Goal: Transaction & Acquisition: Obtain resource

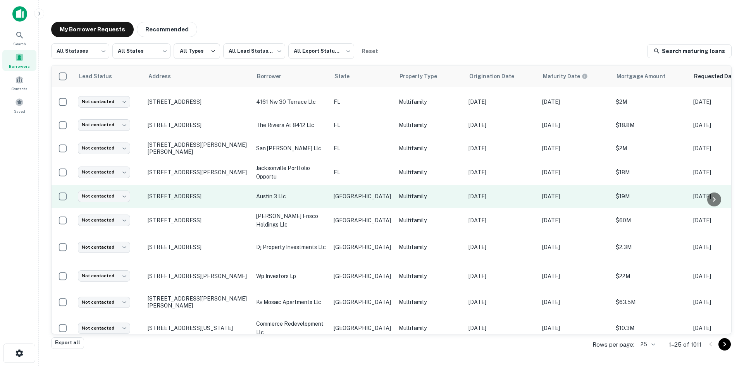
scroll to position [374, 0]
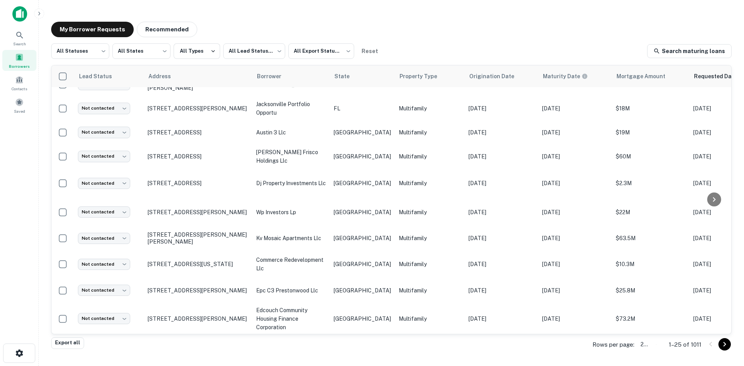
click at [655, 348] on body "Search Borrowers Contacts Saved My Borrower Requests Recommended All Statuses *…" at bounding box center [372, 183] width 744 height 366
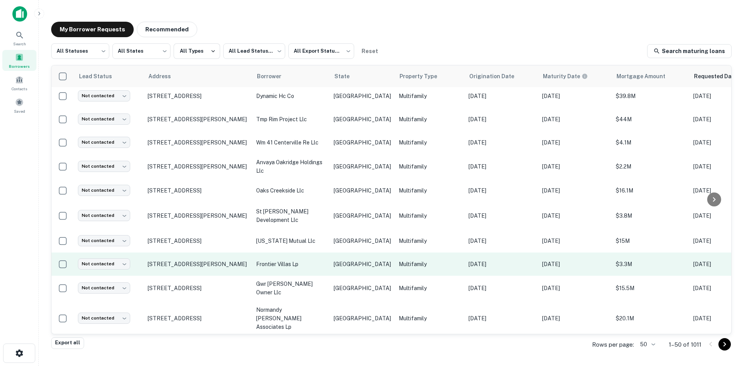
scroll to position [984, 0]
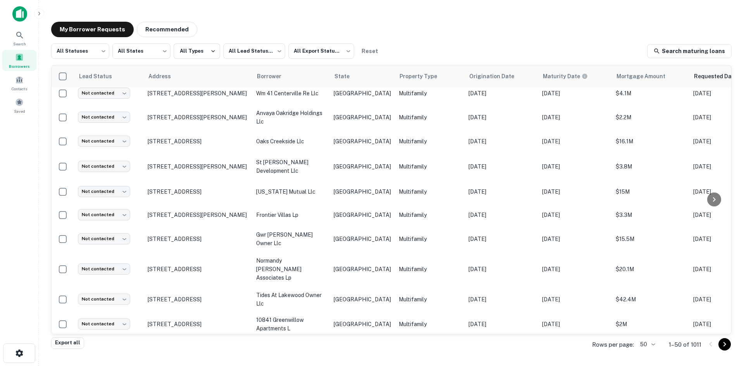
click at [724, 343] on icon "Go to next page" at bounding box center [725, 344] width 3 height 5
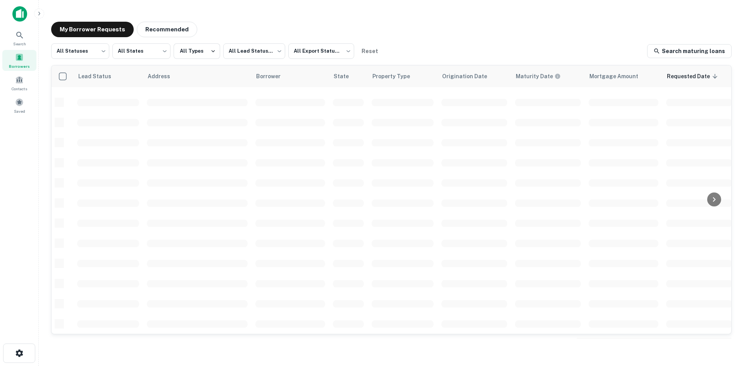
scroll to position [263, 17]
click at [720, 338] on div "All Statuses *** ​ All States *** ​ All Types All Lead Statuses *** ​ All Expor…" at bounding box center [391, 190] width 681 height 294
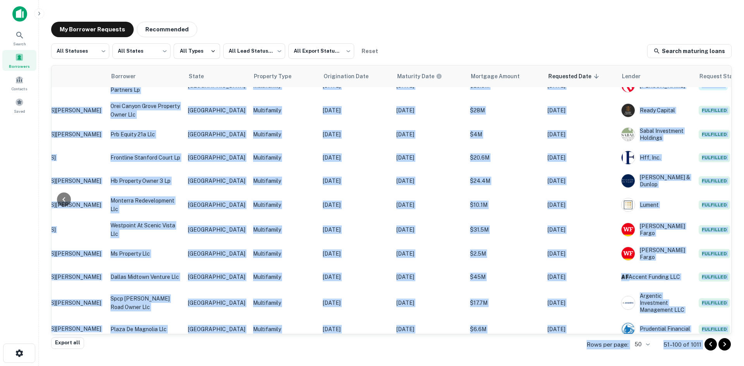
scroll to position [263, 159]
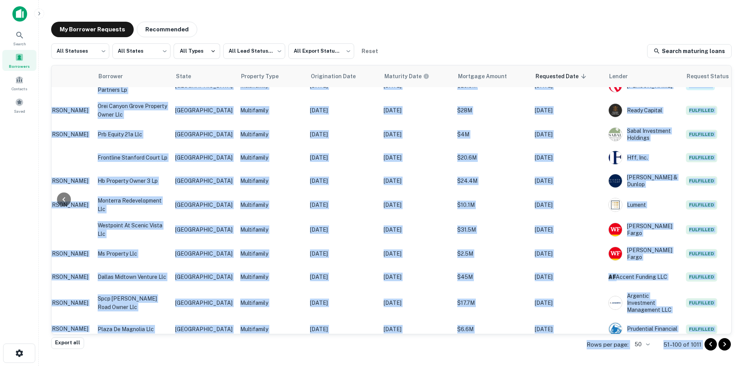
click at [489, 343] on div "Export all Rows per page: 50 ** 51–100 of 1011" at bounding box center [391, 344] width 681 height 21
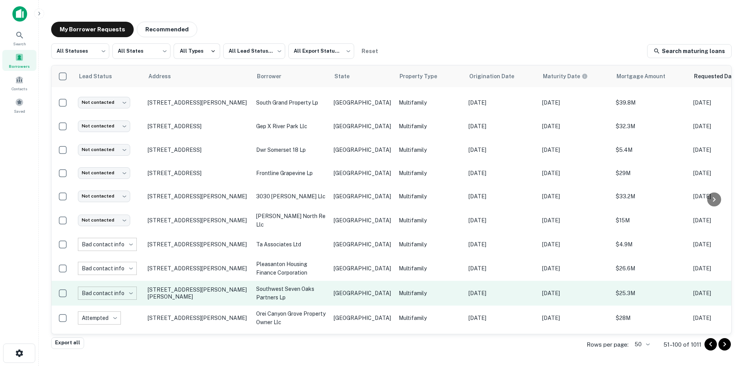
scroll to position [0, 0]
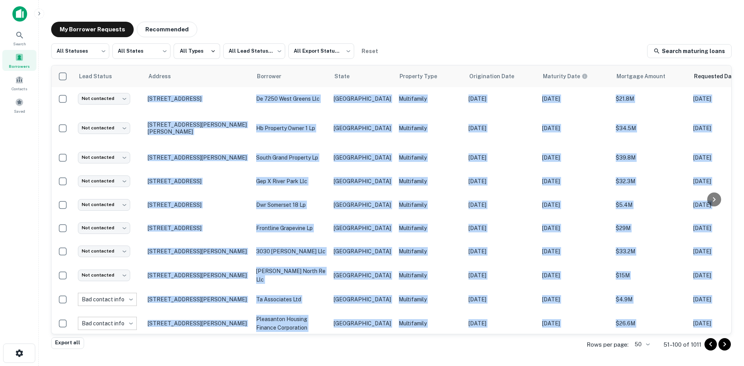
drag, startPoint x: 376, startPoint y: 334, endPoint x: 388, endPoint y: 334, distance: 11.2
click at [388, 334] on div "All Statuses *** ​ All States *** ​ All Types All Lead Statuses *** ​ All Expor…" at bounding box center [391, 190] width 681 height 294
click at [385, 345] on div "Export all Rows per page: 50 ** 51–100 of 1011" at bounding box center [391, 344] width 681 height 21
click at [379, 340] on div "Export all Rows per page: 50 ** 51–100 of 1011" at bounding box center [391, 344] width 681 height 21
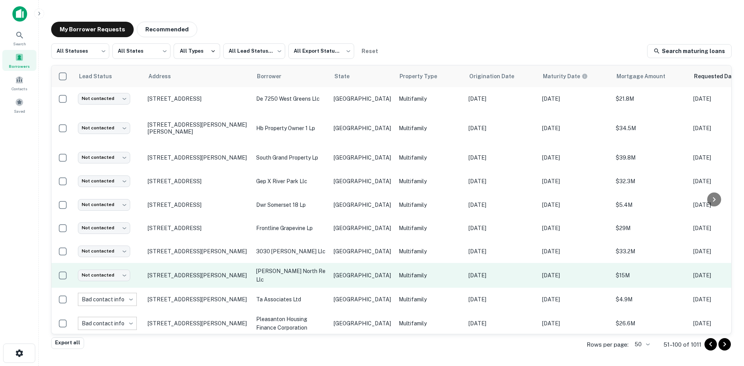
click at [319, 267] on p "[PERSON_NAME] north re llc" at bounding box center [291, 275] width 70 height 17
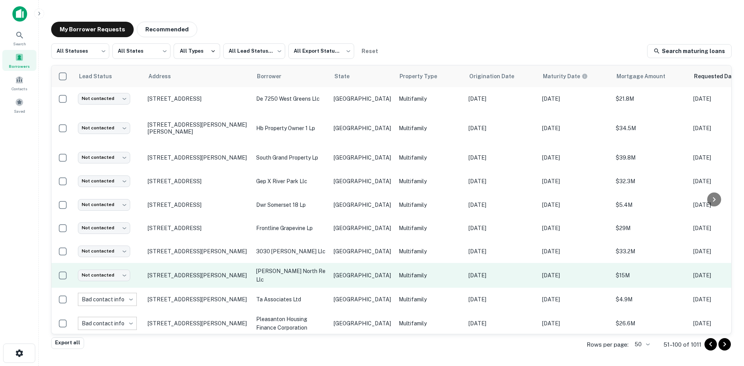
click at [399, 271] on p "Multifamily" at bounding box center [430, 275] width 62 height 9
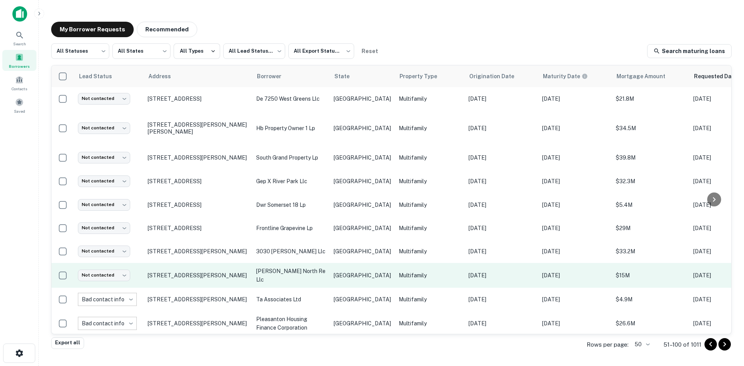
click at [334, 271] on p "[GEOGRAPHIC_DATA]" at bounding box center [362, 275] width 57 height 9
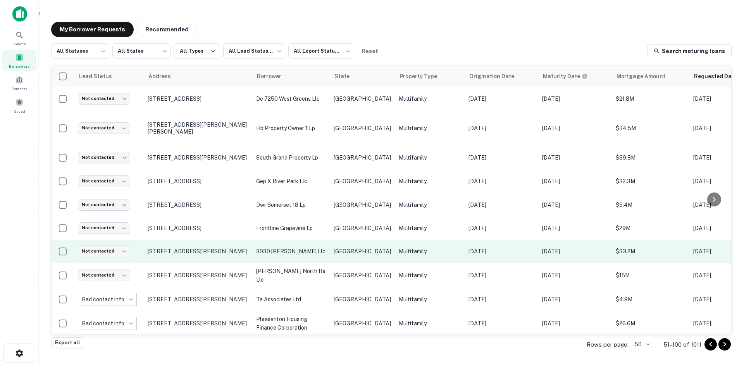
click at [360, 240] on td "[GEOGRAPHIC_DATA]" at bounding box center [362, 251] width 65 height 23
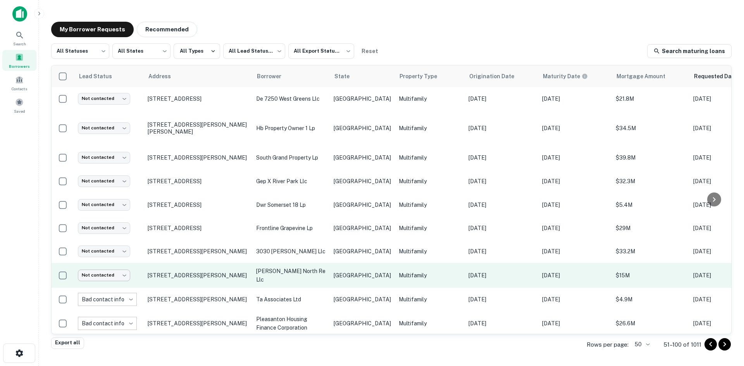
click at [107, 269] on body "Search Borrowers Contacts Saved My Borrower Requests Recommended All Statuses *…" at bounding box center [372, 183] width 744 height 366
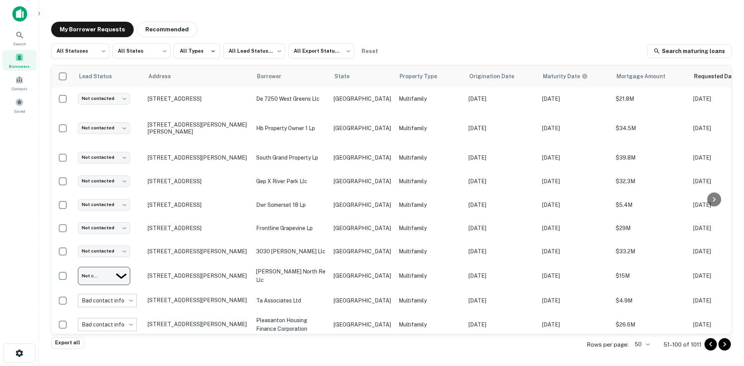
type input "**********"
click at [335, 247] on p "[GEOGRAPHIC_DATA]" at bounding box center [362, 251] width 57 height 9
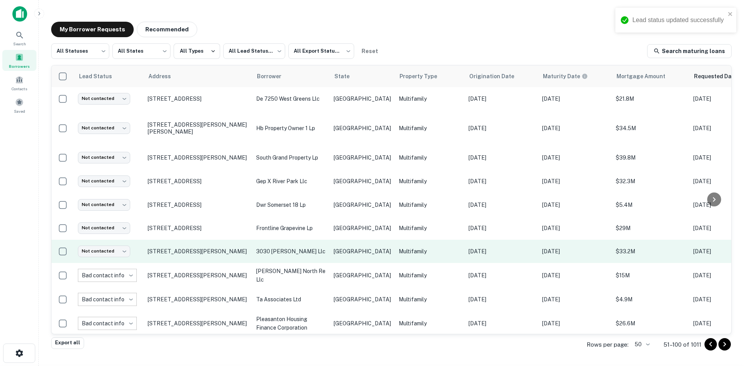
click at [538, 240] on td "[DATE]" at bounding box center [575, 251] width 74 height 23
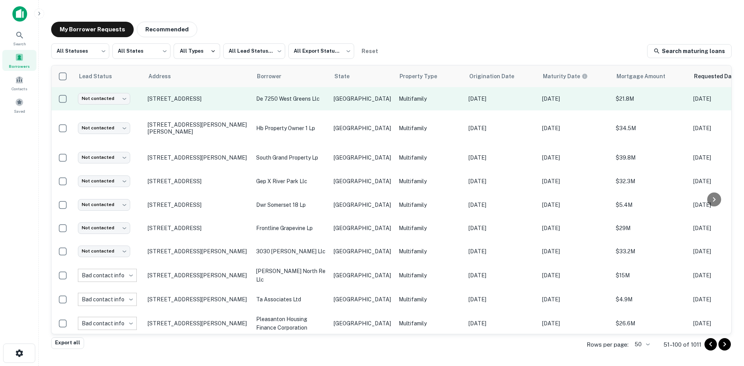
click at [148, 102] on p "[STREET_ADDRESS]" at bounding box center [198, 98] width 101 height 7
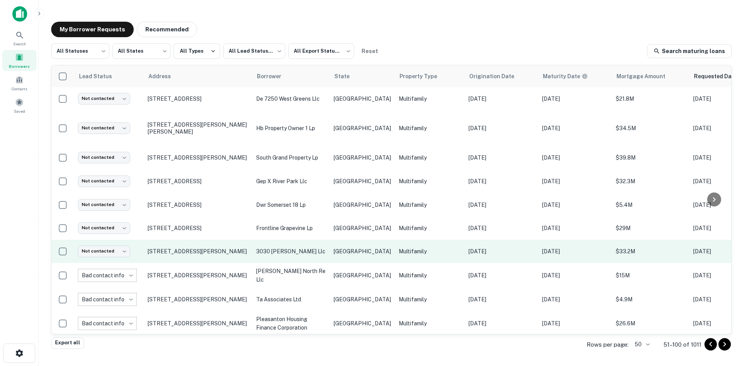
click at [395, 240] on td "Multifamily" at bounding box center [430, 251] width 70 height 23
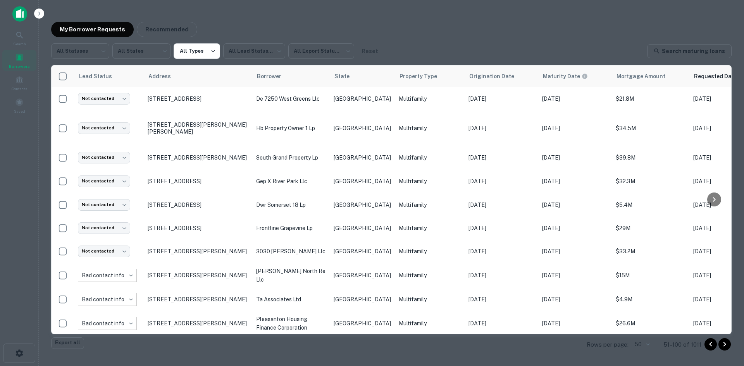
click at [293, 334] on div at bounding box center [372, 183] width 744 height 366
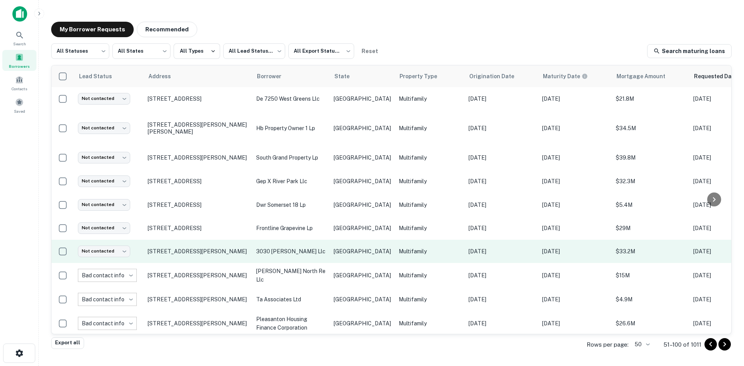
click at [338, 247] on p "[GEOGRAPHIC_DATA]" at bounding box center [362, 251] width 57 height 9
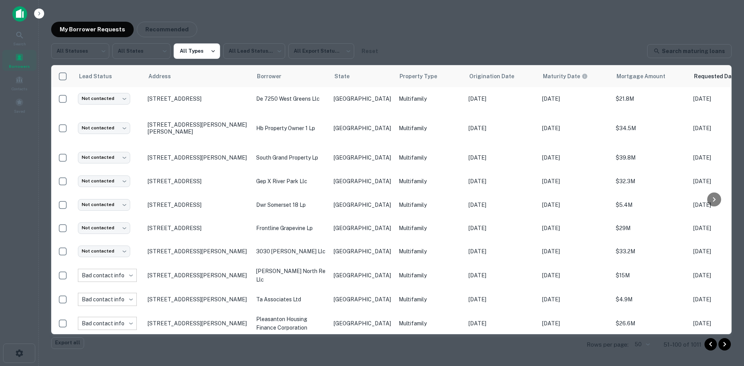
click at [336, 241] on div at bounding box center [372, 183] width 744 height 366
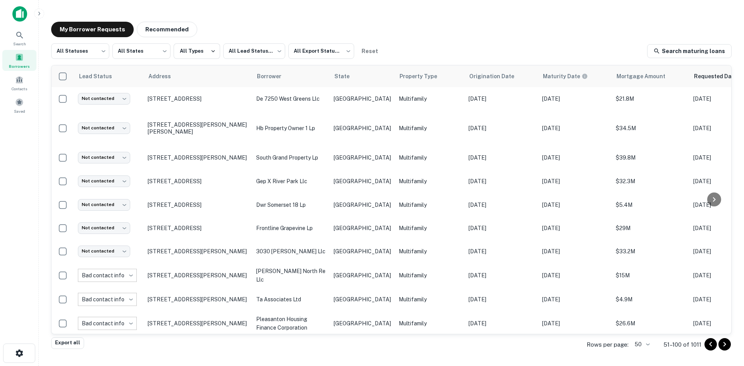
drag, startPoint x: 385, startPoint y: 335, endPoint x: 461, endPoint y: 327, distance: 75.9
click at [461, 327] on div "All Statuses *** ​ All States *** ​ All Types All Lead Statuses *** ​ All Expor…" at bounding box center [391, 190] width 681 height 294
click at [409, 357] on main "My Borrower Requests Recommended All Statuses *** ​ All States *** ​ All Types …" at bounding box center [391, 183] width 705 height 366
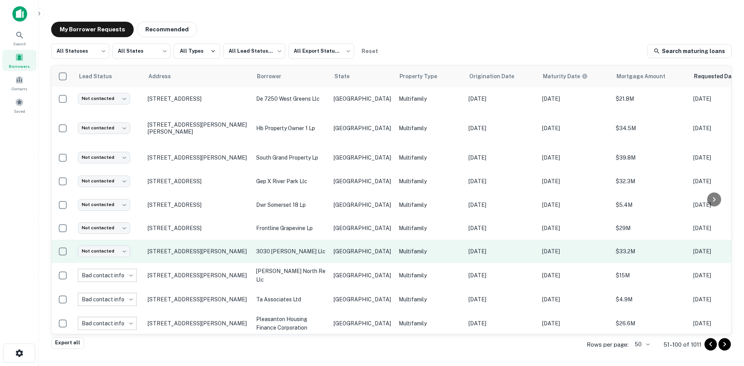
click at [360, 252] on td "[GEOGRAPHIC_DATA]" at bounding box center [362, 251] width 65 height 23
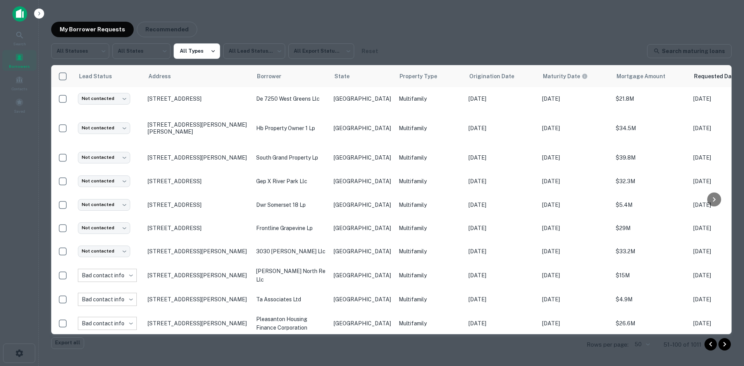
click at [297, 226] on div at bounding box center [372, 183] width 744 height 366
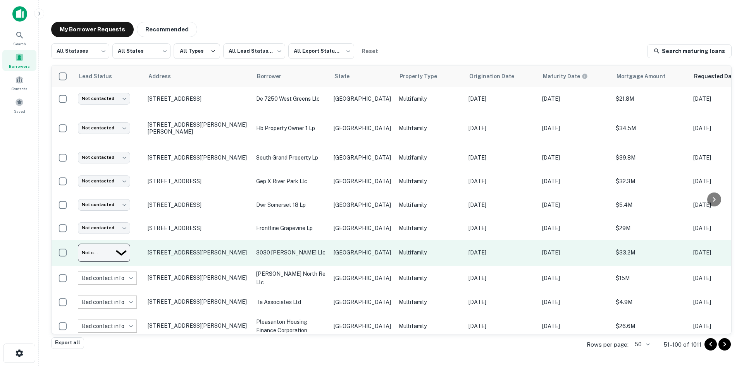
click at [93, 247] on body "Search Borrowers Contacts Saved My Borrower Requests Recommended All Statuses *…" at bounding box center [372, 183] width 744 height 366
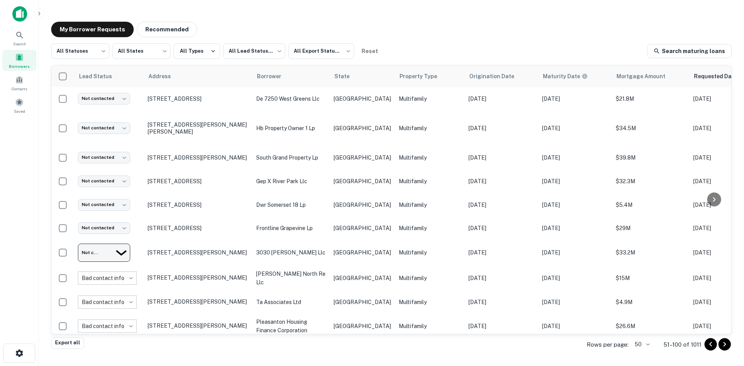
type input "*********"
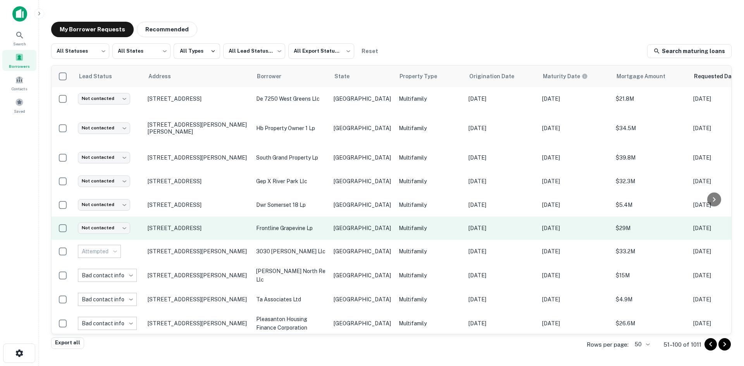
click at [340, 217] on td "[GEOGRAPHIC_DATA]" at bounding box center [362, 228] width 65 height 23
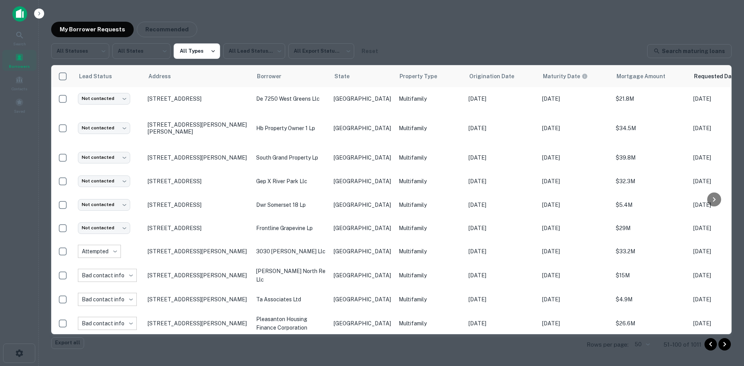
copy h6 "[PERSON_NAME][EMAIL_ADDRESS][DOMAIN_NAME]"
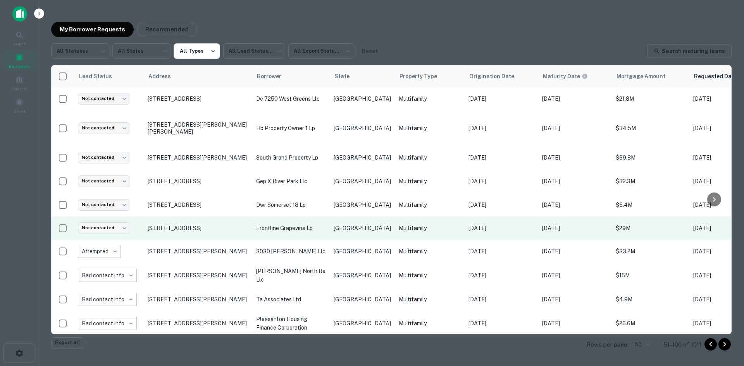
drag, startPoint x: 243, startPoint y: 214, endPoint x: 274, endPoint y: 214, distance: 31.4
click at [243, 214] on div at bounding box center [372, 183] width 744 height 366
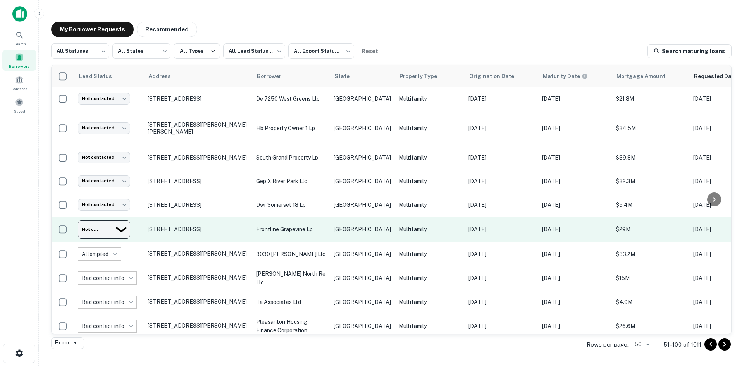
click at [120, 222] on body "Search Borrowers Contacts Saved My Borrower Requests Recommended All Statuses *…" at bounding box center [372, 183] width 744 height 366
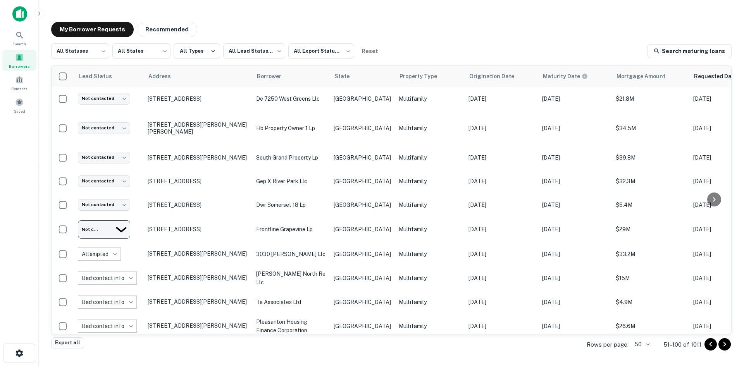
type input "*********"
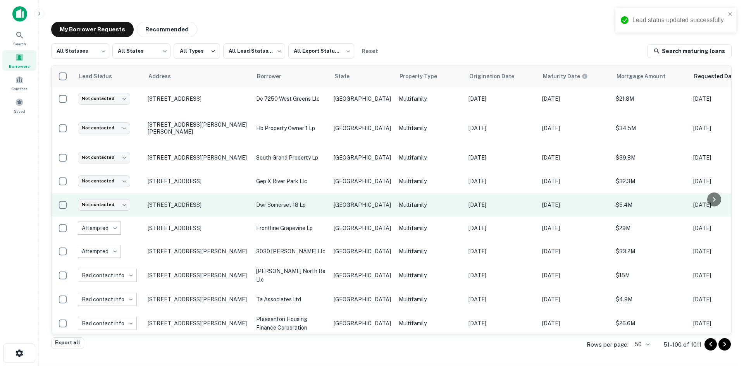
click at [307, 201] on p "dwr somerset 18 lp" at bounding box center [291, 205] width 70 height 9
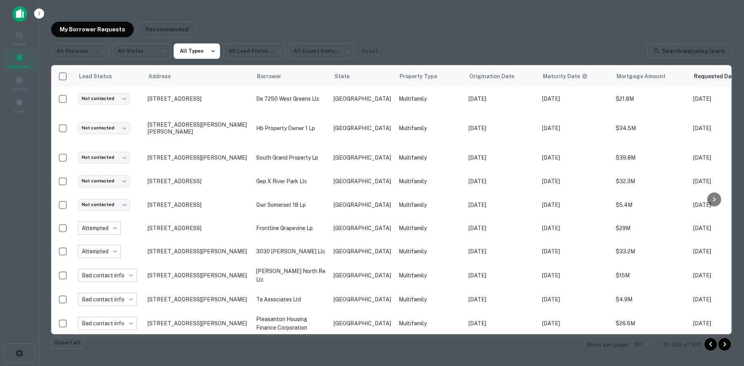
click at [283, 153] on div at bounding box center [372, 183] width 744 height 366
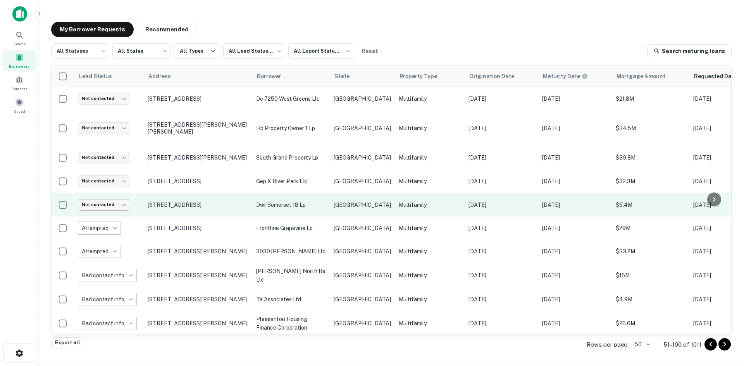
click at [129, 193] on body "Lead status updated successfully Search Borrowers Contacts Saved My Borrower Re…" at bounding box center [372, 183] width 744 height 366
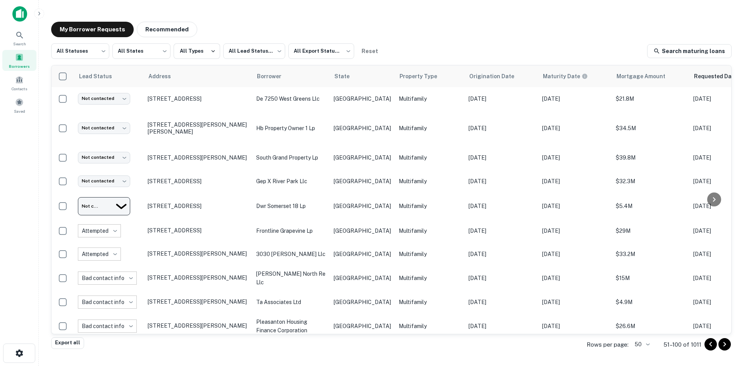
type input "**********"
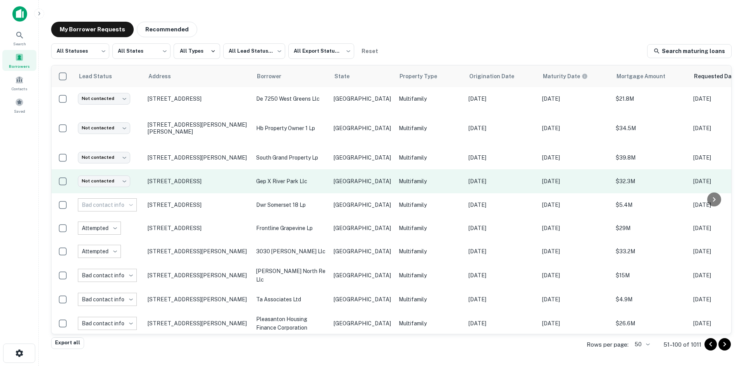
click at [335, 177] on p "[GEOGRAPHIC_DATA]" at bounding box center [362, 181] width 57 height 9
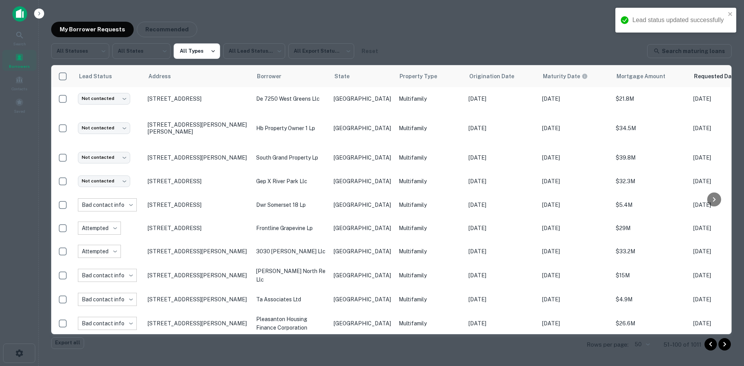
copy h6 "[EMAIL_ADDRESS][DOMAIN_NAME]"
click at [277, 181] on div at bounding box center [372, 183] width 744 height 366
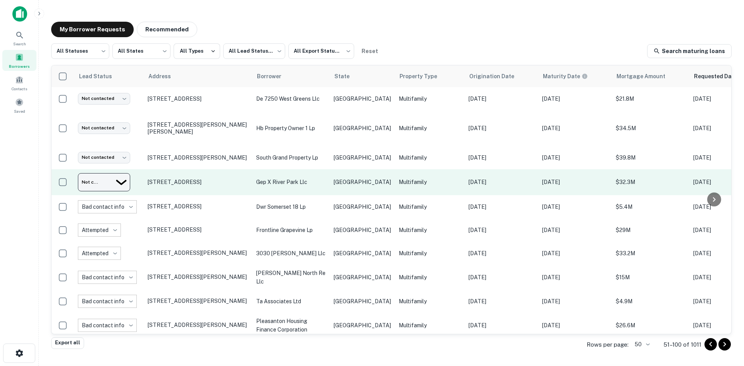
click at [114, 173] on body "Lead status updated successfully Search Borrowers Contacts Saved My Borrower Re…" at bounding box center [372, 183] width 744 height 366
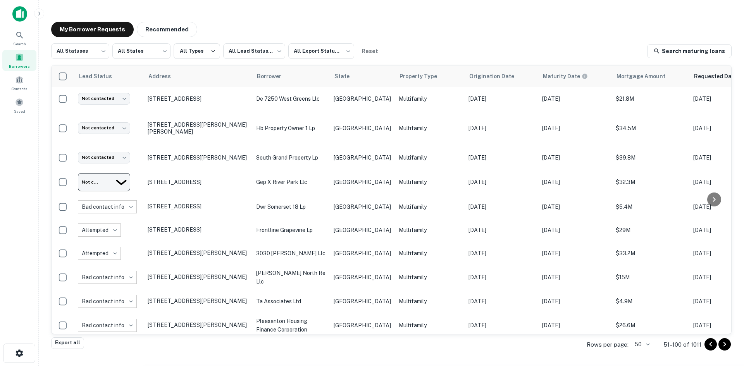
type input "*********"
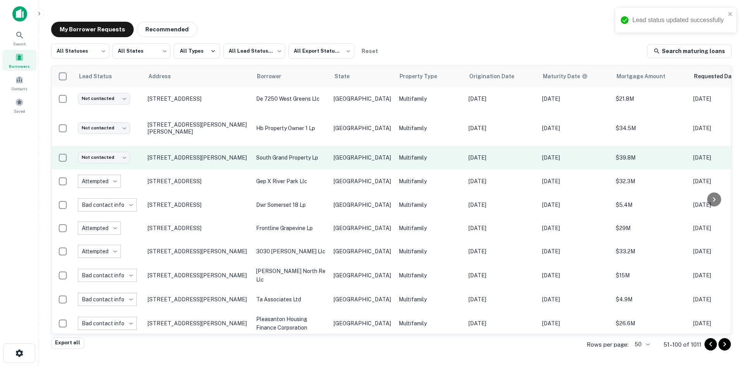
click at [330, 153] on td "[GEOGRAPHIC_DATA]" at bounding box center [362, 157] width 65 height 23
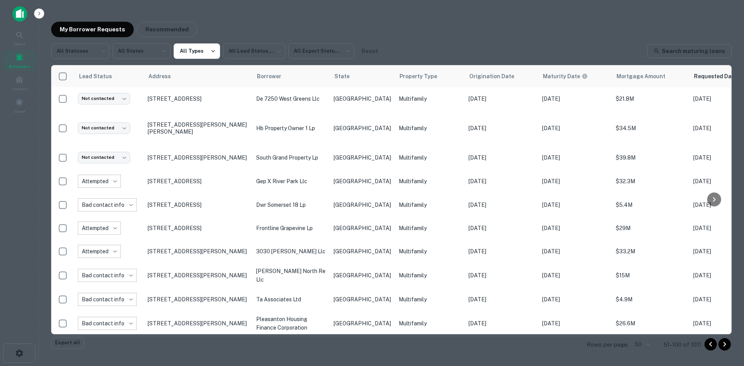
copy h6 "[EMAIL_ADDRESS][DOMAIN_NAME]"
click at [279, 205] on div at bounding box center [372, 183] width 744 height 366
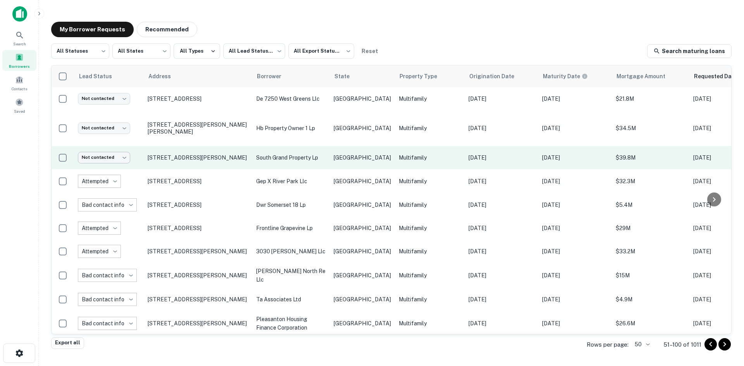
click at [110, 149] on body "Search Borrowers Contacts Saved My Borrower Requests Recommended All Statuses *…" at bounding box center [372, 183] width 744 height 366
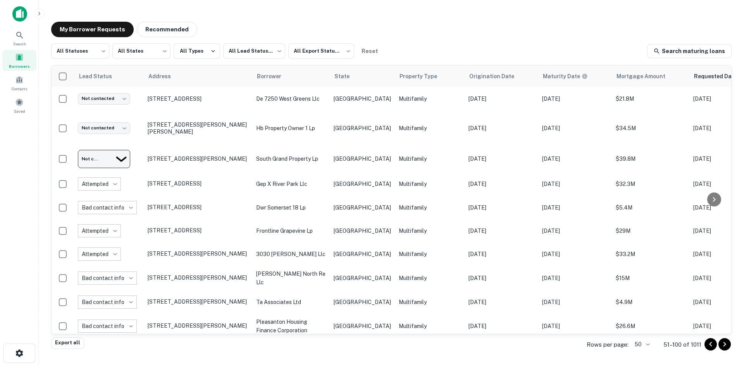
type input "*********"
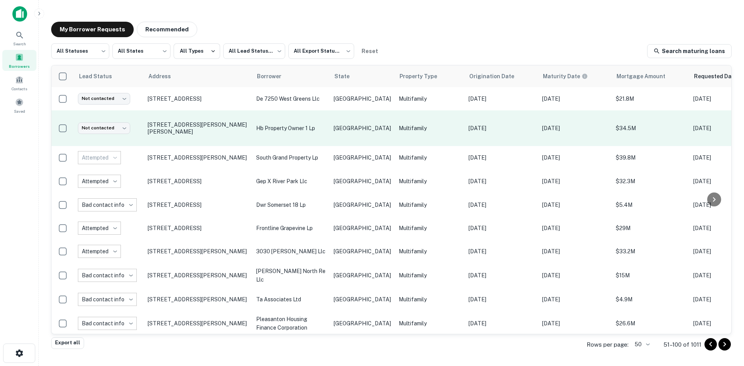
click at [319, 129] on td "hb property owner 1 lp" at bounding box center [291, 128] width 78 height 36
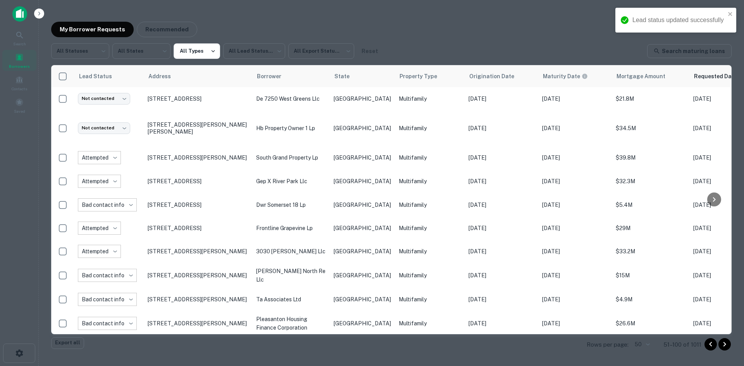
copy h6 "[PERSON_NAME][EMAIL_ADDRESS][PERSON_NAME][DOMAIN_NAME]"
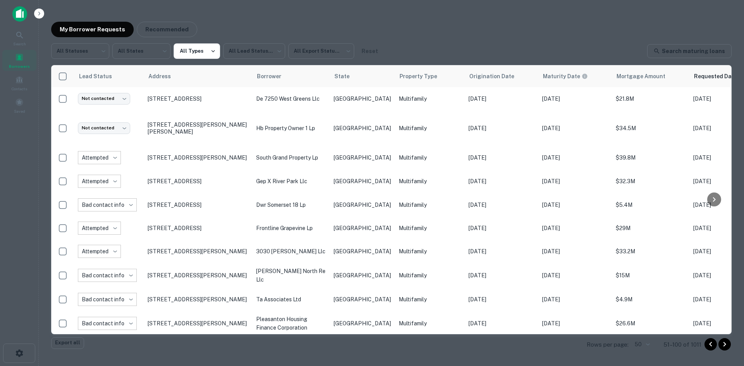
copy h6 "[PERSON_NAME][EMAIL_ADDRESS][PERSON_NAME][DOMAIN_NAME]"
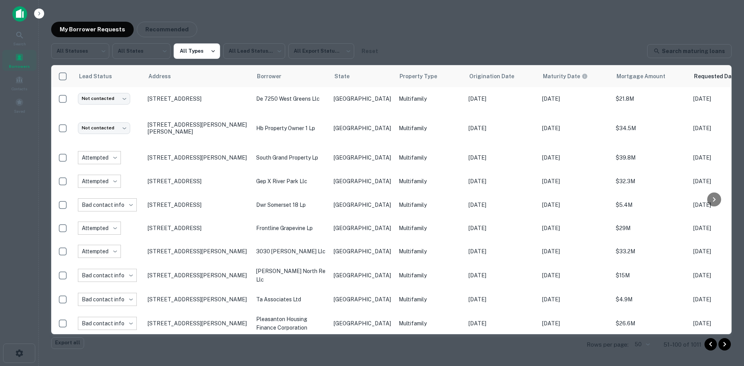
click at [306, 163] on div at bounding box center [372, 183] width 744 height 366
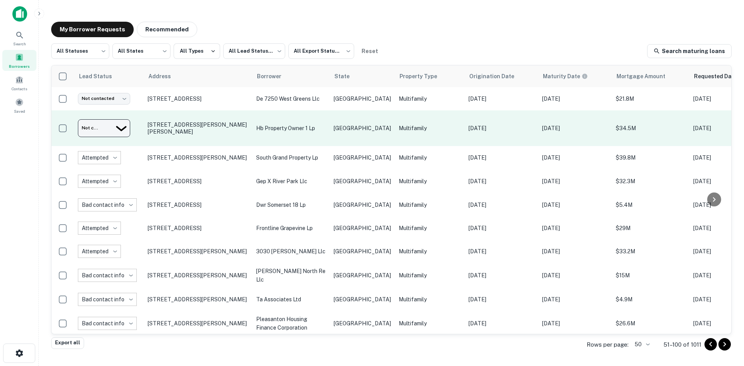
click at [111, 122] on body "Search Borrowers Contacts Saved My Borrower Requests Recommended All Statuses *…" at bounding box center [372, 183] width 744 height 366
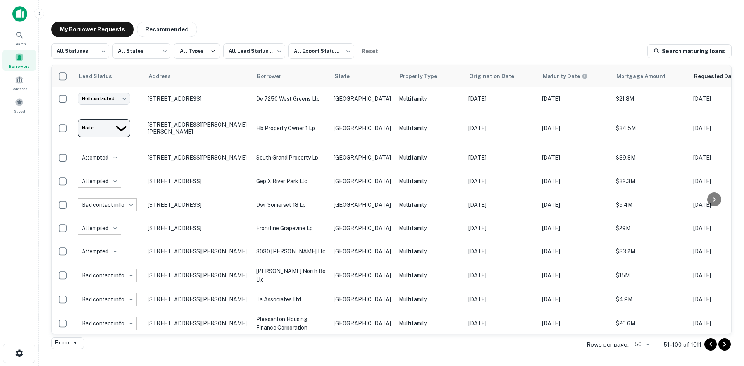
type input "*********"
click at [315, 103] on p "de 7250 west greens llc" at bounding box center [291, 99] width 70 height 9
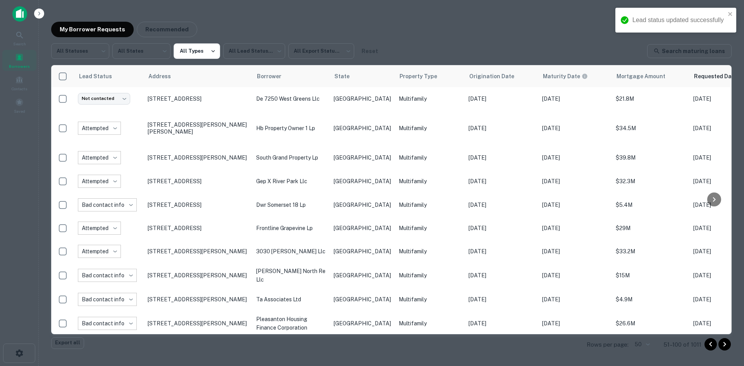
copy h6 "[EMAIL_ADDRESS][DOMAIN_NAME]"
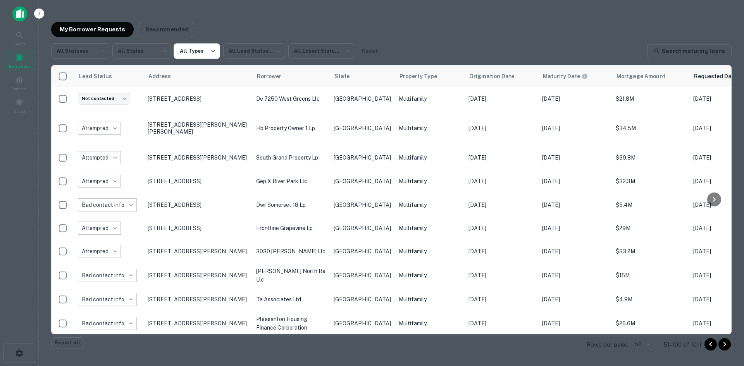
click at [217, 135] on div at bounding box center [372, 183] width 744 height 366
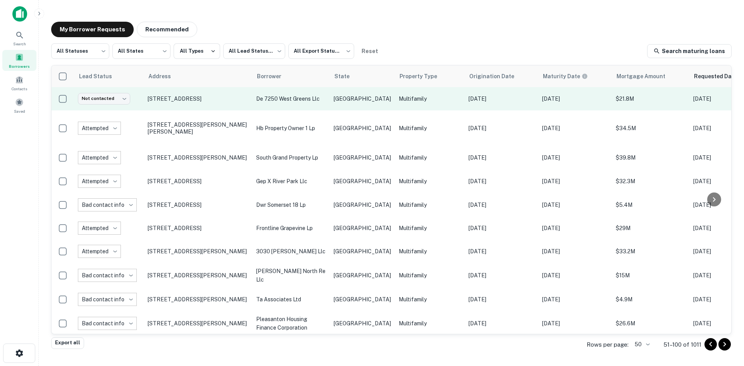
click at [130, 103] on div "Not contacted **** ​" at bounding box center [104, 98] width 52 height 11
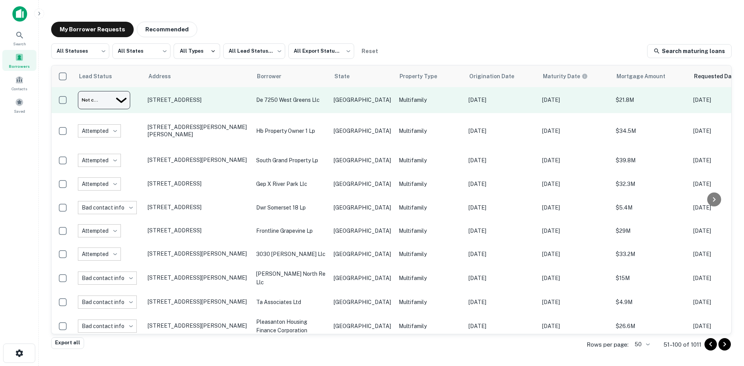
click at [124, 100] on body "Search Borrowers Contacts Saved My Borrower Requests Recommended All Statuses *…" at bounding box center [372, 183] width 744 height 366
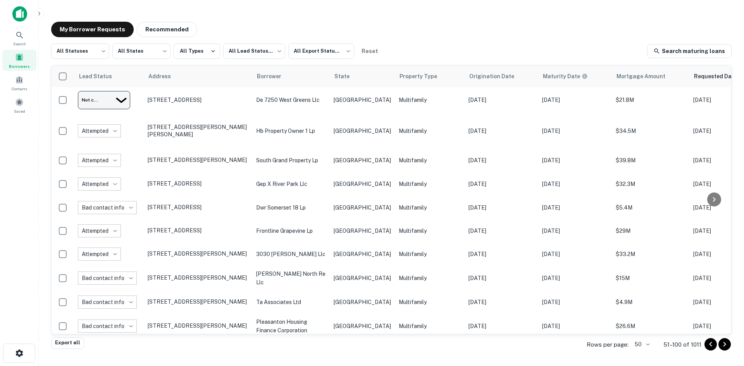
type input "*********"
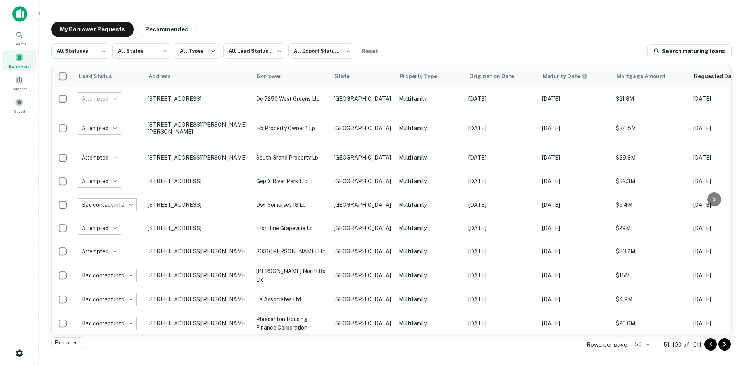
click at [710, 344] on icon "Go to previous page" at bounding box center [710, 344] width 3 height 5
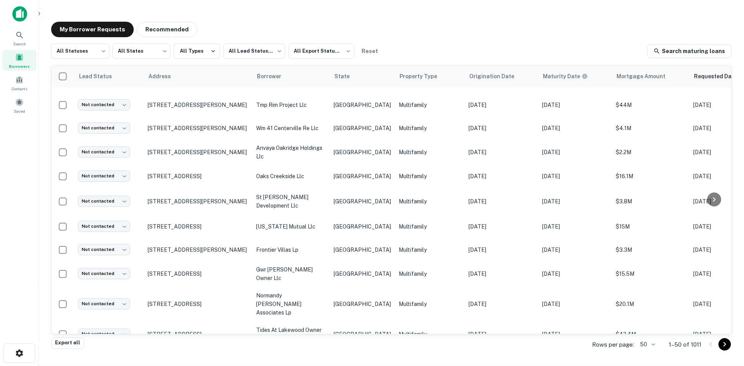
scroll to position [984, 0]
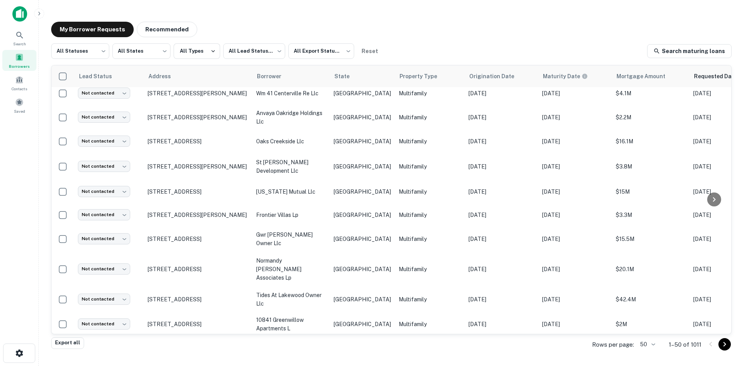
click at [395, 337] on td "Multifamily" at bounding box center [430, 348] width 70 height 23
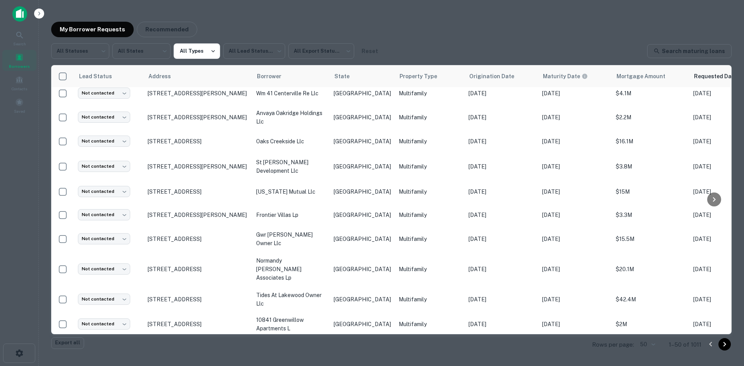
click at [197, 262] on div at bounding box center [372, 183] width 744 height 366
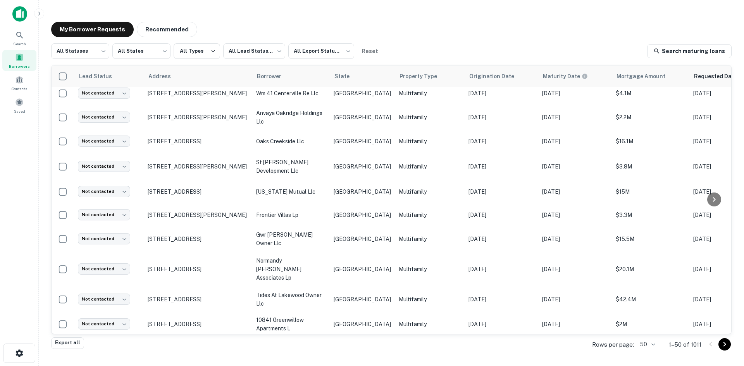
click at [398, 337] on td "Multifamily" at bounding box center [430, 348] width 70 height 23
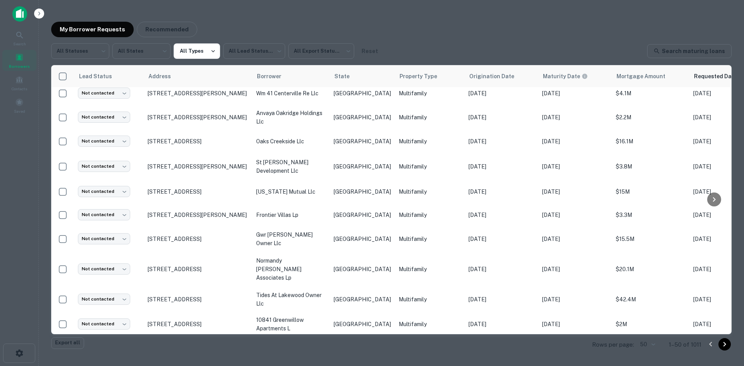
click at [332, 186] on div at bounding box center [372, 183] width 744 height 366
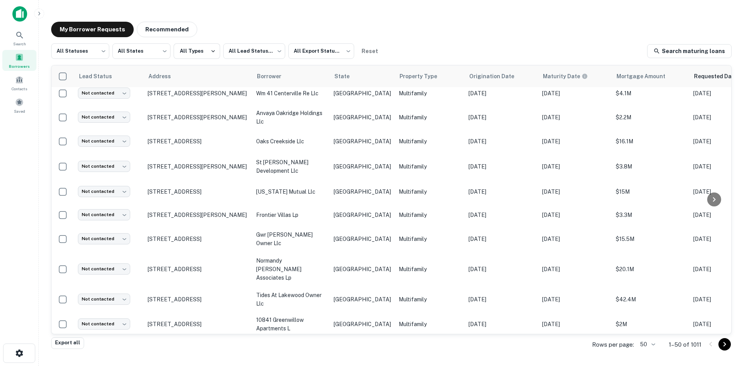
click at [96, 321] on body "Search Borrowers Contacts Saved My Borrower Requests Recommended All Statuses *…" at bounding box center [372, 183] width 744 height 366
type input "**********"
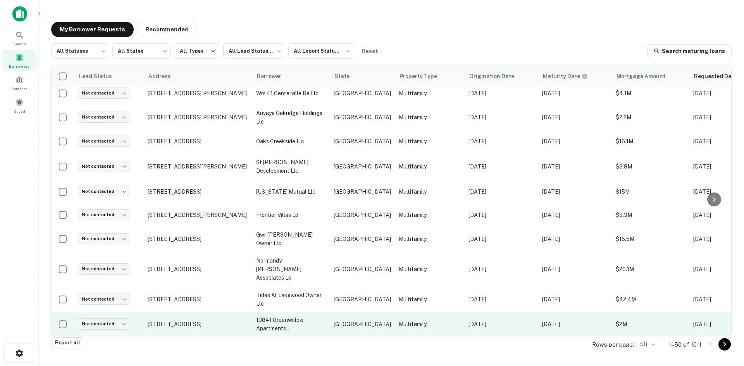
click at [333, 312] on td "[GEOGRAPHIC_DATA]" at bounding box center [362, 324] width 65 height 25
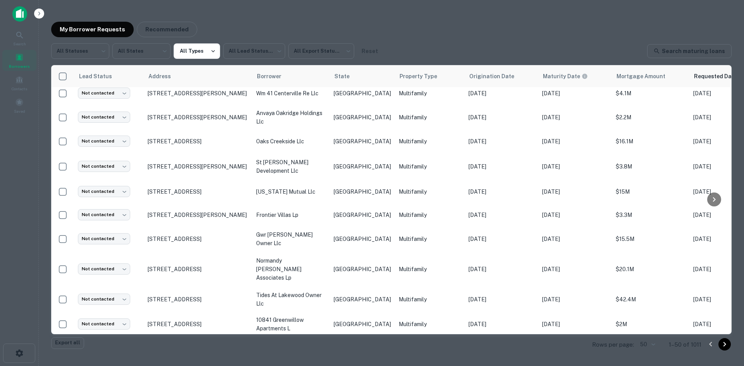
copy h6 "[EMAIL_ADDRESS][DOMAIN_NAME]"
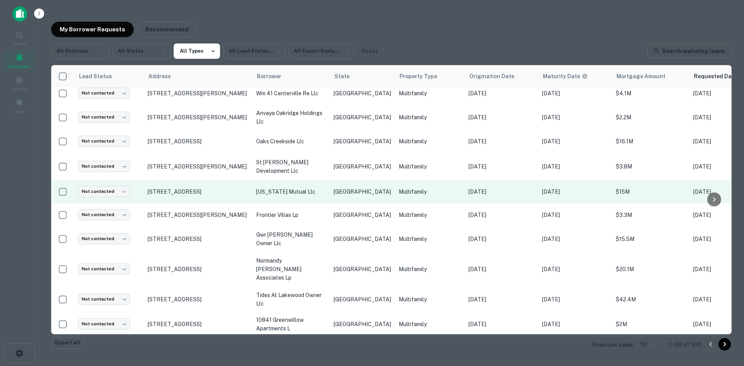
drag, startPoint x: 223, startPoint y: 149, endPoint x: 206, endPoint y: 160, distance: 20.4
click at [223, 149] on div at bounding box center [372, 183] width 744 height 366
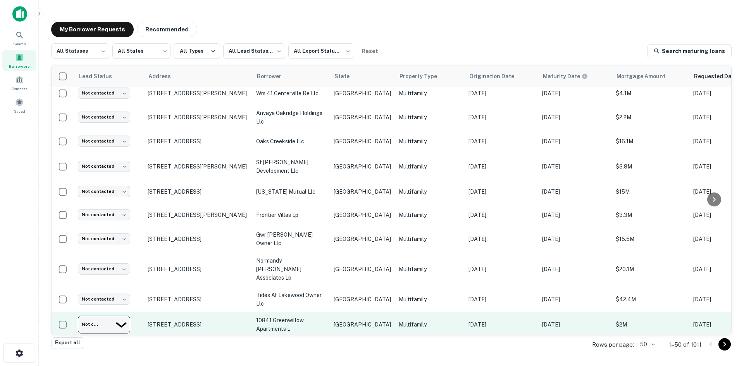
click at [114, 292] on body "Search Borrowers Contacts Saved My Borrower Requests Recommended All Statuses *…" at bounding box center [372, 183] width 744 height 366
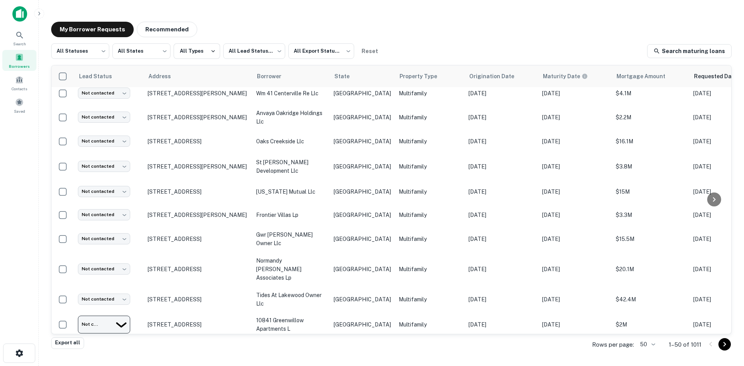
drag, startPoint x: 118, startPoint y: 307, endPoint x: 328, endPoint y: 288, distance: 210.5
type input "*********"
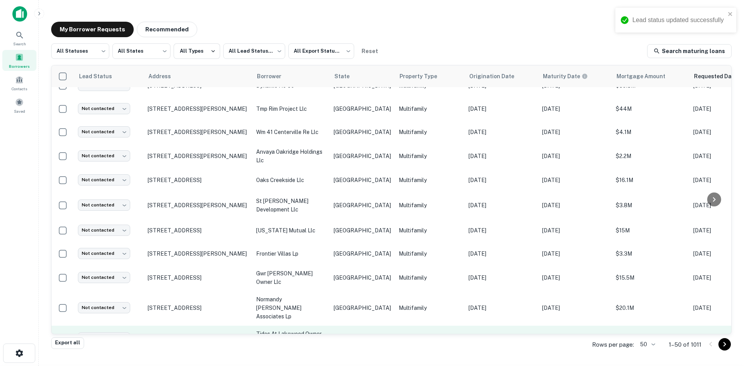
click at [408, 334] on p "Multifamily" at bounding box center [430, 338] width 62 height 9
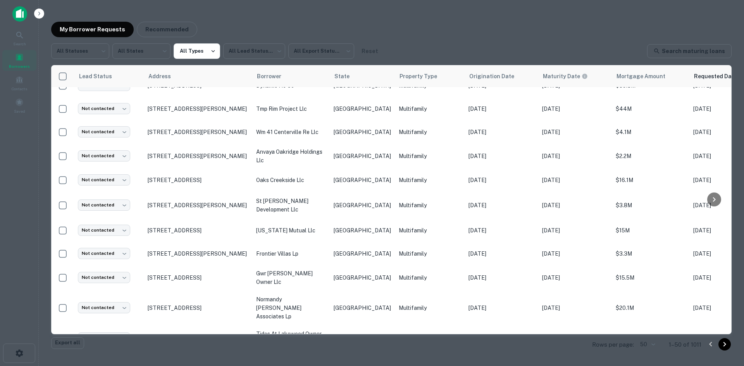
click at [311, 152] on div at bounding box center [372, 183] width 744 height 366
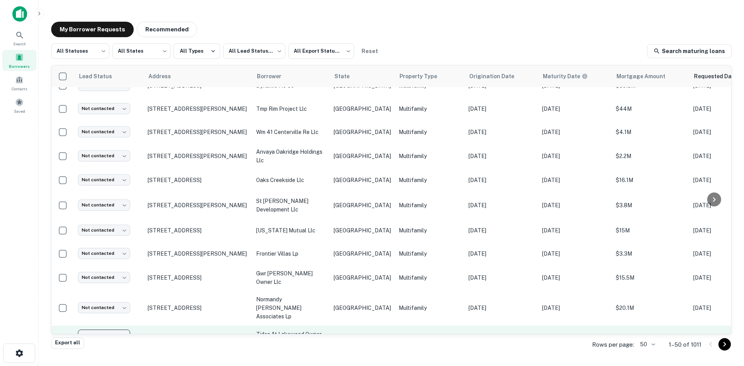
click at [107, 301] on body "Lead status updated successfully Search Borrowers Contacts Saved My Borrower Re…" at bounding box center [372, 183] width 744 height 366
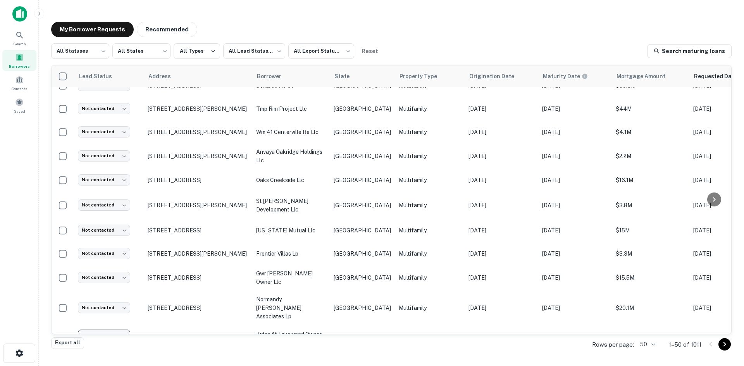
type input "**********"
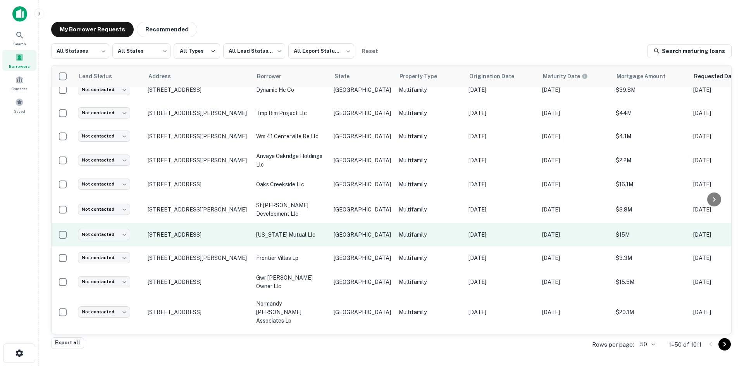
scroll to position [984, 0]
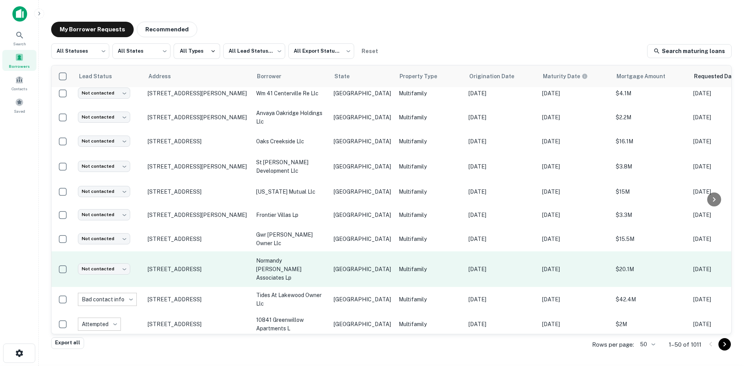
click at [395, 252] on td "Multifamily" at bounding box center [430, 270] width 70 height 36
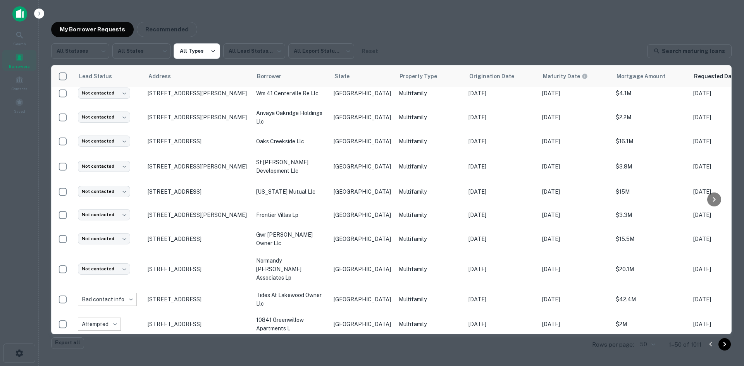
copy h6 "[PERSON_NAME][EMAIL_ADDRESS][DOMAIN_NAME]"
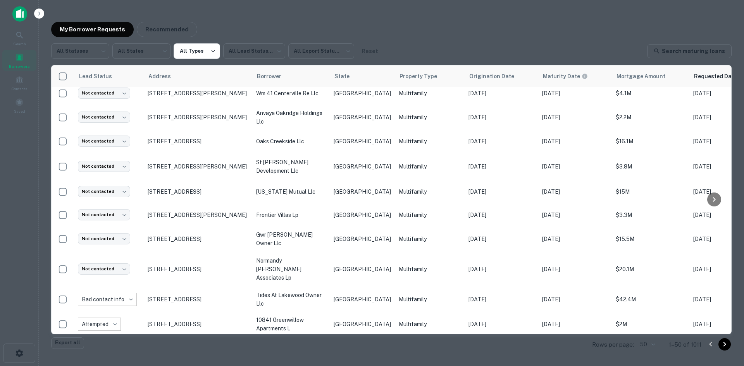
click at [153, 236] on div at bounding box center [372, 183] width 744 height 366
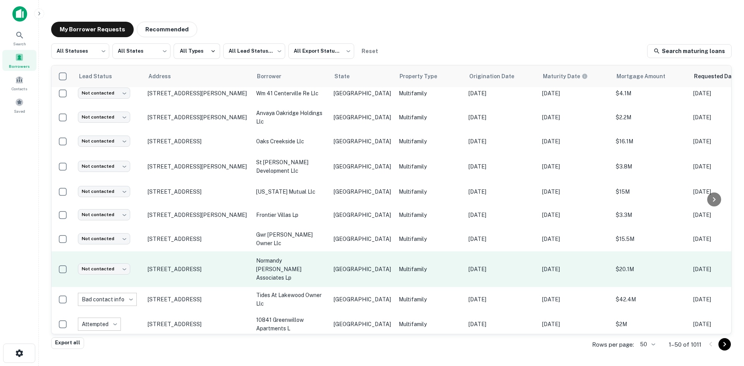
click at [126, 252] on td "Not contacted **** ​" at bounding box center [109, 270] width 70 height 36
click at [113, 252] on td "Not contacted **** ​" at bounding box center [109, 270] width 70 height 36
click at [115, 239] on body "Search Borrowers Contacts Saved My Borrower Requests Recommended All Statuses *…" at bounding box center [372, 183] width 744 height 366
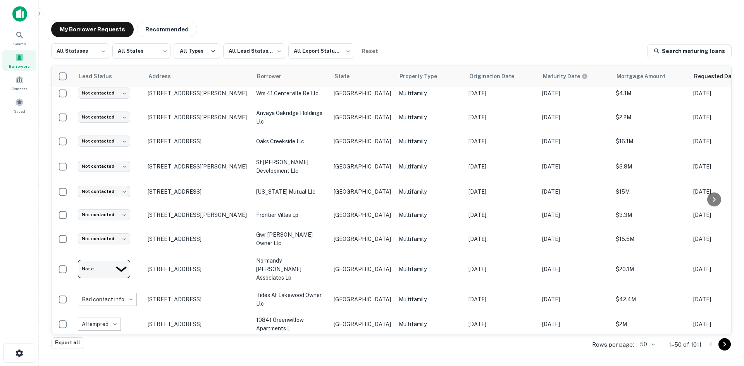
type input "*********"
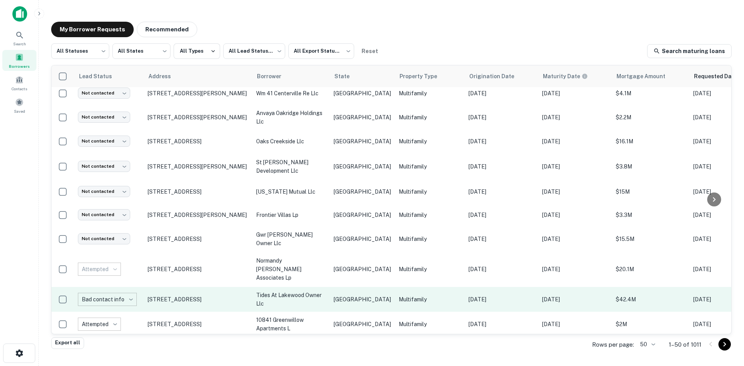
scroll to position [946, 0]
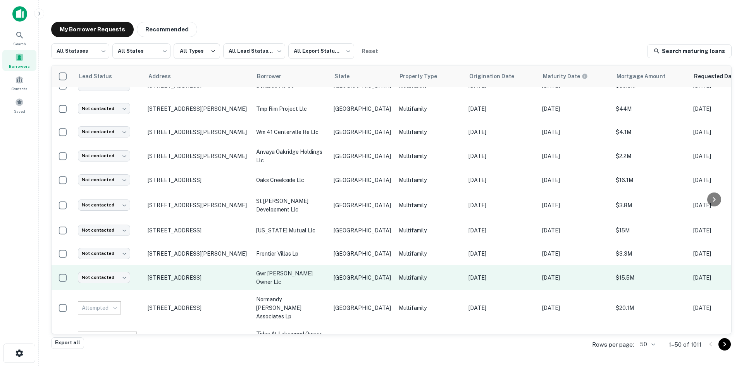
click at [341, 274] on p "[GEOGRAPHIC_DATA]" at bounding box center [362, 278] width 57 height 9
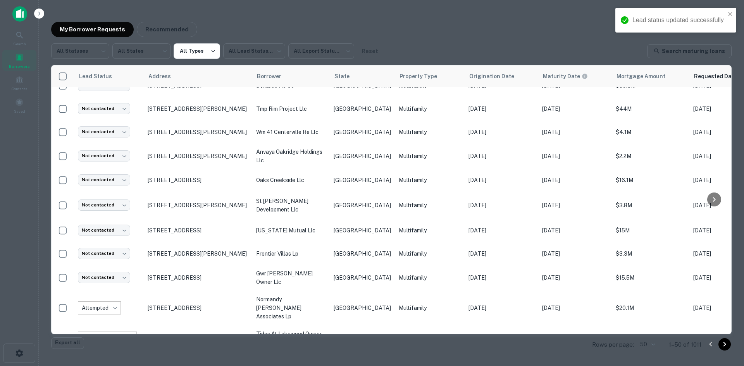
copy h6 "[EMAIL_ADDRESS][DOMAIN_NAME]"
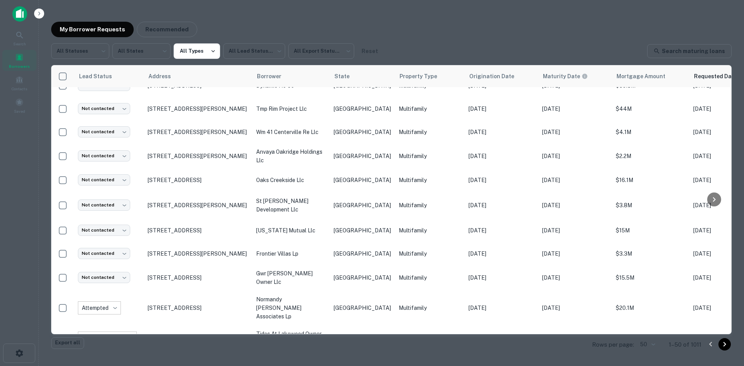
click at [303, 159] on div at bounding box center [372, 183] width 744 height 366
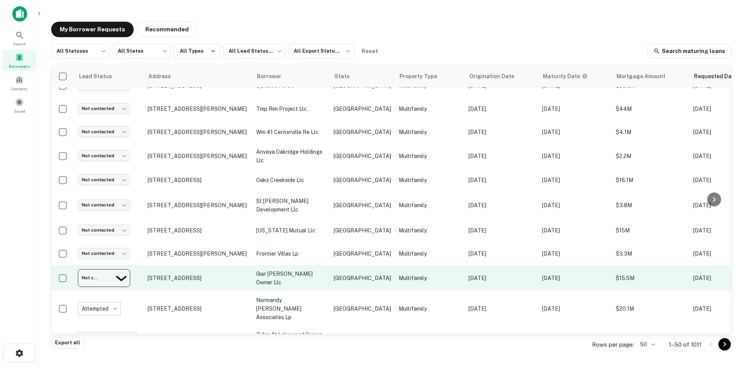
click at [102, 249] on body "Lead status updated successfully Search Borrowers Contacts Saved My Borrower Re…" at bounding box center [372, 183] width 744 height 366
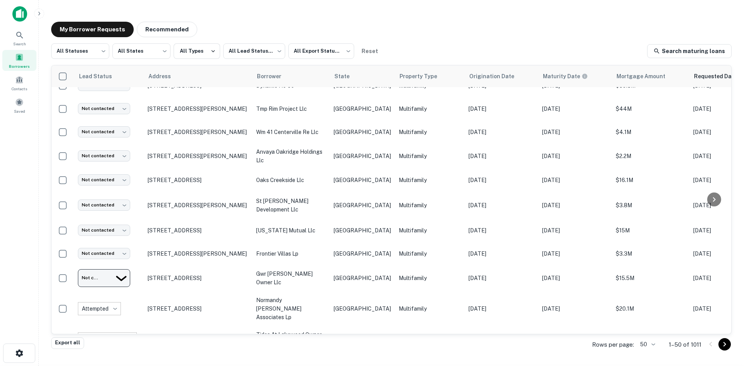
type input "*********"
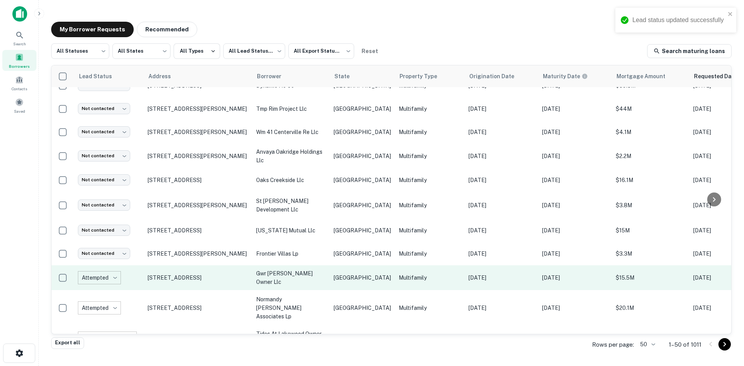
scroll to position [907, 0]
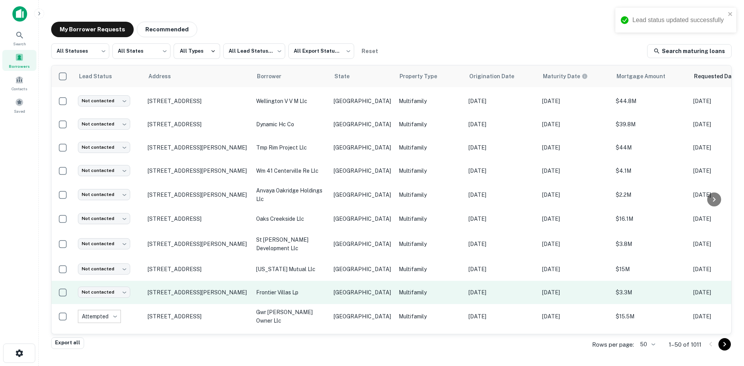
click at [318, 288] on p "frontier villas lp" at bounding box center [291, 292] width 70 height 9
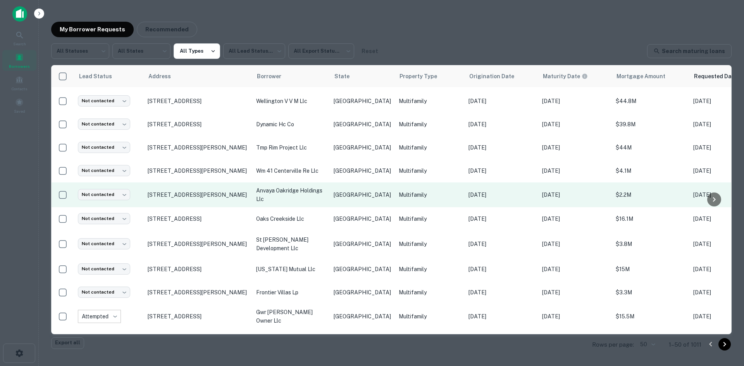
drag, startPoint x: 186, startPoint y: 156, endPoint x: 186, endPoint y: 162, distance: 5.8
click at [186, 156] on div at bounding box center [372, 183] width 744 height 366
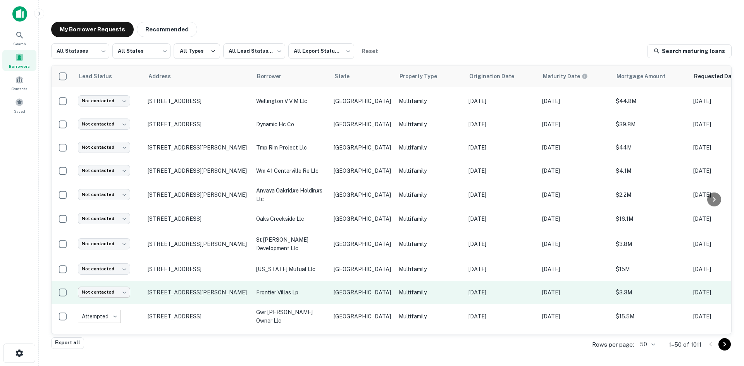
click at [124, 260] on body "Lead status updated successfully Search Borrowers Contacts Saved My Borrower Re…" at bounding box center [372, 183] width 744 height 366
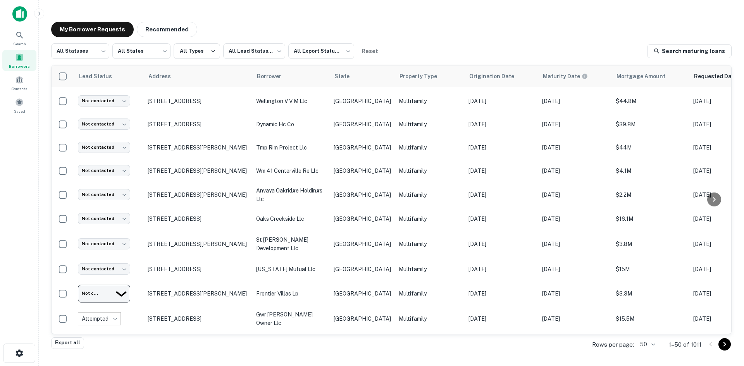
type input "**********"
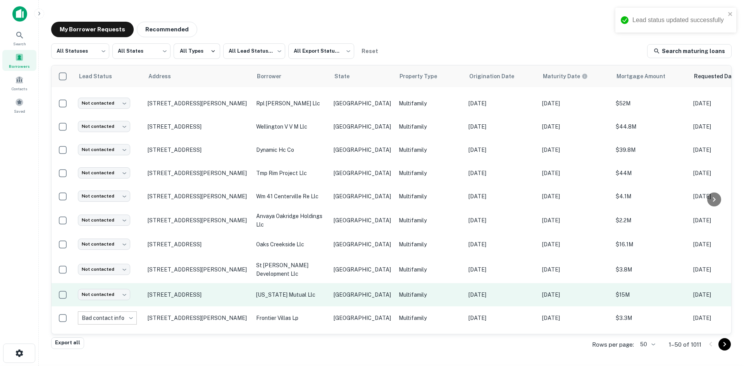
scroll to position [868, 0]
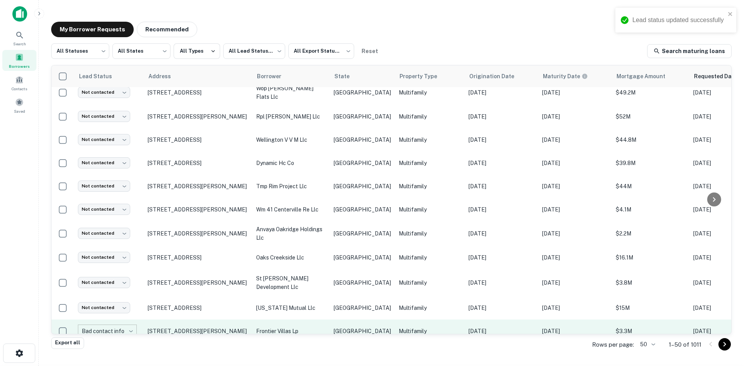
click at [333, 320] on td "[GEOGRAPHIC_DATA]" at bounding box center [362, 331] width 65 height 23
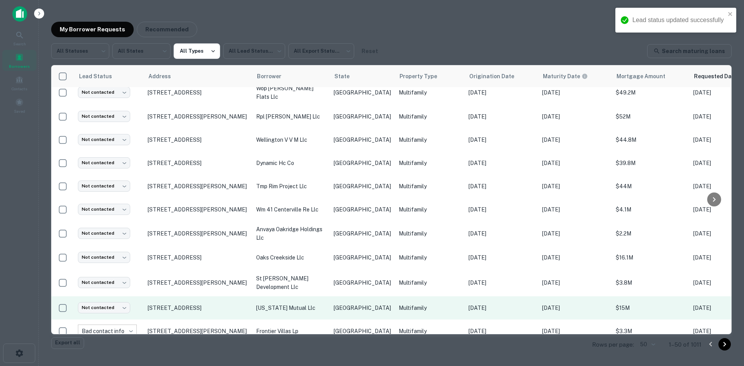
click at [328, 279] on div at bounding box center [372, 183] width 744 height 366
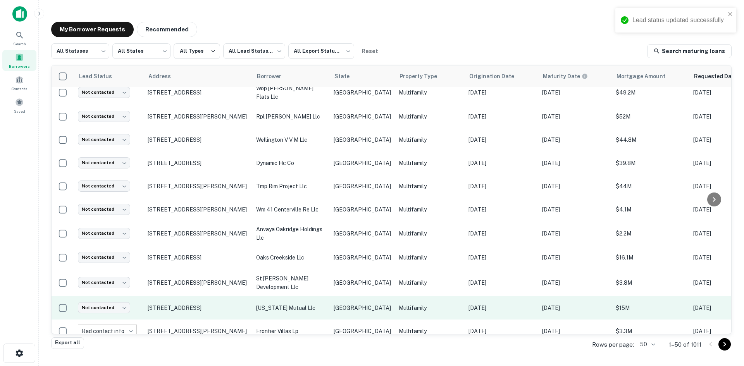
click at [313, 304] on p "[US_STATE] mutual llc" at bounding box center [291, 308] width 70 height 9
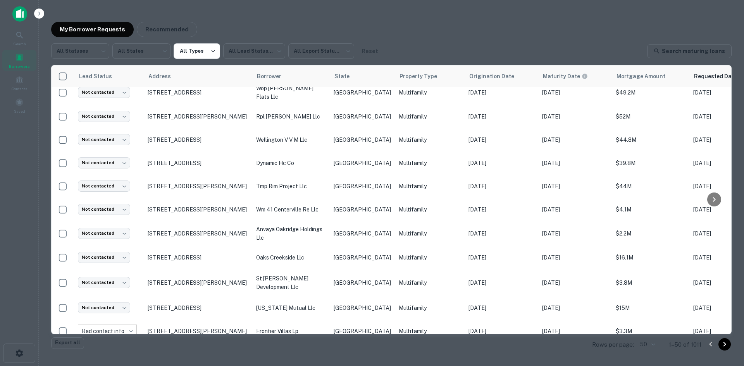
click at [257, 131] on div at bounding box center [372, 183] width 744 height 366
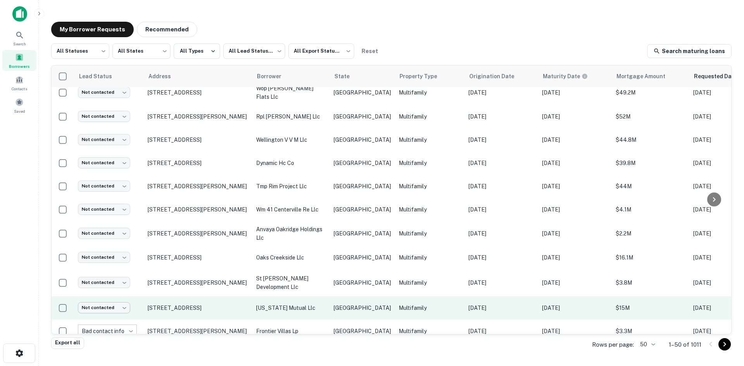
click at [114, 283] on body "Search Borrowers Contacts Saved My Borrower Requests Recommended All Statuses *…" at bounding box center [372, 183] width 744 height 366
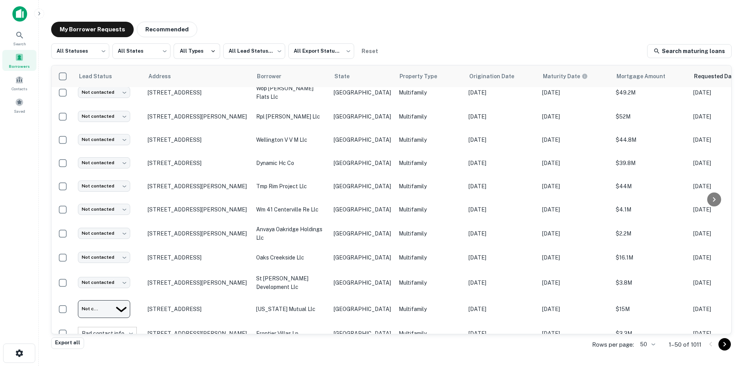
type input "*********"
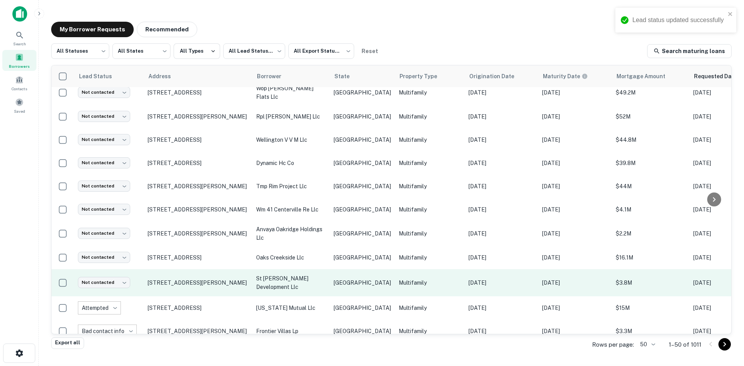
click at [353, 269] on td "[GEOGRAPHIC_DATA]" at bounding box center [362, 282] width 65 height 27
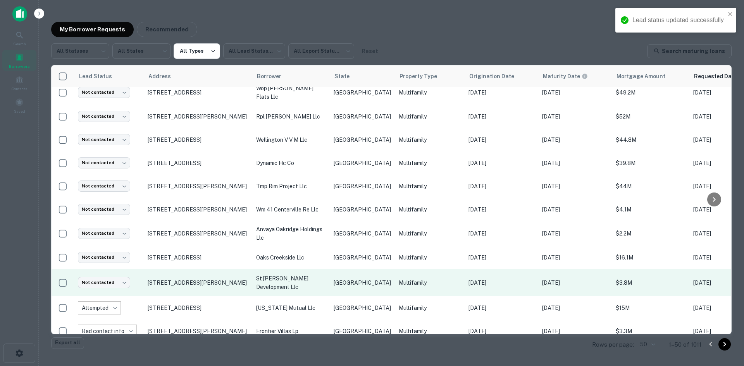
click at [273, 196] on div at bounding box center [372, 183] width 744 height 366
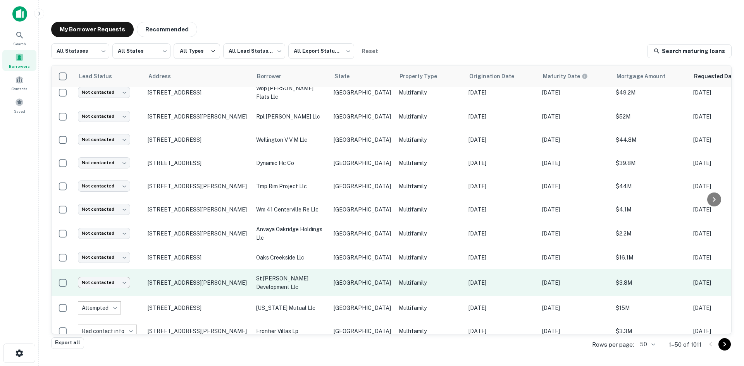
click at [118, 253] on body "Lead status updated successfully Search Borrowers Contacts Saved My Borrower Re…" at bounding box center [372, 183] width 744 height 366
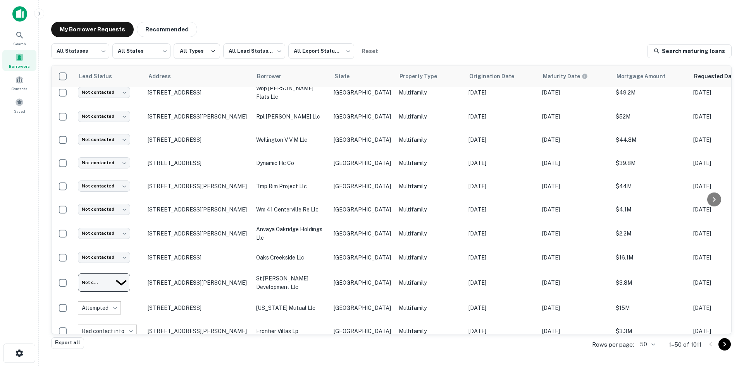
type input "**********"
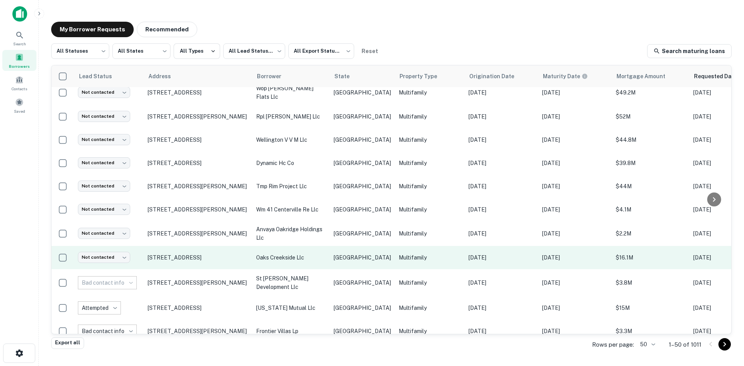
click at [395, 246] on td "Multifamily" at bounding box center [430, 257] width 70 height 23
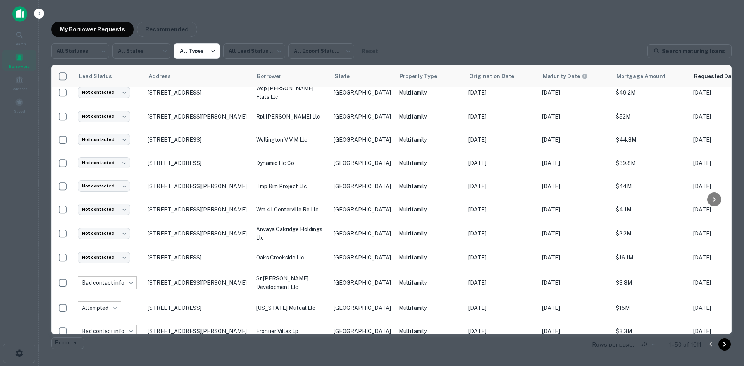
click at [265, 171] on div at bounding box center [372, 183] width 744 height 366
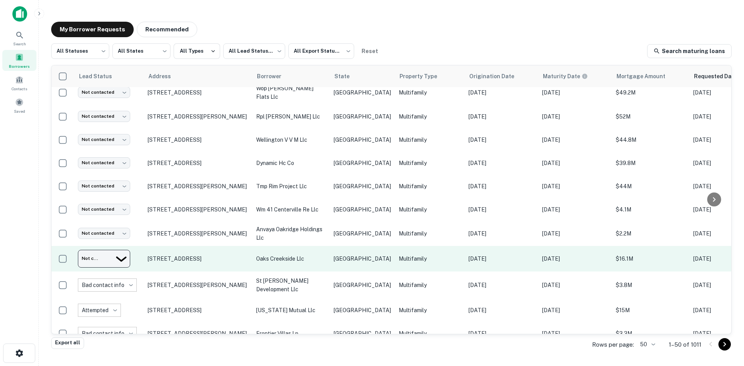
click at [110, 225] on body "Search Borrowers Contacts Saved My Borrower Requests Recommended All Statuses *…" at bounding box center [372, 183] width 744 height 366
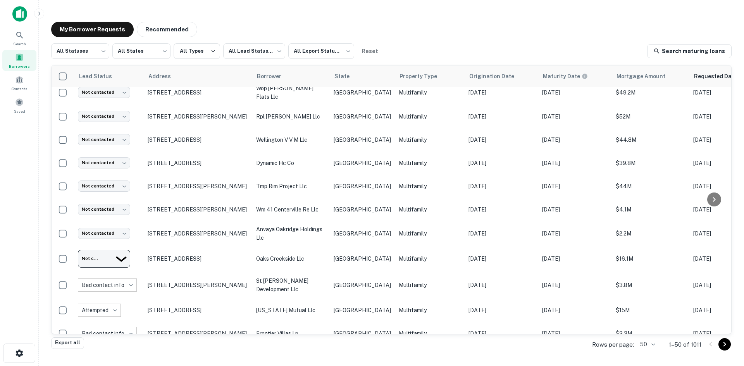
type input "*********"
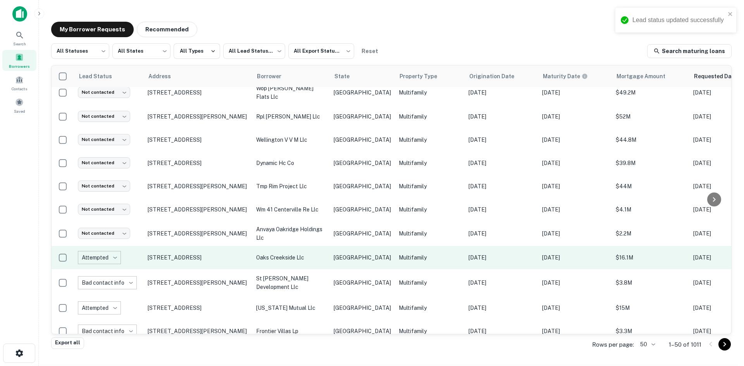
scroll to position [829, 0]
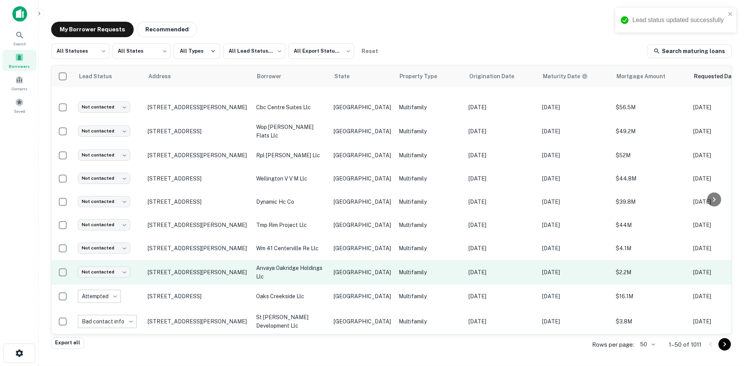
click at [341, 260] on td "[GEOGRAPHIC_DATA]" at bounding box center [362, 272] width 65 height 25
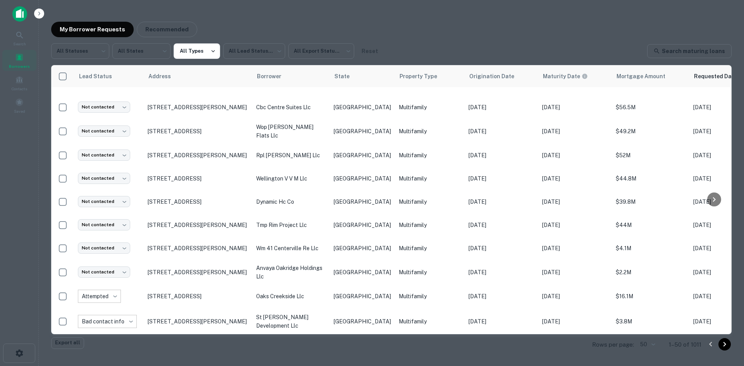
click at [336, 164] on div at bounding box center [372, 183] width 744 height 366
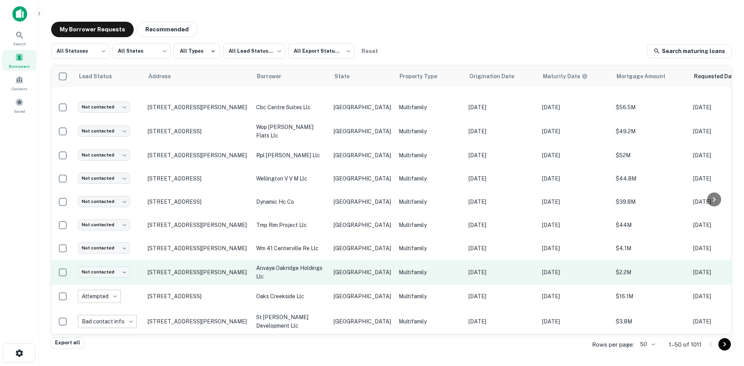
click at [361, 268] on p "[GEOGRAPHIC_DATA]" at bounding box center [362, 272] width 57 height 9
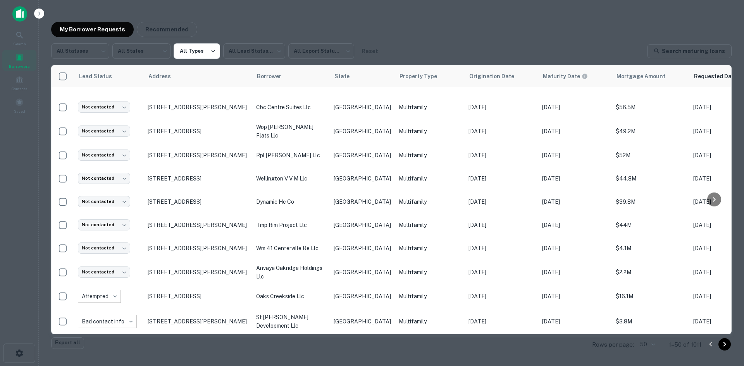
click at [355, 198] on div at bounding box center [372, 183] width 744 height 366
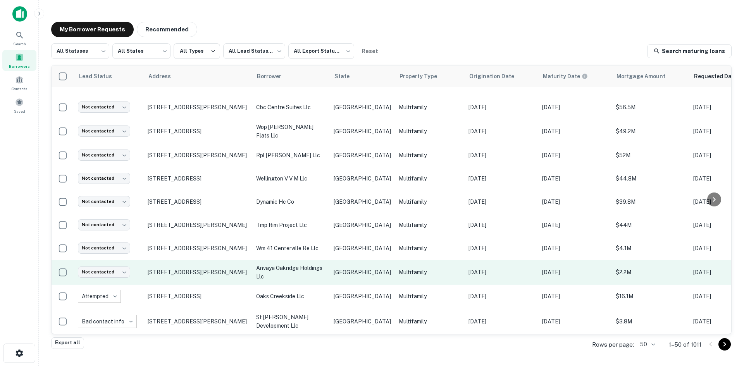
click at [339, 268] on p "[GEOGRAPHIC_DATA]" at bounding box center [362, 272] width 57 height 9
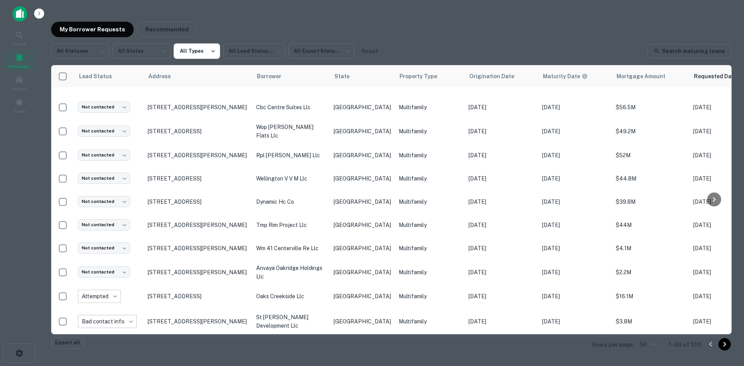
click at [350, 218] on div at bounding box center [372, 183] width 744 height 366
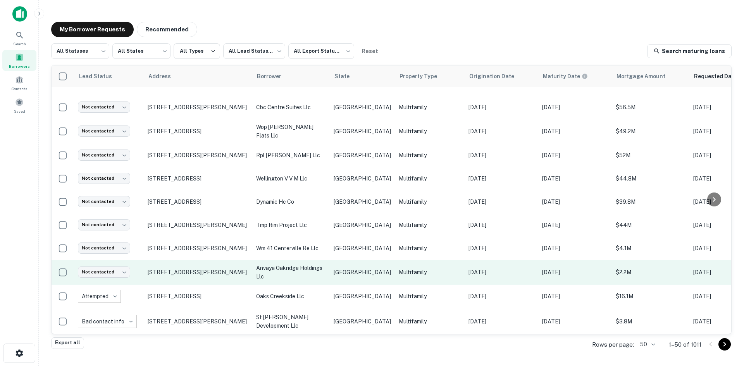
click at [395, 260] on td "Multifamily" at bounding box center [430, 272] width 70 height 25
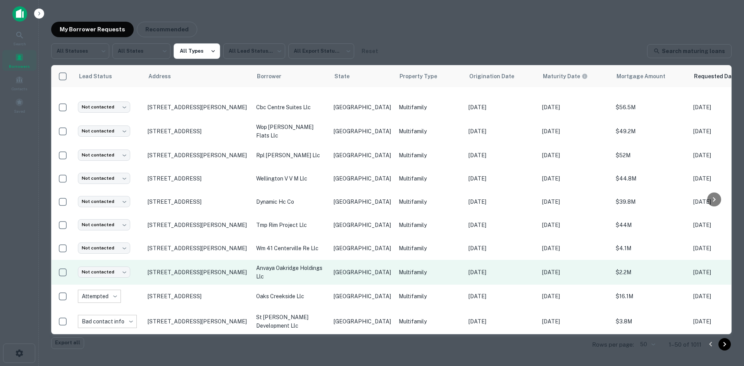
click at [370, 233] on div at bounding box center [372, 183] width 744 height 366
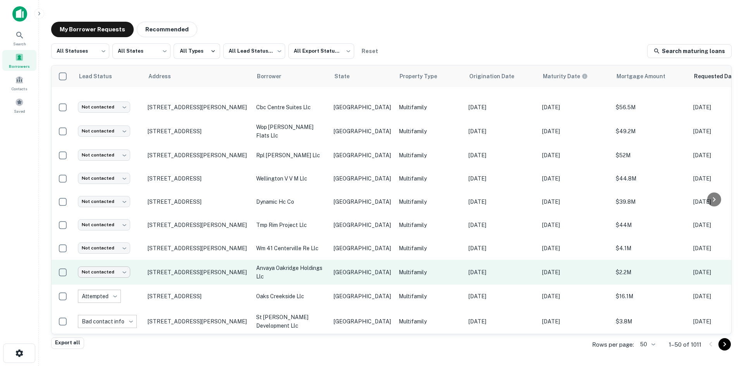
click at [103, 245] on body "Search Borrowers Contacts Saved My Borrower Requests Recommended All Statuses *…" at bounding box center [372, 183] width 744 height 366
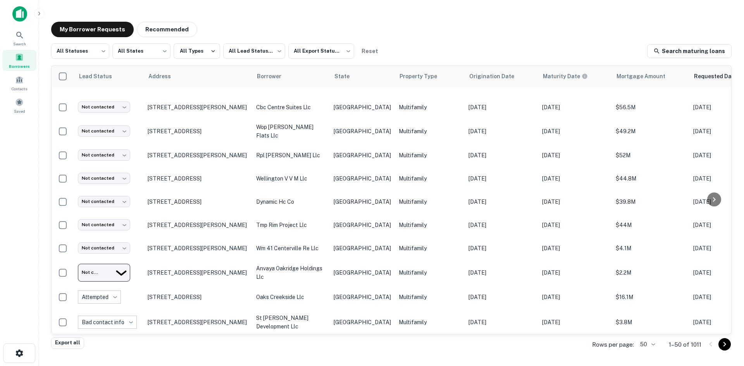
type input "**********"
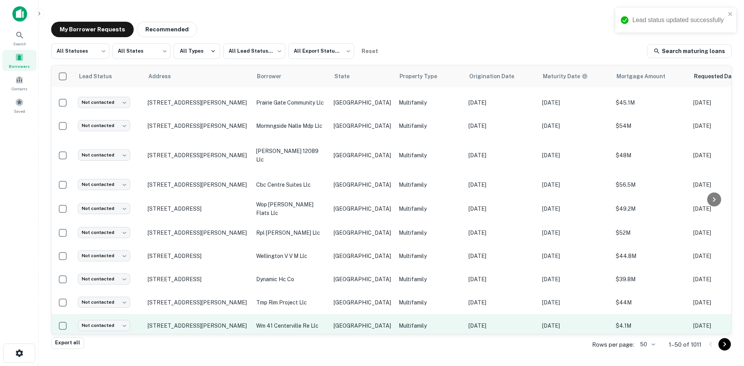
click at [400, 314] on td "Multifamily" at bounding box center [430, 325] width 70 height 23
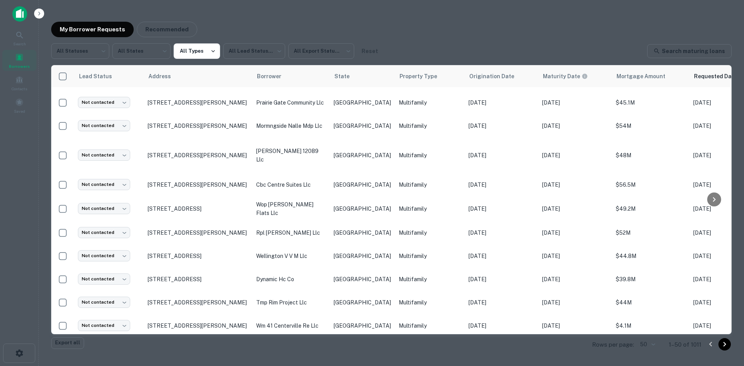
click at [300, 172] on div at bounding box center [372, 183] width 744 height 366
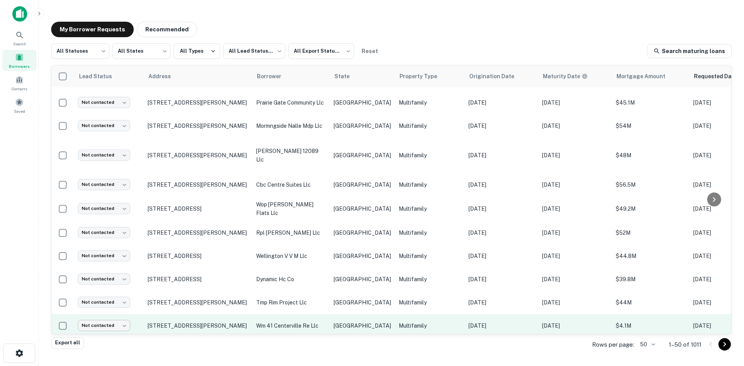
click at [112, 298] on body "Search Borrowers Contacts Saved My Borrower Requests Recommended All Statuses *…" at bounding box center [372, 183] width 744 height 366
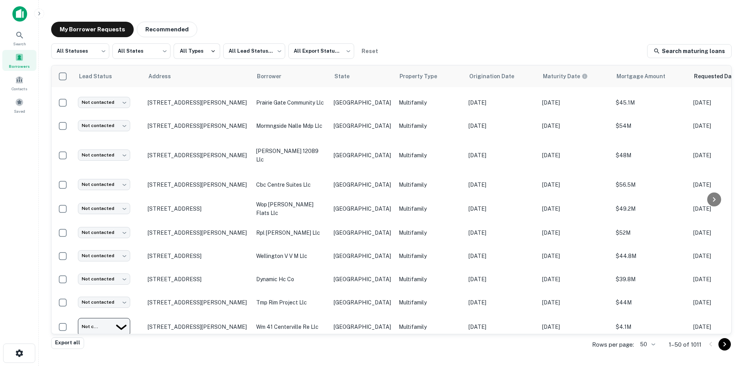
type input "**********"
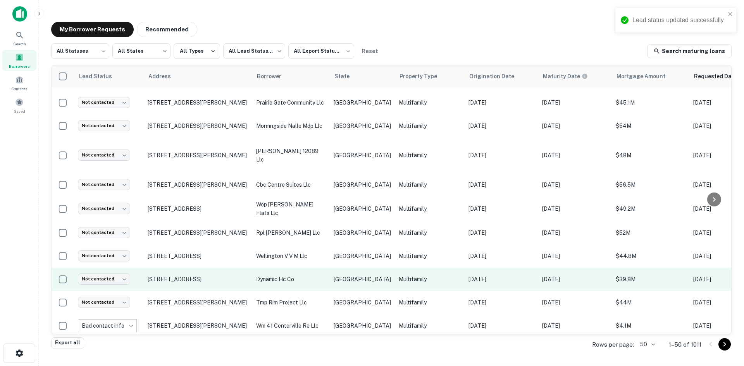
scroll to position [713, 0]
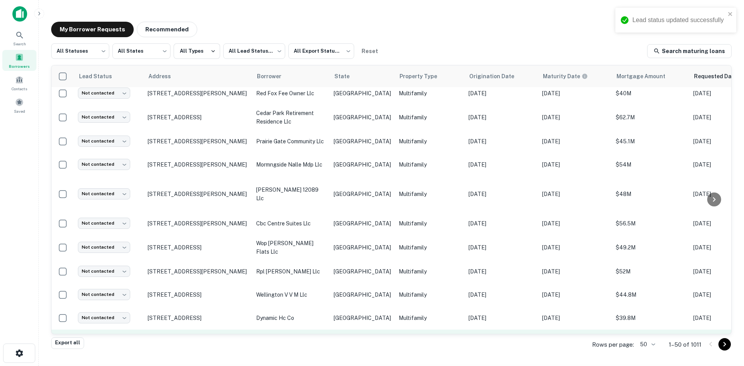
click at [324, 330] on td "tmp rim project llc" at bounding box center [291, 341] width 78 height 23
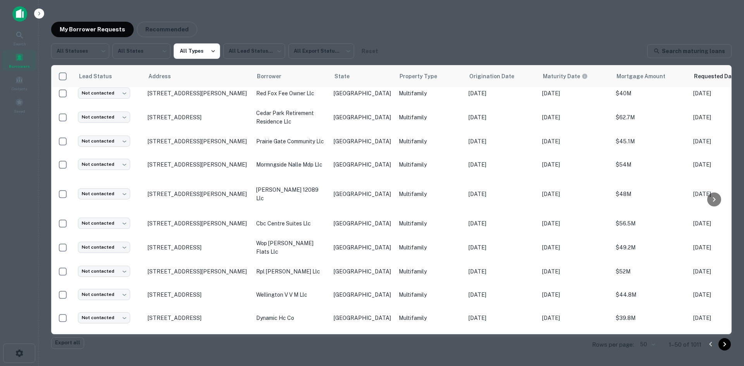
click at [243, 318] on div at bounding box center [372, 183] width 744 height 366
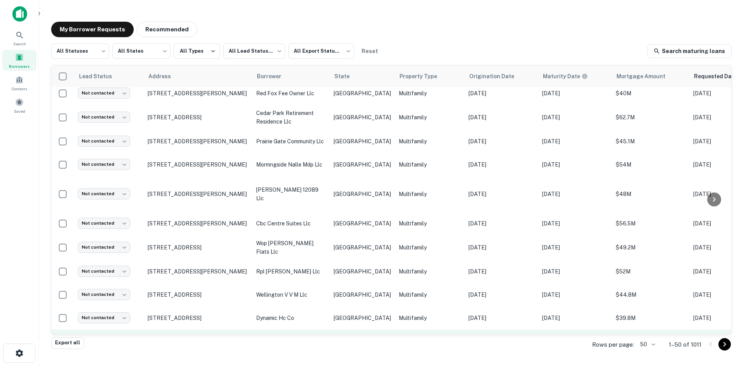
click at [108, 315] on body "Search Borrowers Contacts Saved My Borrower Requests Recommended All Statuses *…" at bounding box center [372, 183] width 744 height 366
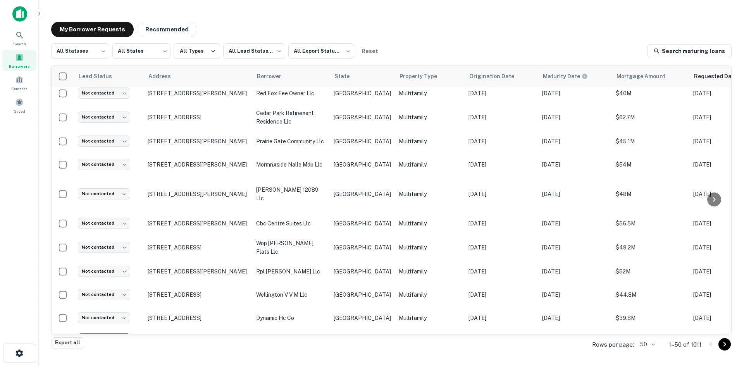
type input "*********"
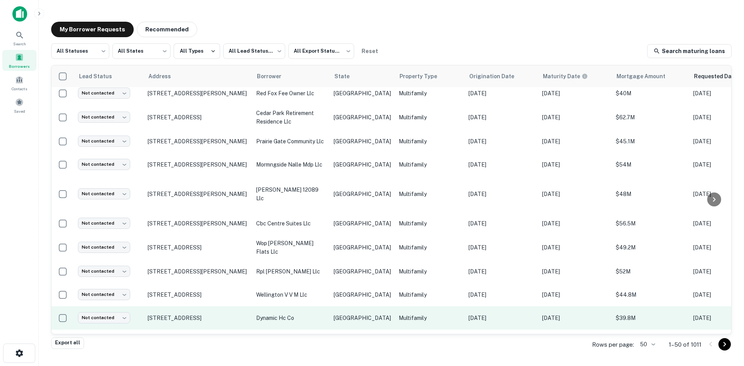
click at [317, 314] on p "dynamic hc co" at bounding box center [291, 318] width 70 height 9
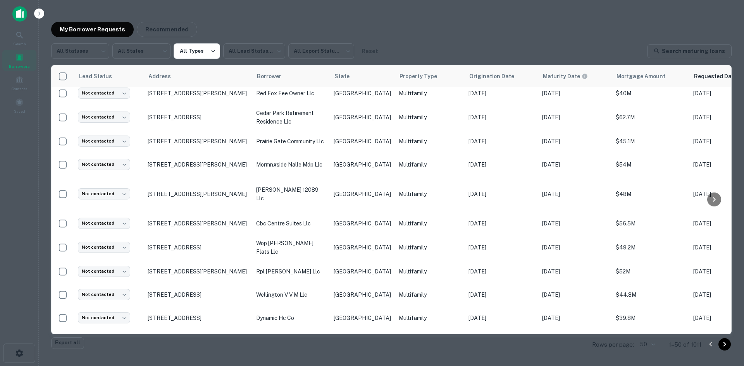
click at [164, 270] on div at bounding box center [372, 183] width 744 height 366
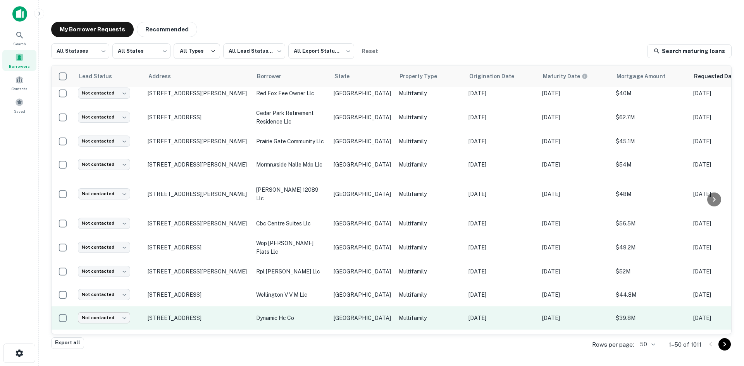
click at [105, 293] on body "Search Borrowers Contacts Saved My Borrower Requests Recommended All Statuses *…" at bounding box center [372, 183] width 744 height 366
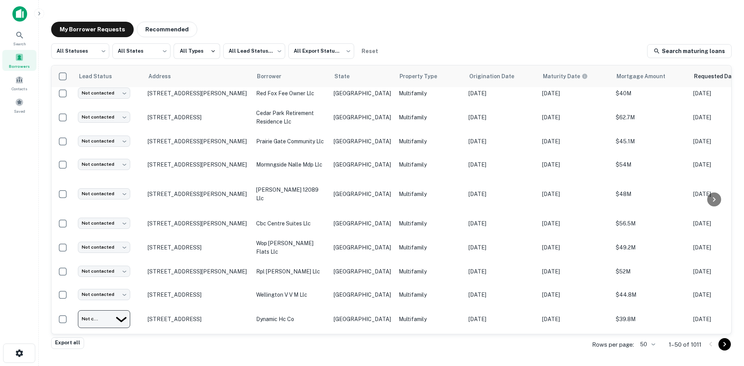
type input "*********"
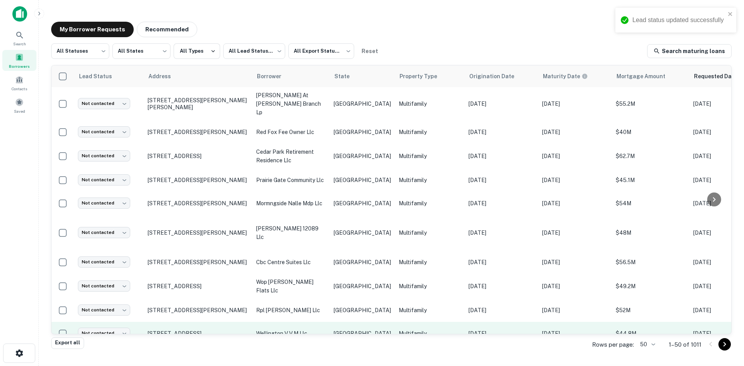
click at [364, 329] on p "[GEOGRAPHIC_DATA]" at bounding box center [362, 333] width 57 height 9
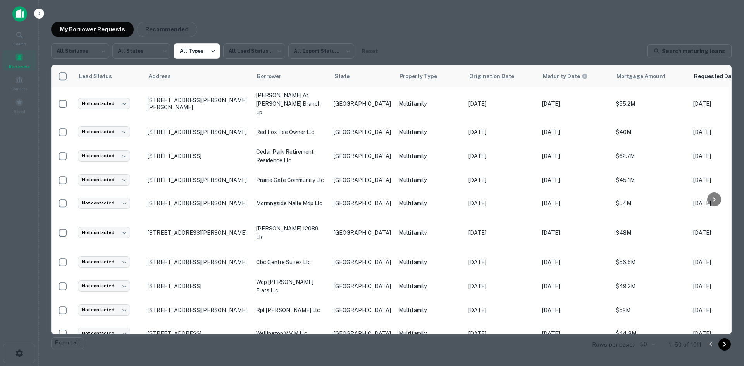
click at [207, 234] on div at bounding box center [372, 183] width 744 height 366
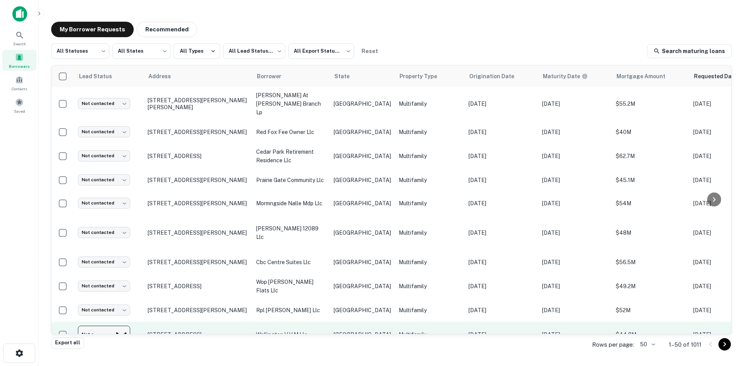
click at [114, 302] on body "Search Borrowers Contacts Saved My Borrower Requests Recommended All Statuses *…" at bounding box center [372, 183] width 744 height 366
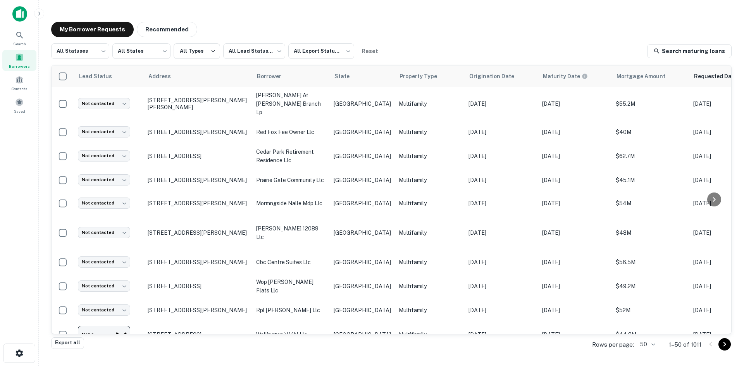
type input "*********"
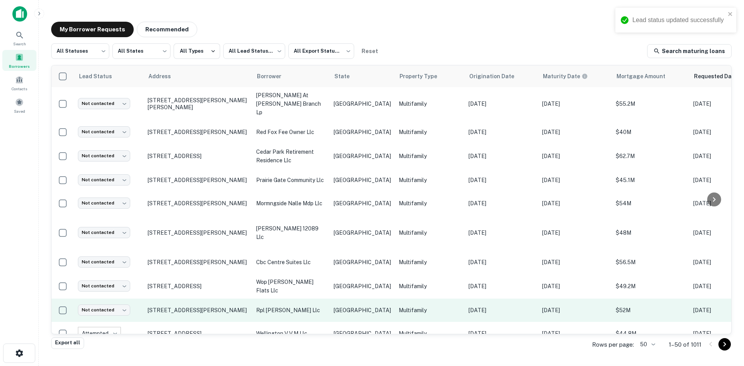
click at [359, 306] on p "[GEOGRAPHIC_DATA]" at bounding box center [362, 310] width 57 height 9
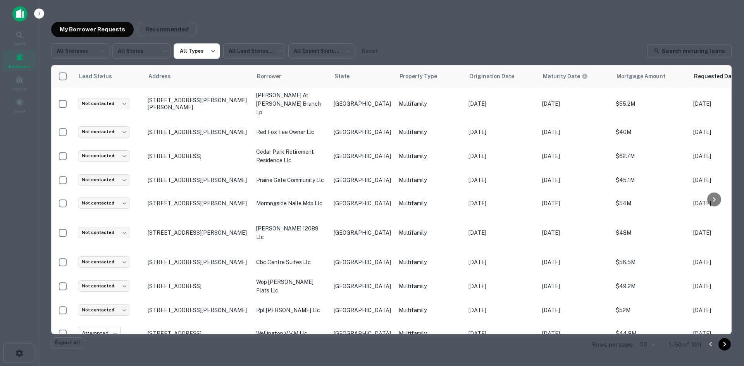
click at [259, 224] on div at bounding box center [372, 183] width 744 height 366
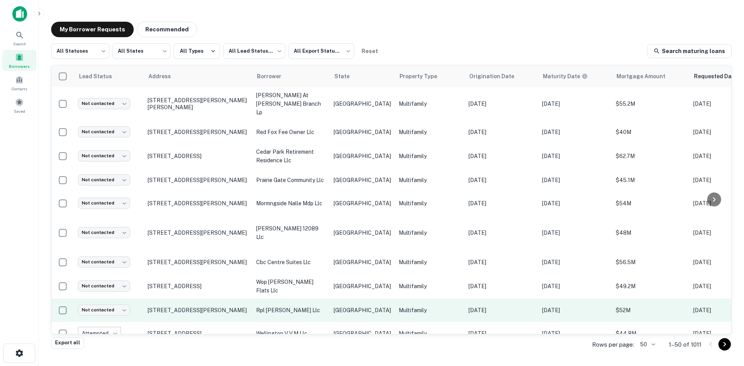
click at [465, 299] on td "[DATE]" at bounding box center [502, 310] width 74 height 23
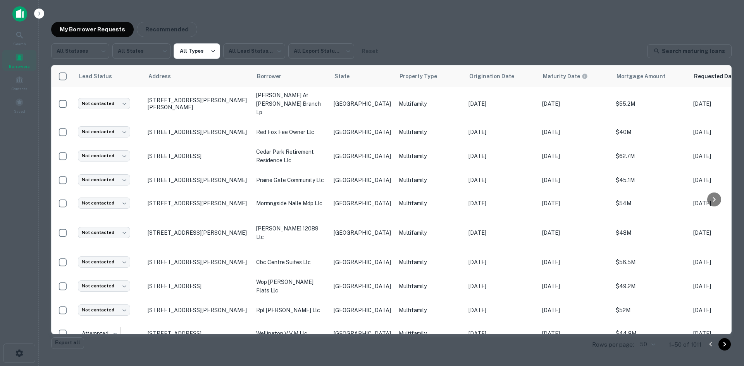
click at [289, 219] on div at bounding box center [372, 183] width 744 height 366
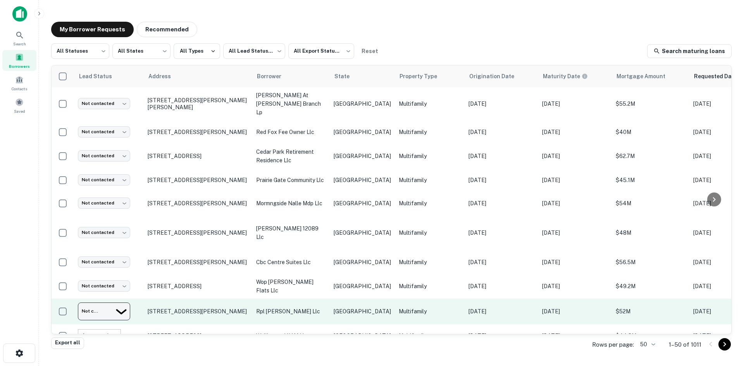
click at [116, 279] on body "Search Borrowers Contacts Saved My Borrower Requests Recommended All Statuses *…" at bounding box center [372, 183] width 744 height 366
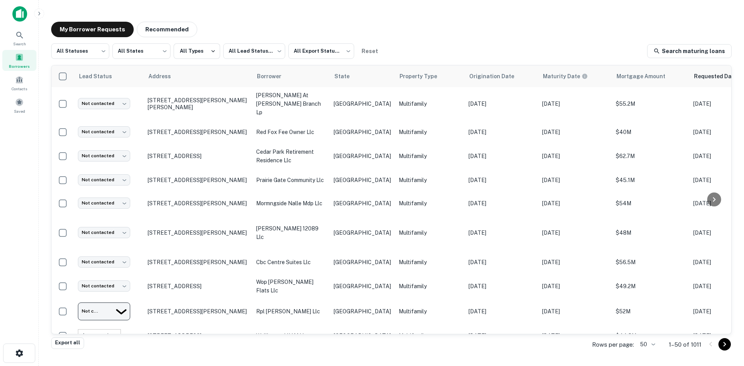
type input "*********"
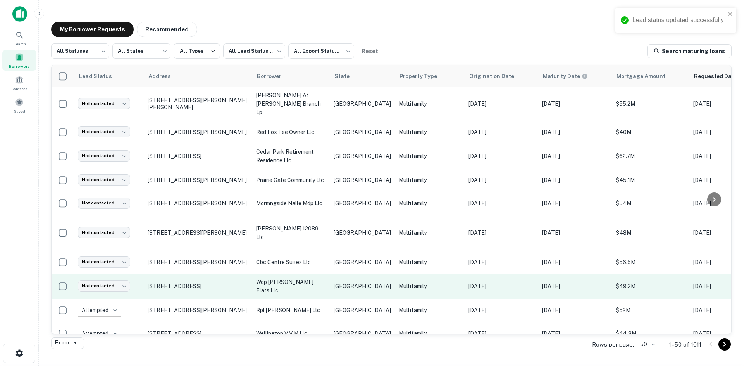
click at [367, 274] on td "[GEOGRAPHIC_DATA]" at bounding box center [362, 286] width 65 height 25
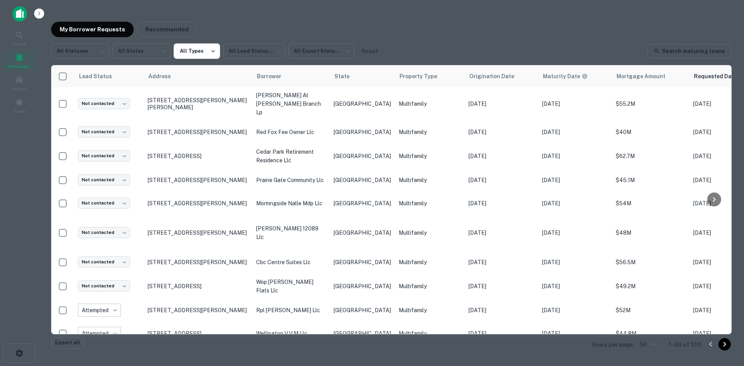
click at [279, 352] on div at bounding box center [372, 183] width 744 height 366
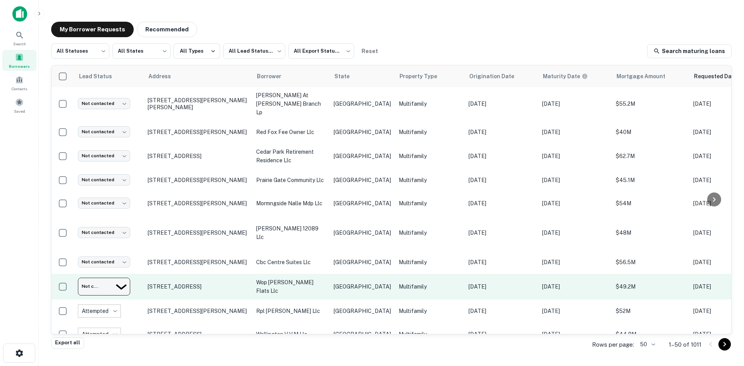
click at [108, 260] on body "Search Borrowers Contacts Saved My Borrower Requests Recommended All Statuses *…" at bounding box center [372, 183] width 744 height 366
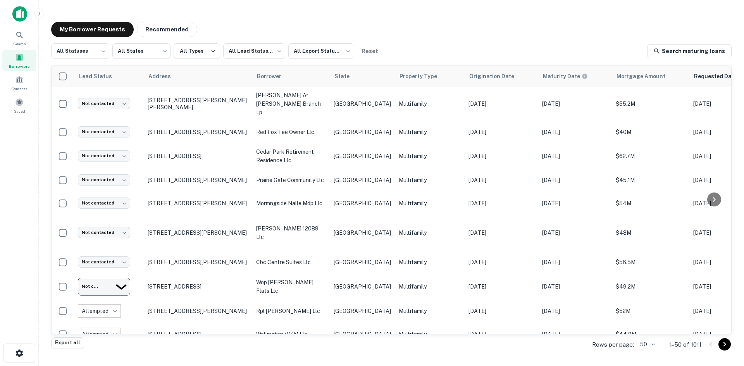
type input "**********"
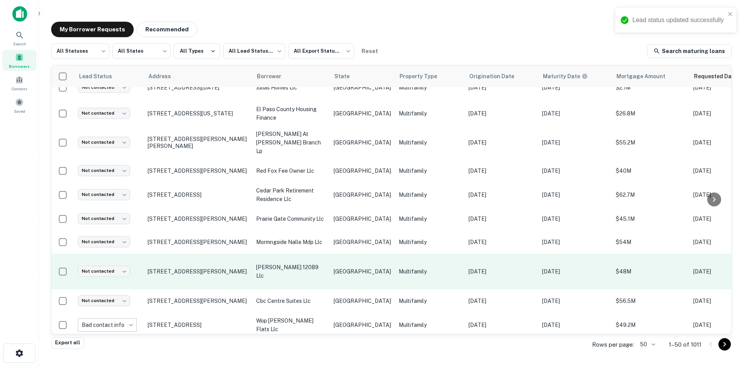
scroll to position [597, 0]
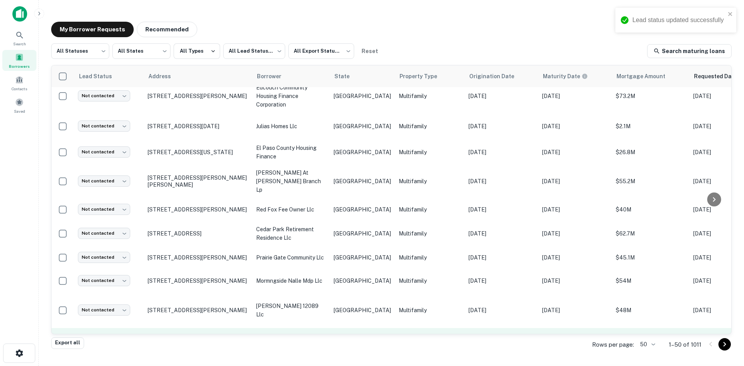
click at [367, 328] on td "[GEOGRAPHIC_DATA]" at bounding box center [362, 339] width 65 height 23
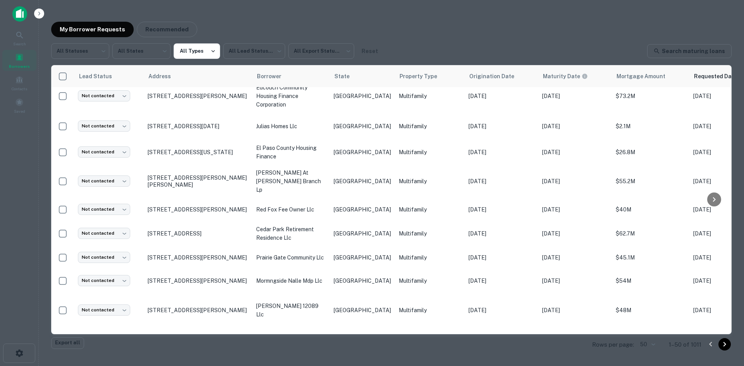
click at [173, 178] on div at bounding box center [372, 183] width 744 height 366
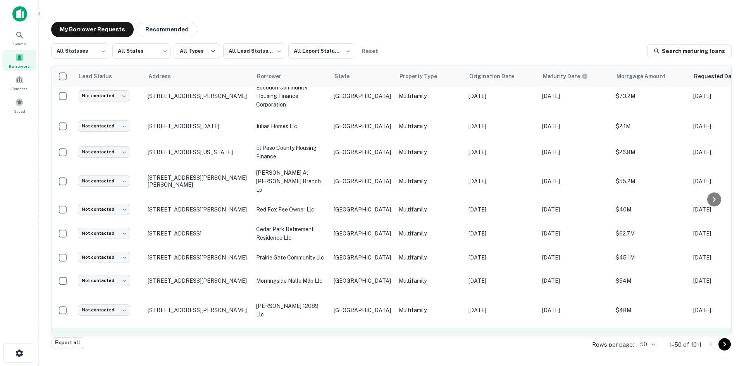
click at [108, 318] on body "Search Borrowers Contacts Saved My Borrower Requests Recommended All Statuses *…" at bounding box center [372, 183] width 744 height 366
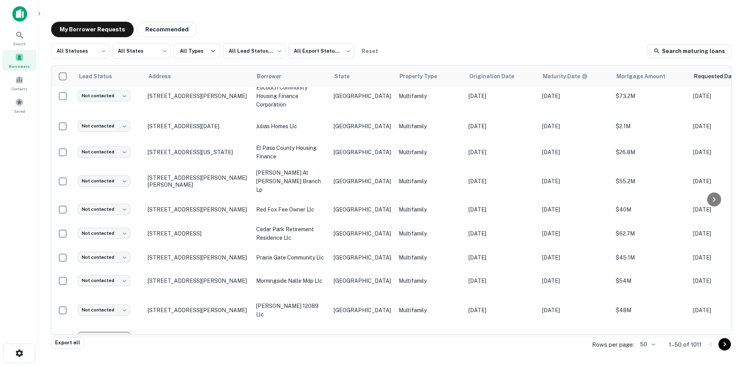
type input "*********"
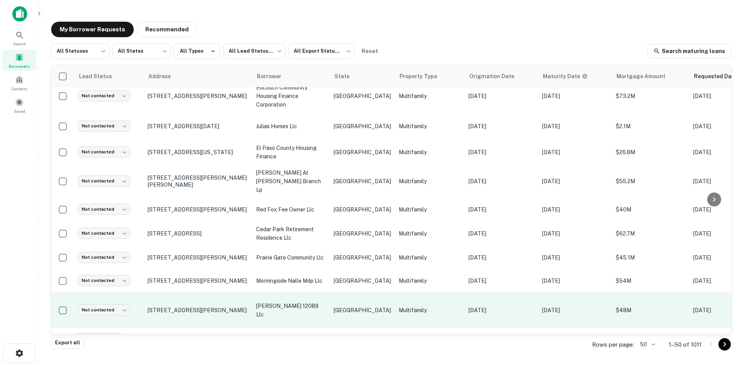
click at [395, 294] on td "Multifamily" at bounding box center [430, 311] width 70 height 36
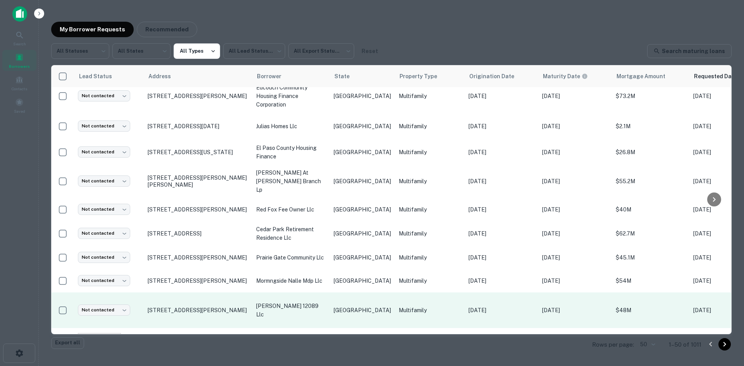
click at [282, 191] on div at bounding box center [372, 183] width 744 height 366
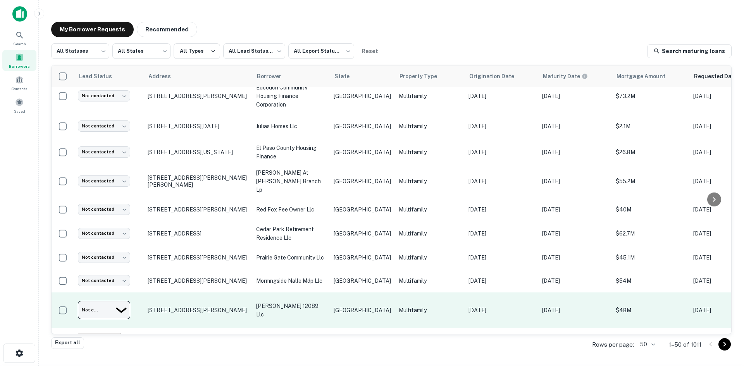
click at [121, 288] on body "Search Borrowers Contacts Saved My Borrower Requests Recommended All Statuses *…" at bounding box center [372, 183] width 744 height 366
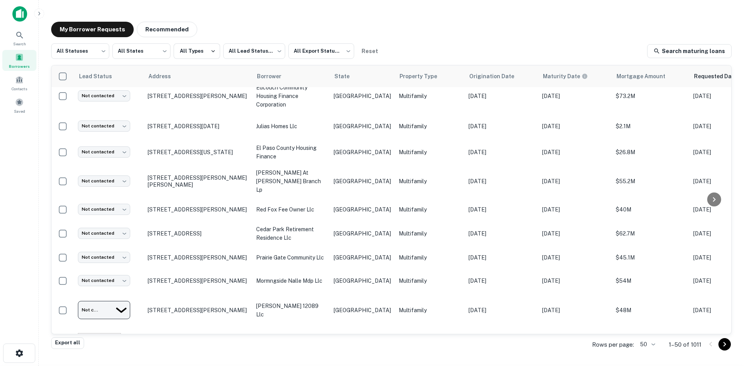
type input "*********"
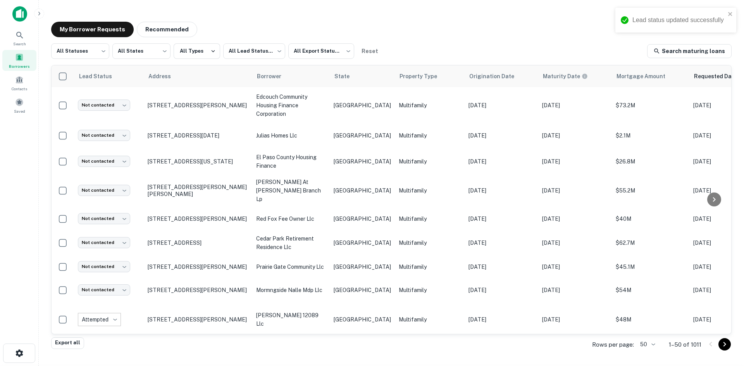
scroll to position [558, 0]
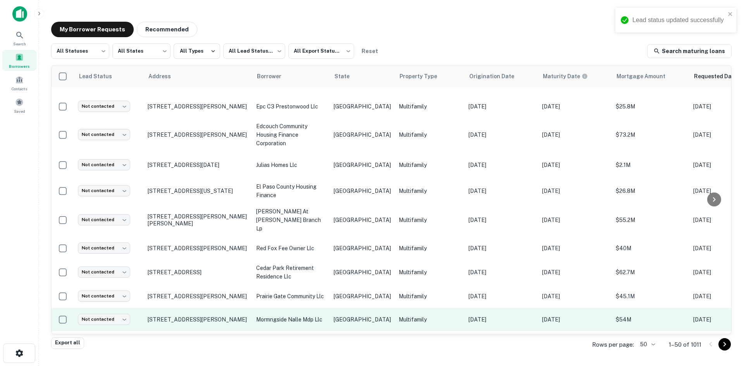
click at [344, 315] on p "[GEOGRAPHIC_DATA]" at bounding box center [362, 319] width 57 height 9
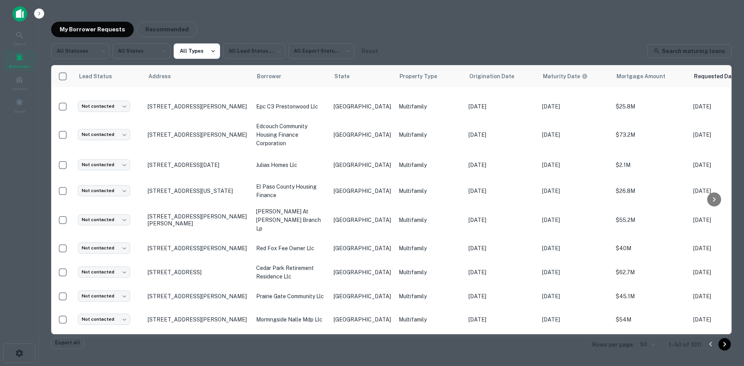
click at [229, 288] on div at bounding box center [372, 183] width 744 height 366
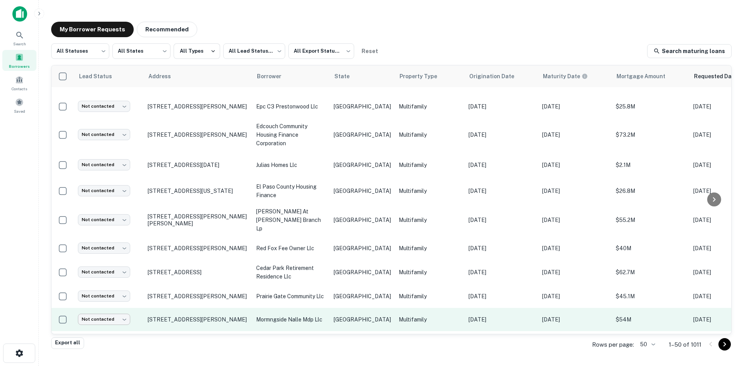
click at [107, 305] on body "Search Borrowers Contacts Saved My Borrower Requests Recommended All Statuses *…" at bounding box center [372, 183] width 744 height 366
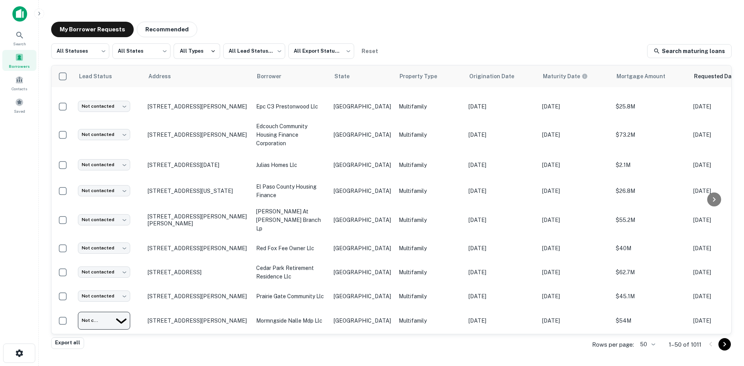
type input "*********"
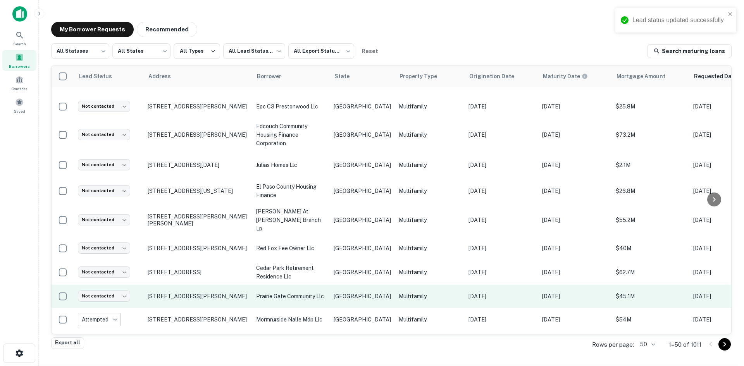
click at [336, 292] on p "[GEOGRAPHIC_DATA]" at bounding box center [362, 296] width 57 height 9
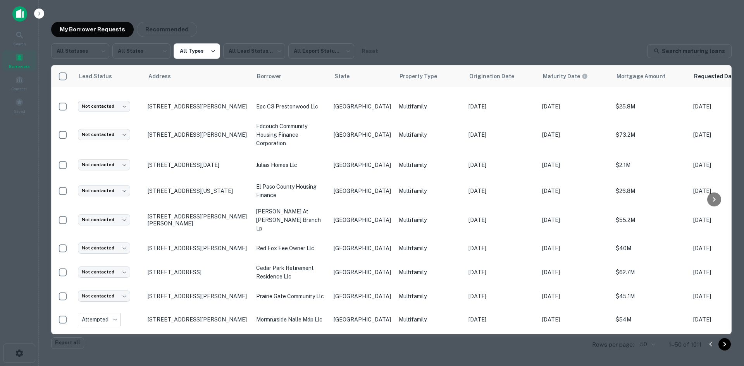
click at [309, 208] on div at bounding box center [372, 183] width 744 height 366
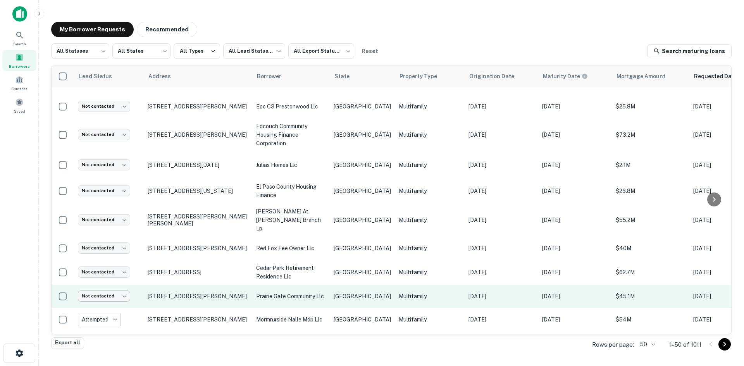
click at [107, 279] on body "Search Borrowers Contacts Saved My Borrower Requests Recommended All Statuses *…" at bounding box center [372, 183] width 744 height 366
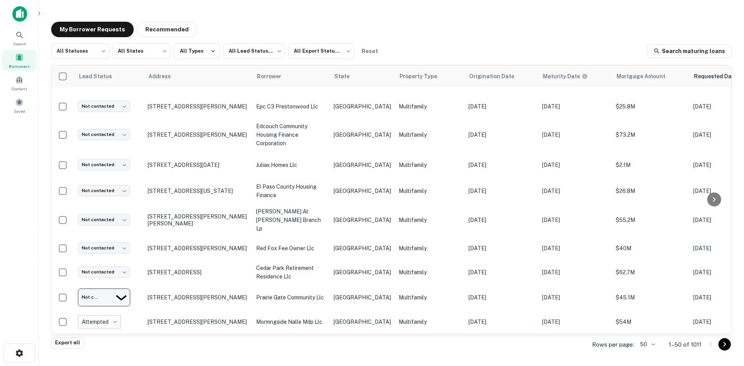
type input "*********"
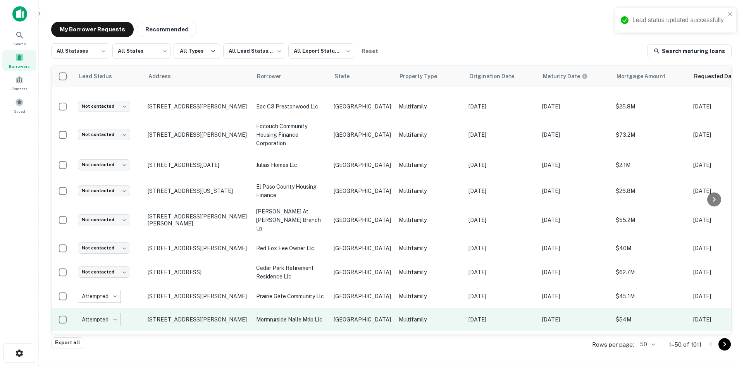
scroll to position [519, 0]
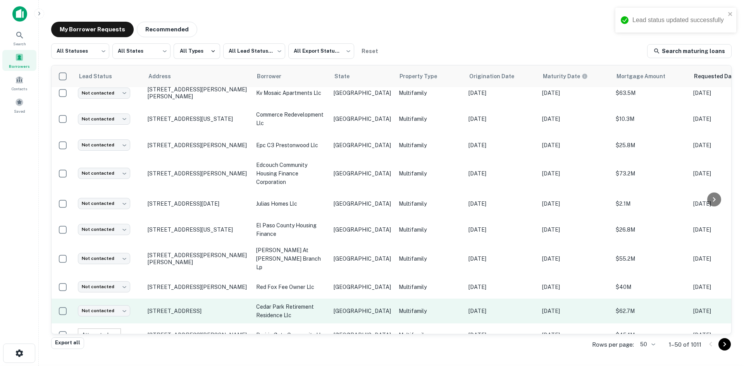
click at [357, 307] on p "[GEOGRAPHIC_DATA]" at bounding box center [362, 311] width 57 height 9
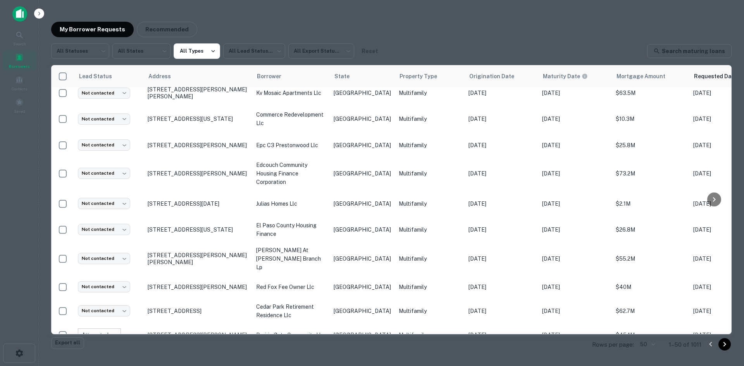
click at [241, 246] on div at bounding box center [372, 183] width 744 height 366
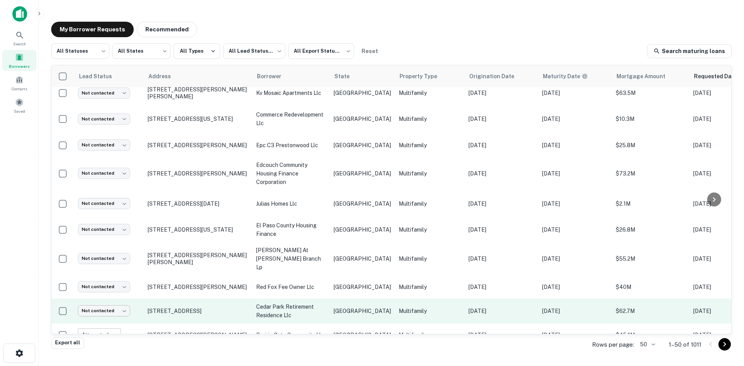
click at [111, 297] on body "Search Borrowers Contacts Saved My Borrower Requests Recommended All Statuses *…" at bounding box center [372, 183] width 744 height 366
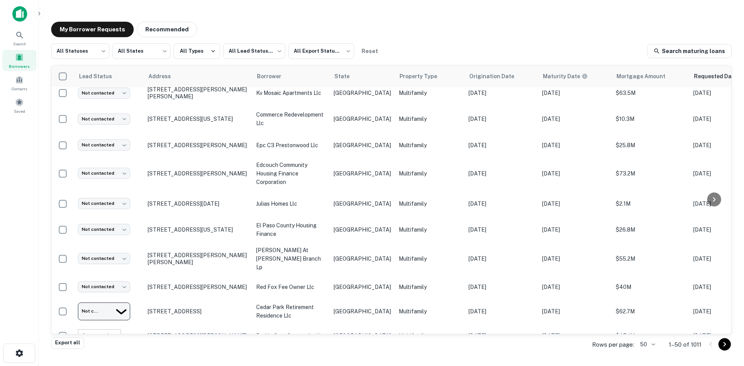
type input "*********"
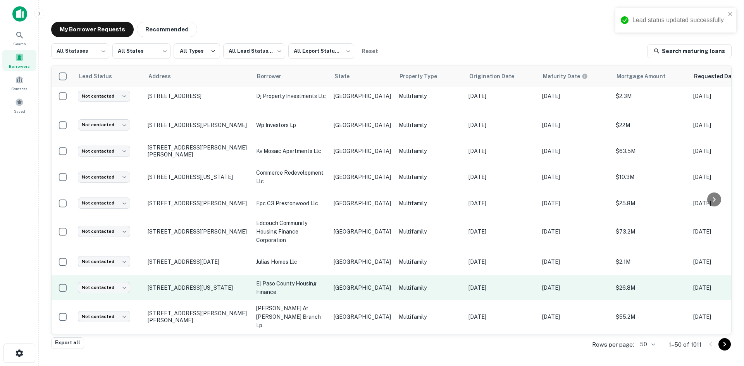
scroll to position [481, 0]
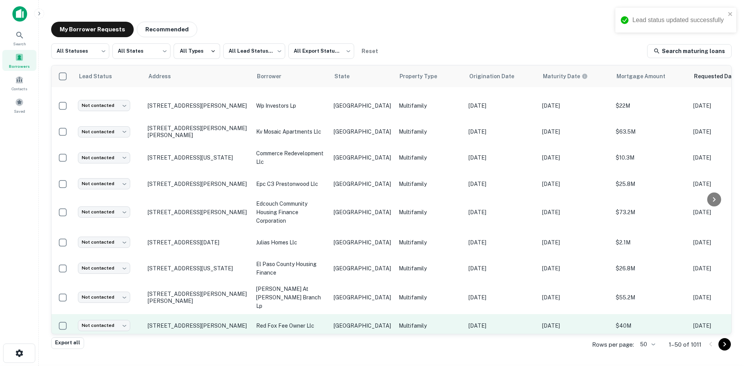
click at [327, 314] on td "red fox fee owner llc" at bounding box center [291, 325] width 78 height 23
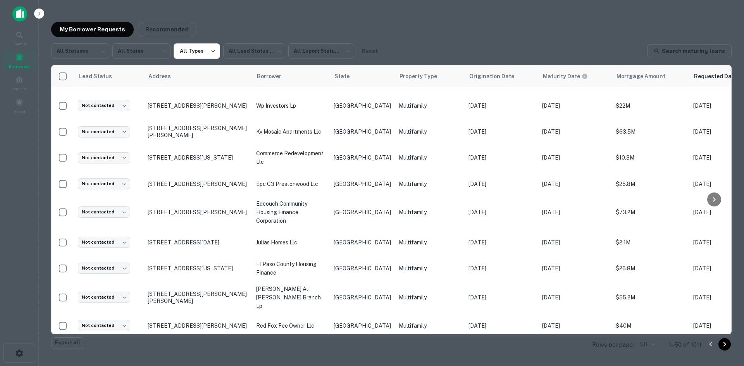
click at [218, 219] on div at bounding box center [372, 183] width 744 height 366
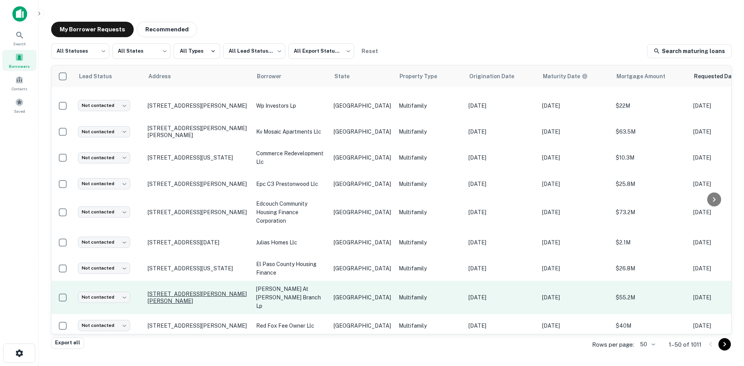
scroll to position [519, 0]
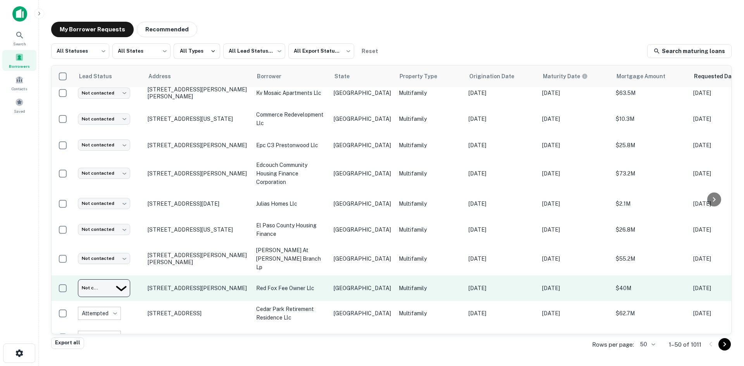
click at [123, 271] on body "Search Borrowers Contacts Saved My Borrower Requests Recommended All Statuses *…" at bounding box center [372, 183] width 744 height 366
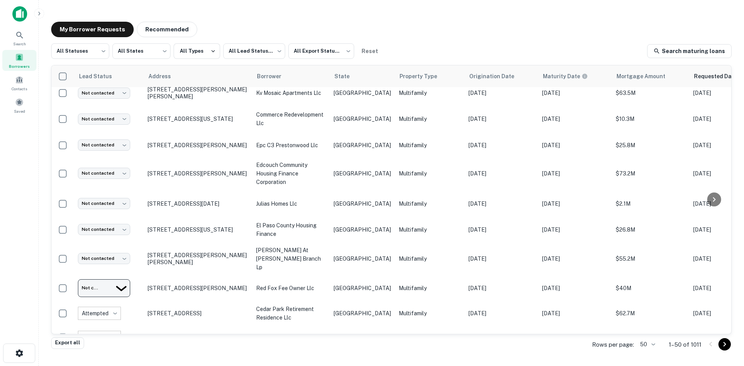
type input "*********"
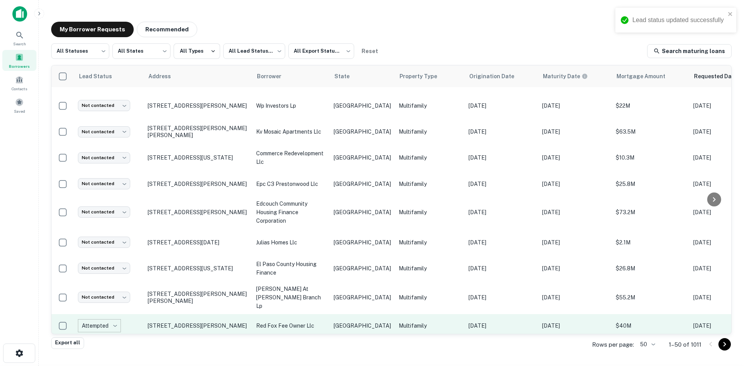
scroll to position [442, 0]
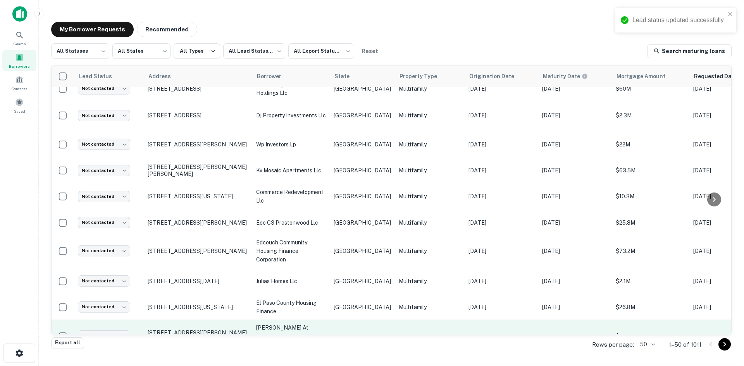
click at [288, 324] on p "[PERSON_NAME] at [PERSON_NAME] branch lp" at bounding box center [291, 337] width 70 height 26
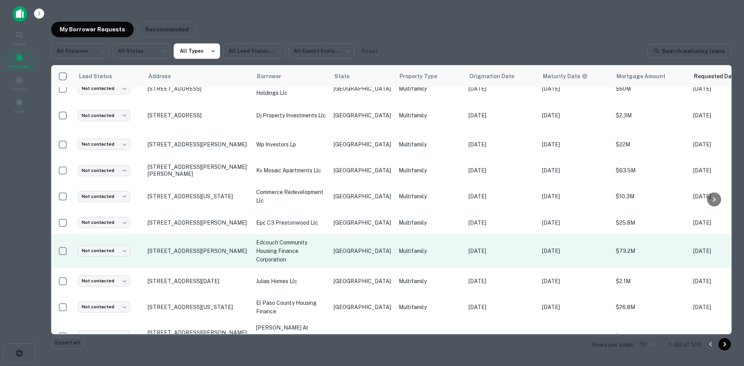
drag, startPoint x: 202, startPoint y: 237, endPoint x: 188, endPoint y: 253, distance: 21.4
click at [202, 237] on div at bounding box center [372, 183] width 744 height 366
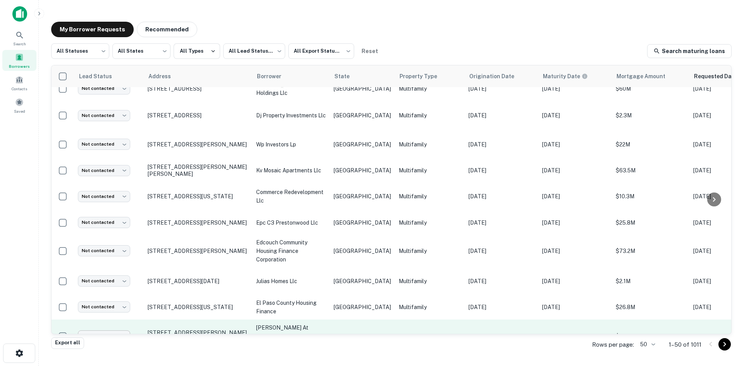
click at [106, 319] on body "Search Borrowers Contacts Saved My Borrower Requests Recommended All Statuses *…" at bounding box center [372, 183] width 744 height 366
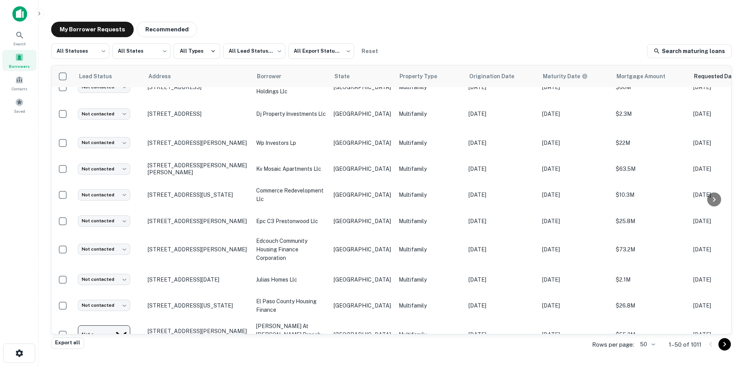
type input "*********"
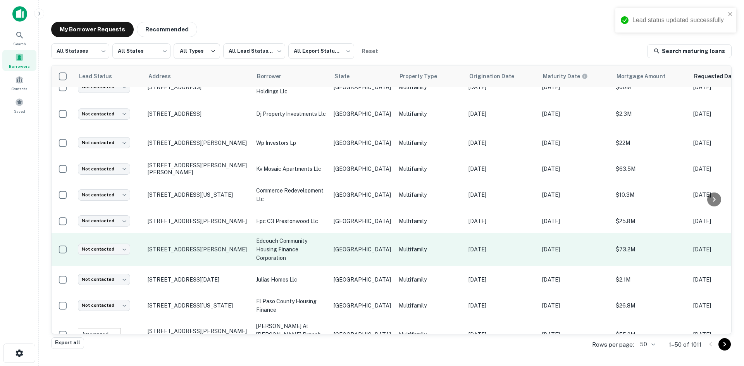
scroll to position [482, 0]
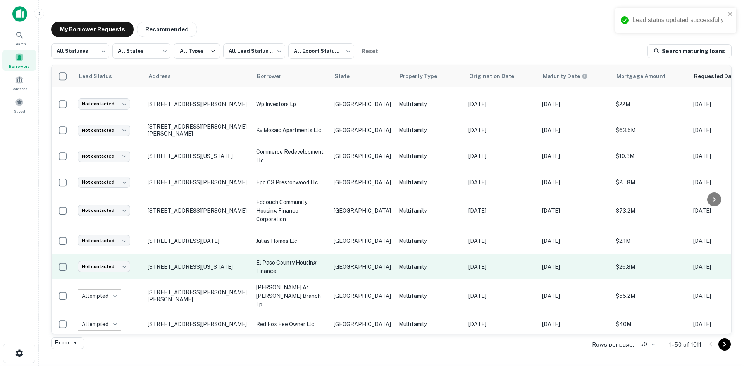
click at [417, 255] on td "Multifamily" at bounding box center [430, 267] width 70 height 25
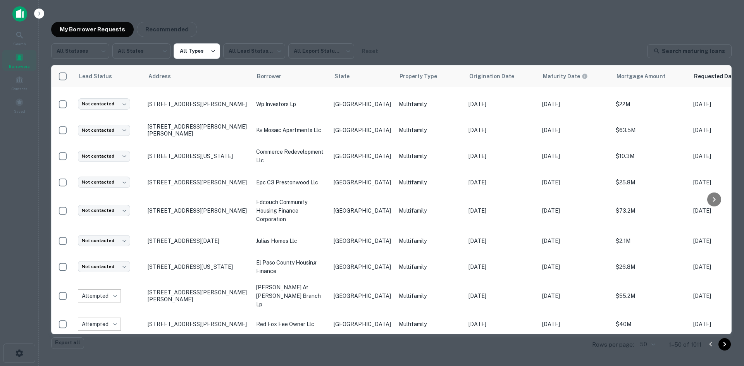
click at [282, 202] on div at bounding box center [372, 183] width 744 height 366
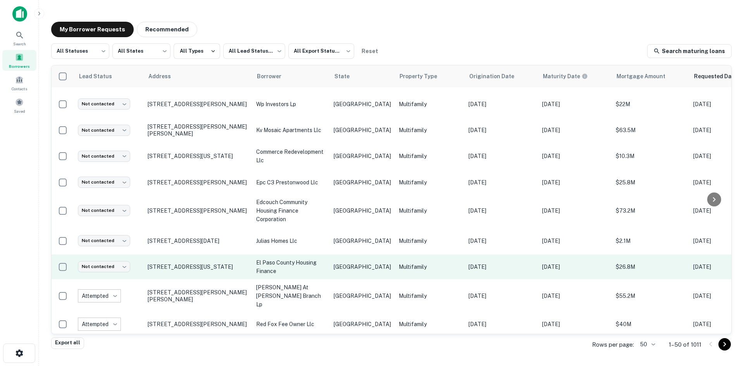
click at [395, 255] on td "Multifamily" at bounding box center [430, 267] width 70 height 25
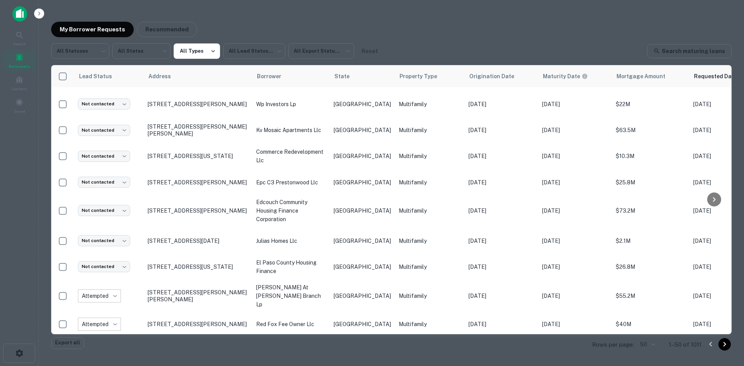
click at [353, 221] on div at bounding box center [372, 183] width 744 height 366
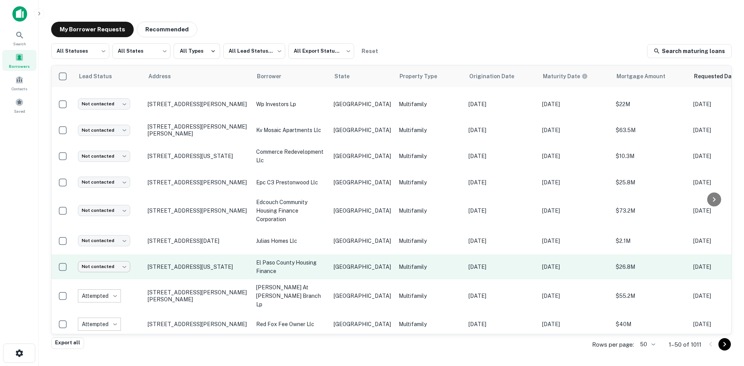
click at [107, 262] on body "Search Borrowers Contacts Saved My Borrower Requests Recommended All Statuses *…" at bounding box center [372, 183] width 744 height 366
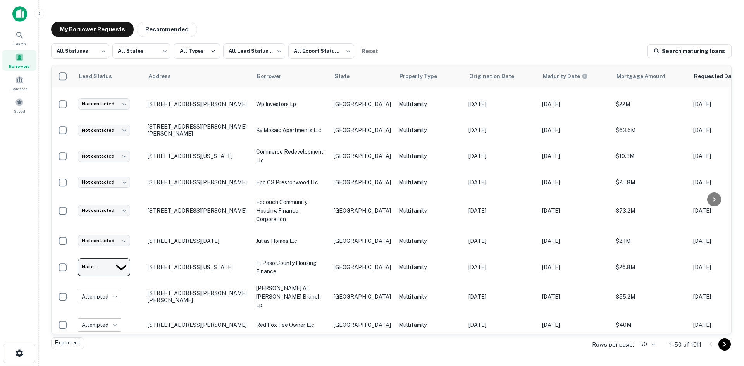
type input "**********"
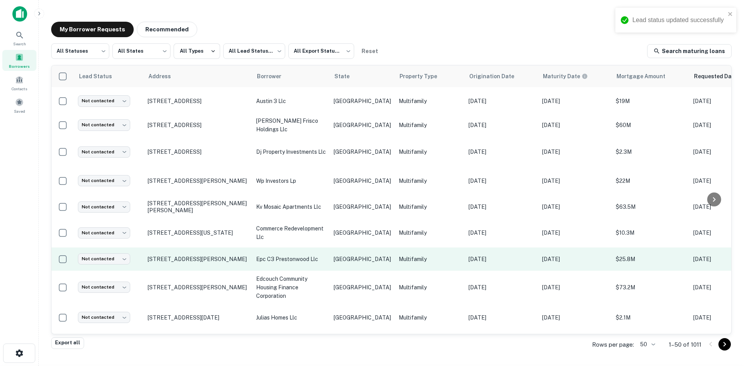
scroll to position [405, 0]
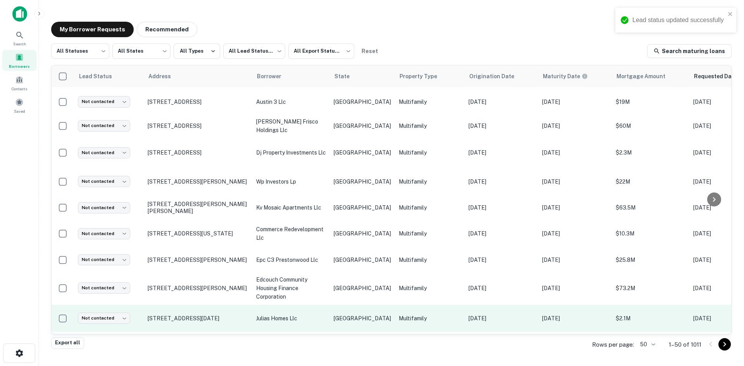
click at [465, 305] on td "[DATE]" at bounding box center [502, 318] width 74 height 27
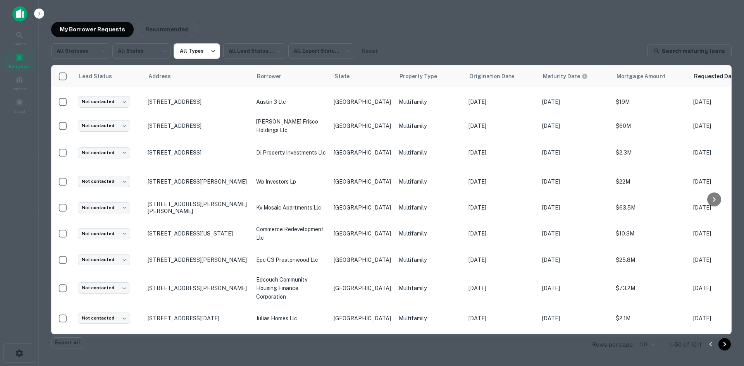
click at [338, 148] on div at bounding box center [372, 183] width 744 height 366
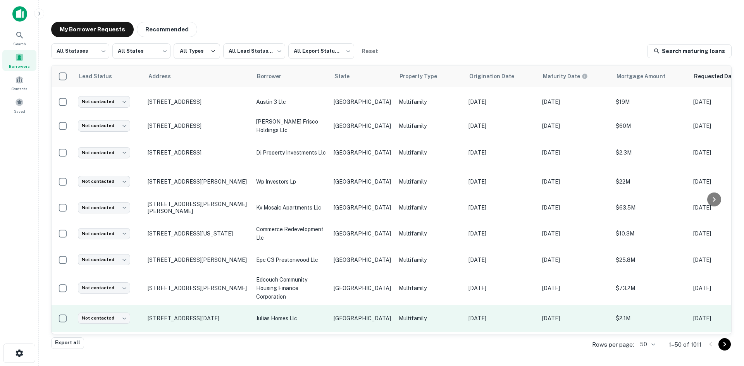
click at [117, 305] on td "Not contacted **** ​" at bounding box center [109, 318] width 70 height 27
click at [109, 311] on body "Search Borrowers Contacts Saved My Borrower Requests Recommended All Statuses *…" at bounding box center [372, 183] width 744 height 366
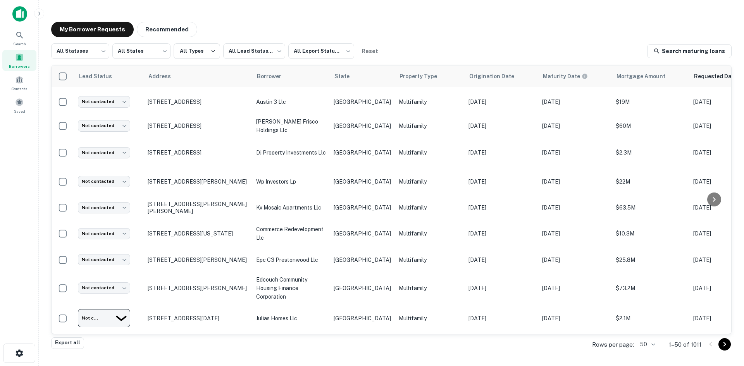
type input "**********"
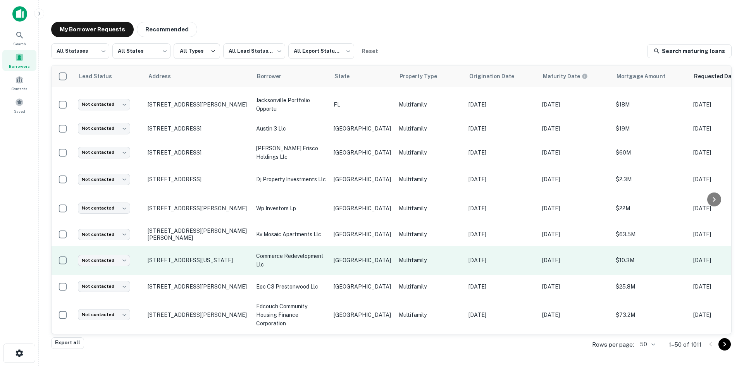
scroll to position [366, 0]
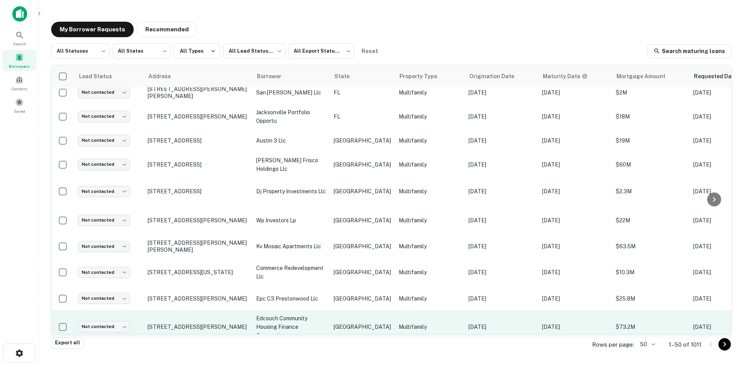
click at [469, 323] on p "[DATE]" at bounding box center [502, 327] width 66 height 9
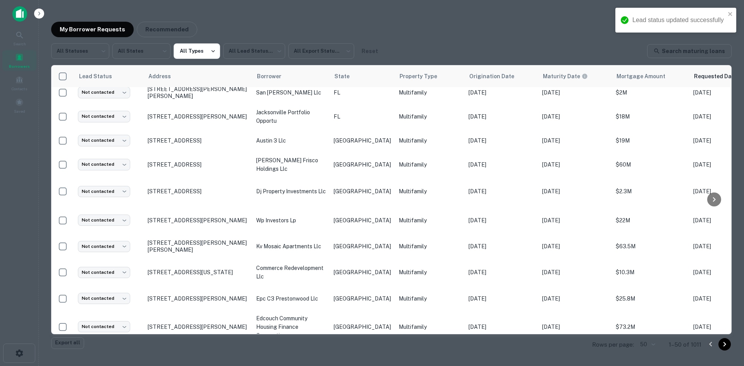
click at [314, 186] on div at bounding box center [372, 183] width 744 height 366
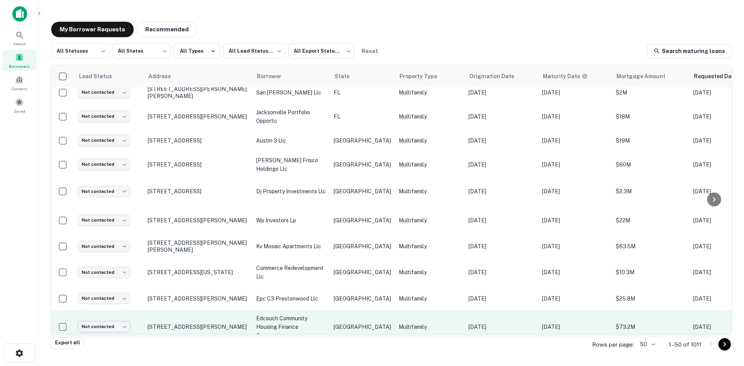
click at [104, 316] on body "Lead status updated successfully Search Borrowers Contacts Saved My Borrower Re…" at bounding box center [372, 183] width 744 height 366
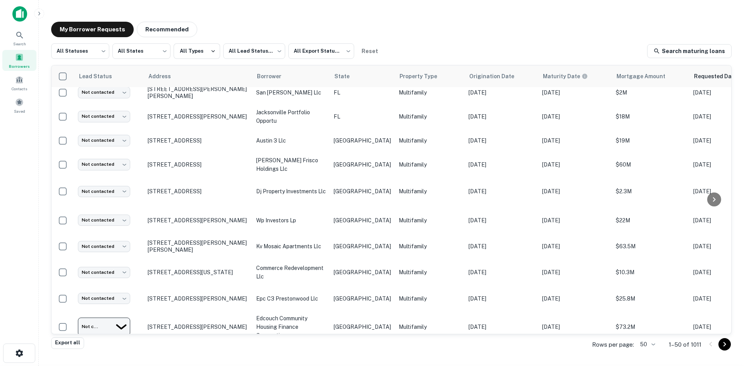
type input "**********"
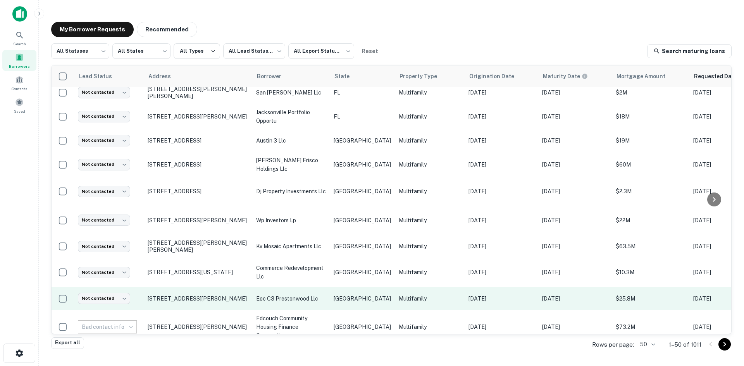
click at [421, 295] on p "Multifamily" at bounding box center [430, 299] width 62 height 9
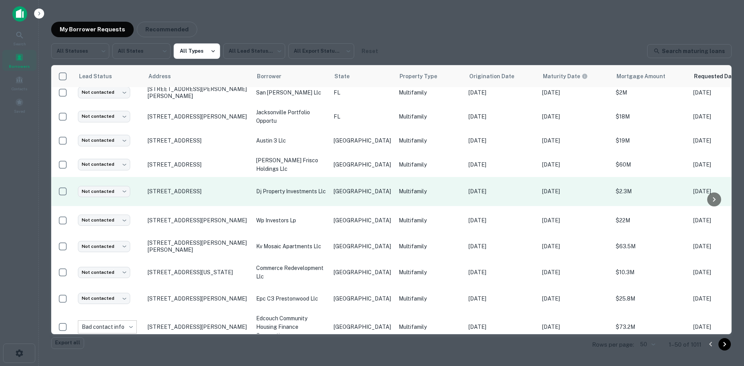
drag, startPoint x: 274, startPoint y: 195, endPoint x: 268, endPoint y: 198, distance: 6.9
click at [274, 195] on div at bounding box center [372, 183] width 744 height 366
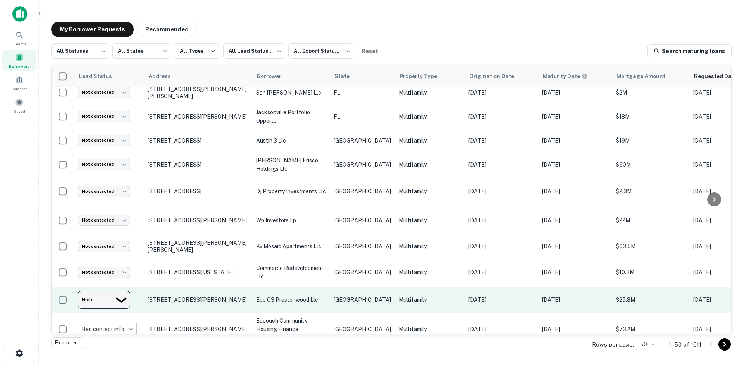
click at [110, 288] on body "Search Borrowers Contacts Saved My Borrower Requests Recommended All Statuses *…" at bounding box center [372, 183] width 744 height 366
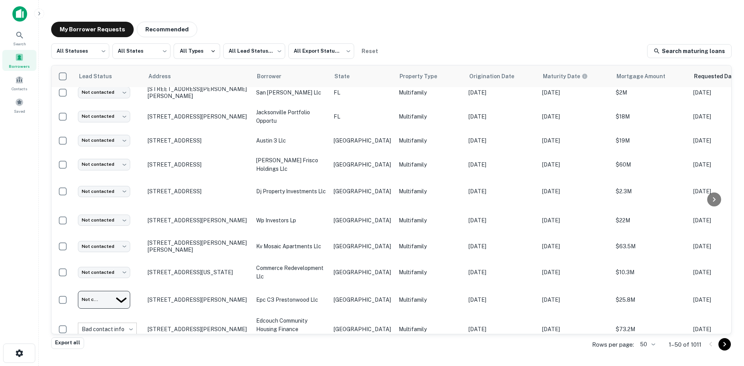
type input "*********"
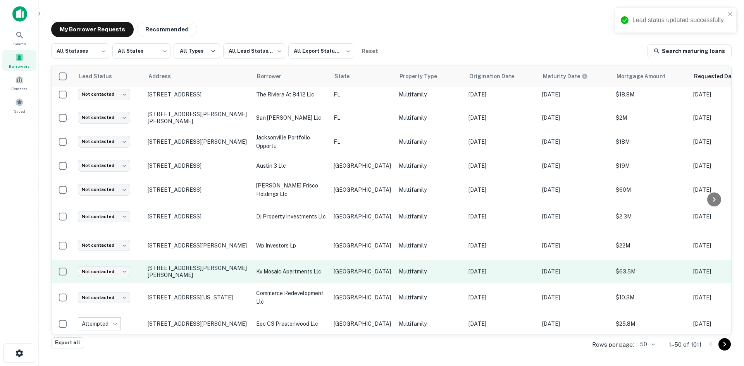
scroll to position [327, 0]
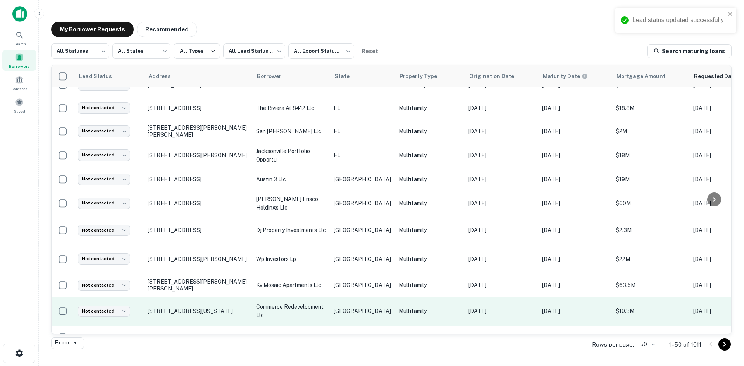
click at [349, 298] on td "[GEOGRAPHIC_DATA]" at bounding box center [362, 311] width 65 height 29
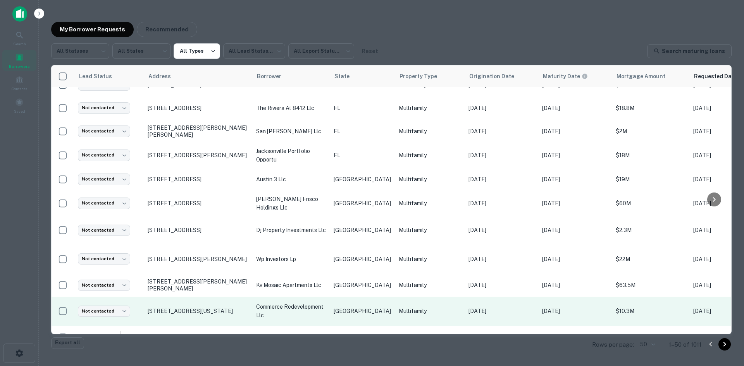
drag, startPoint x: 278, startPoint y: 269, endPoint x: 214, endPoint y: 290, distance: 67.7
click at [278, 269] on div at bounding box center [372, 183] width 744 height 366
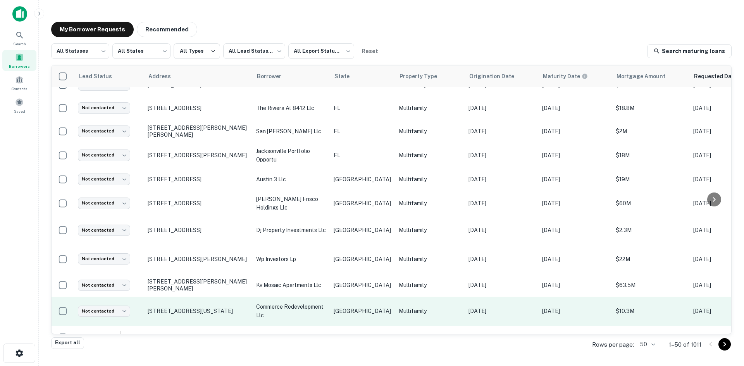
click at [307, 303] on p "commerce redevelopment llc" at bounding box center [291, 311] width 70 height 17
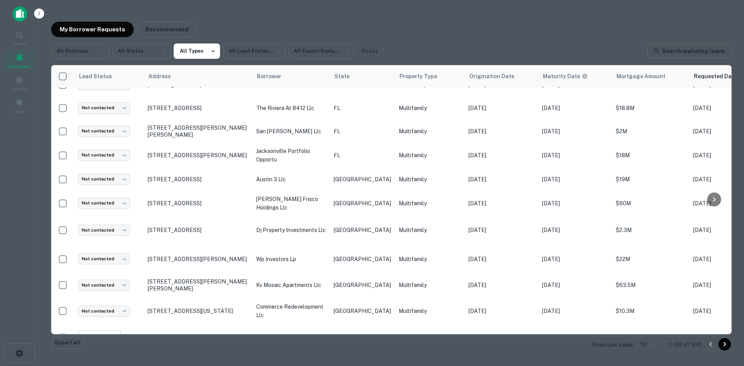
click at [320, 257] on div at bounding box center [372, 183] width 744 height 366
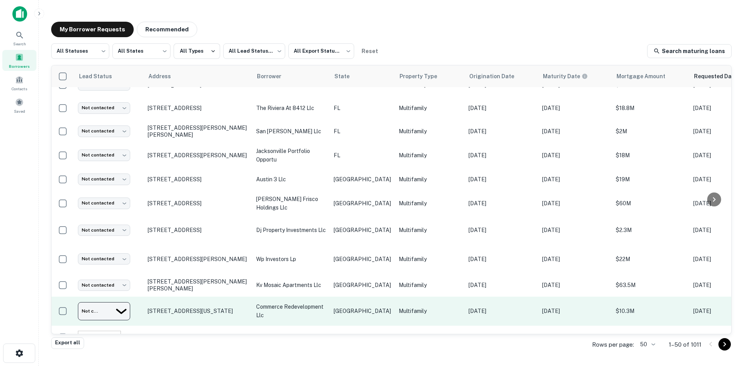
click at [107, 304] on body "Search Borrowers Contacts Saved My Borrower Requests Recommended All Statuses *…" at bounding box center [372, 183] width 744 height 366
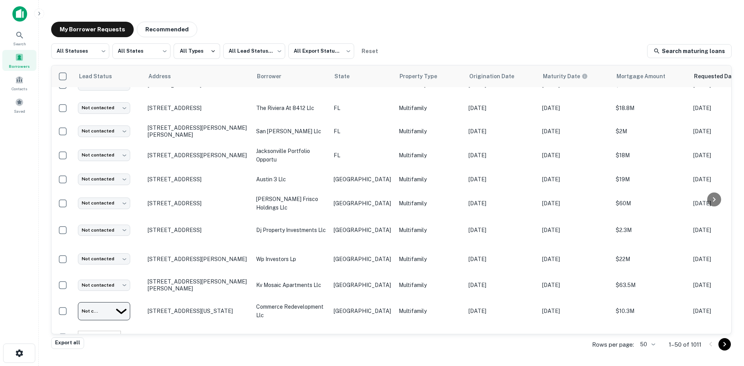
type input "**********"
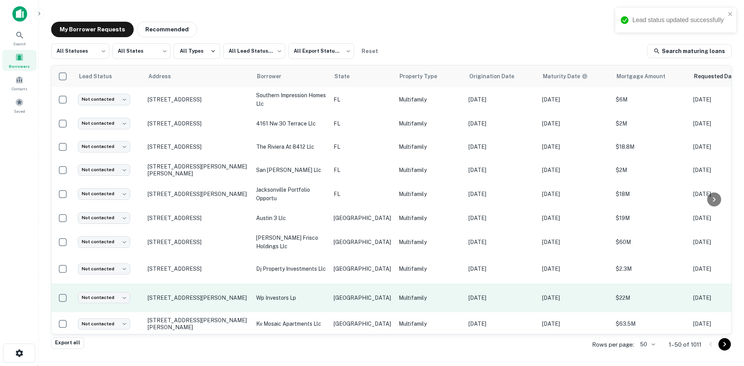
click at [349, 302] on td "[GEOGRAPHIC_DATA]" at bounding box center [362, 298] width 65 height 29
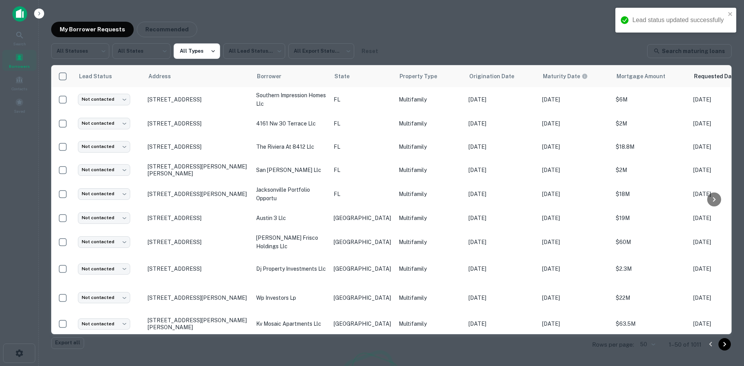
click at [314, 308] on div at bounding box center [372, 183] width 744 height 366
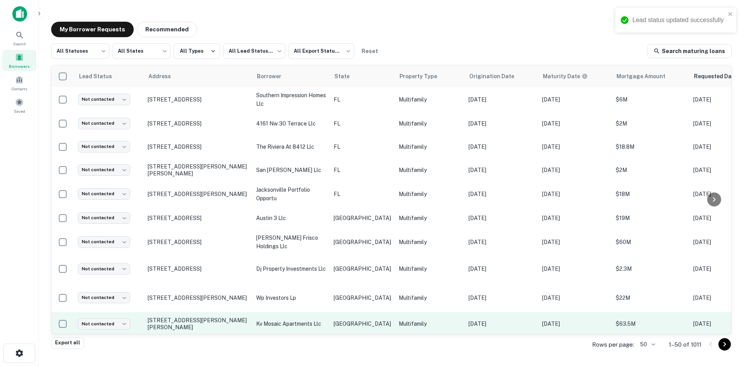
click at [319, 320] on p "kv mosaic apartments llc" at bounding box center [291, 324] width 70 height 9
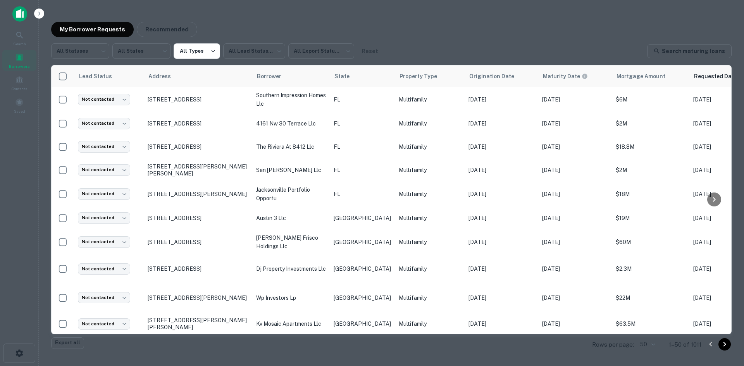
click at [220, 185] on div at bounding box center [372, 183] width 744 height 366
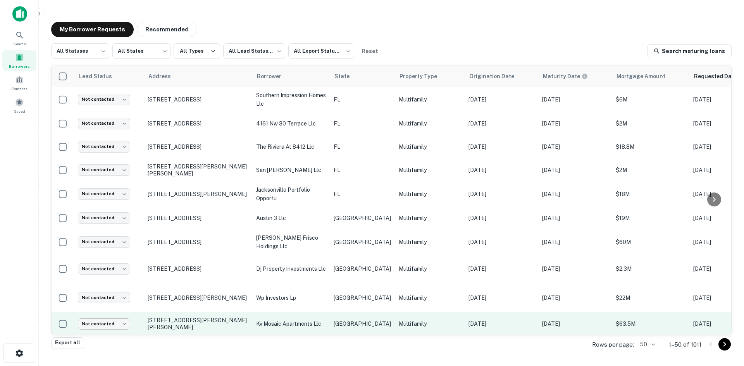
click at [98, 314] on body "Search Borrowers Contacts Saved My Borrower Requests Recommended All Statuses *…" at bounding box center [372, 183] width 744 height 366
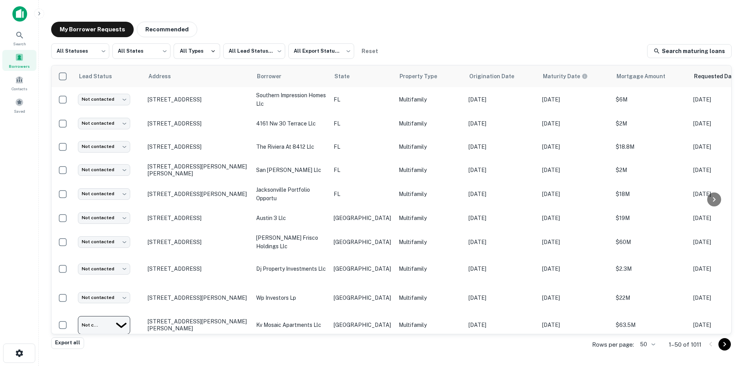
type input "**********"
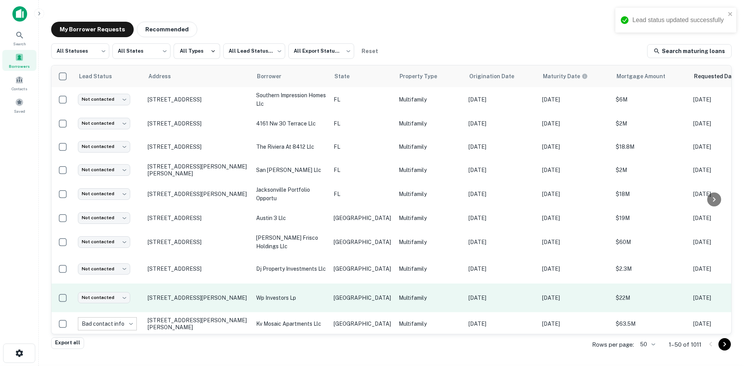
click at [395, 284] on td "Multifamily" at bounding box center [430, 298] width 70 height 29
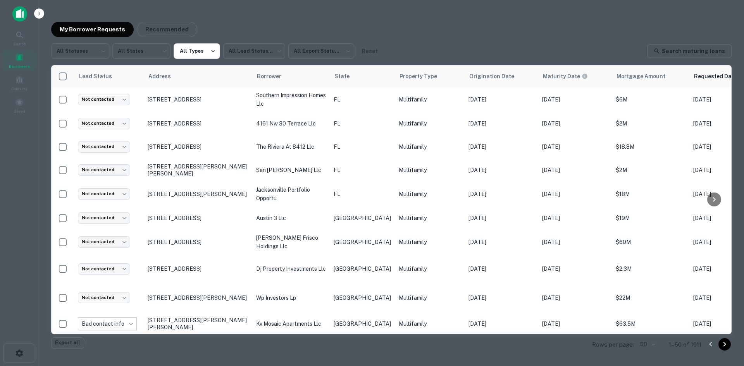
click at [334, 110] on div at bounding box center [372, 183] width 744 height 366
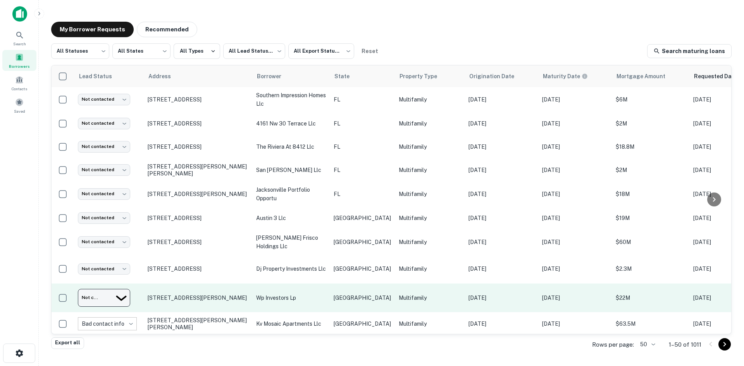
click at [116, 290] on body "Search Borrowers Contacts Saved My Borrower Requests Recommended All Statuses *…" at bounding box center [372, 183] width 744 height 366
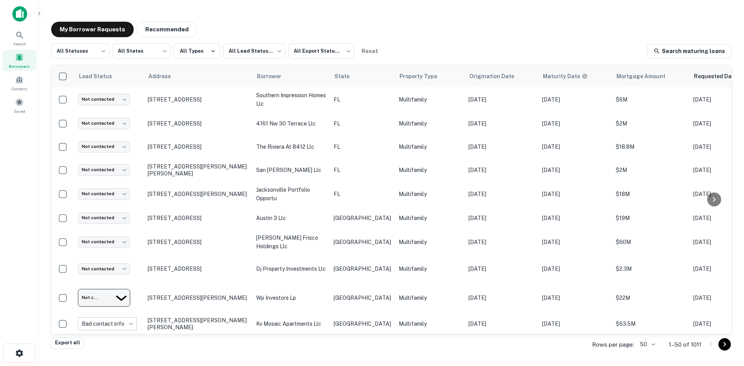
type input "**********"
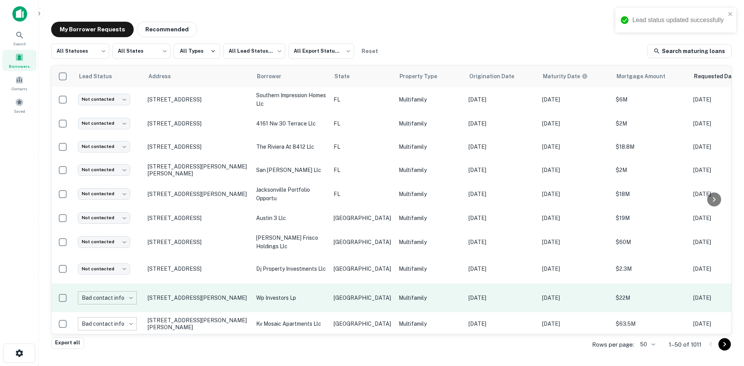
scroll to position [250, 0]
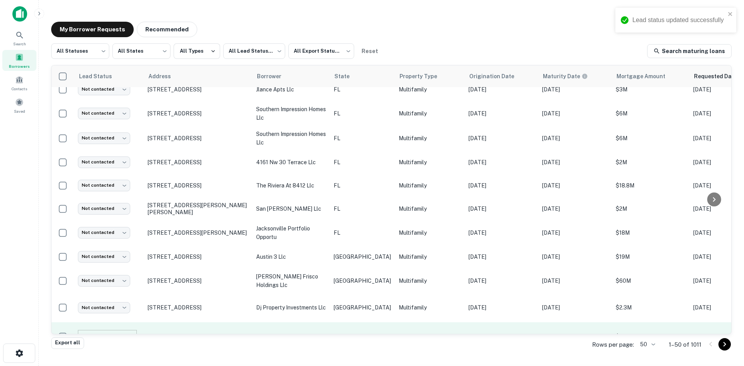
click at [395, 322] on td "Multifamily" at bounding box center [430, 336] width 70 height 29
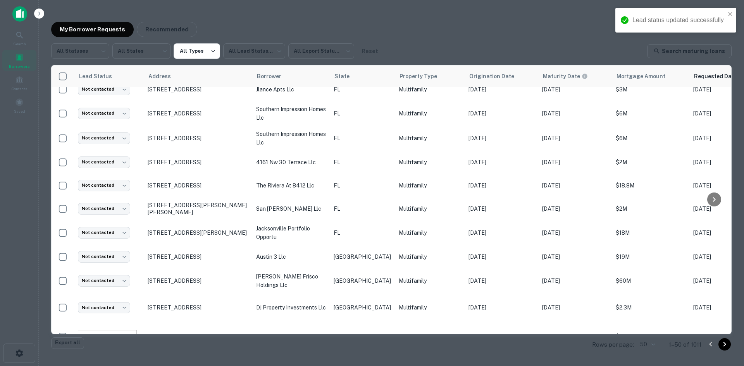
click at [314, 298] on div at bounding box center [372, 183] width 744 height 366
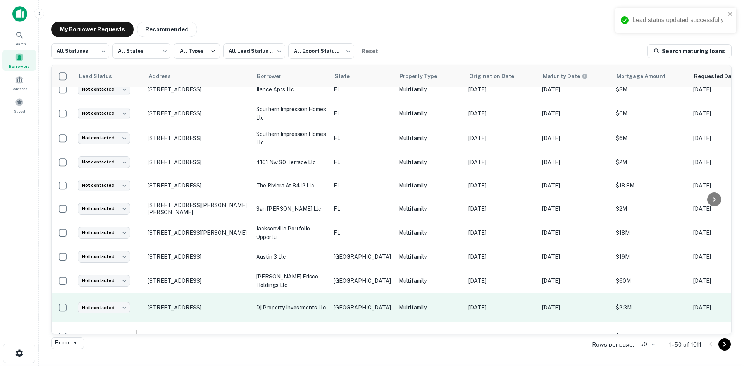
click at [333, 298] on td "[GEOGRAPHIC_DATA]" at bounding box center [362, 307] width 65 height 29
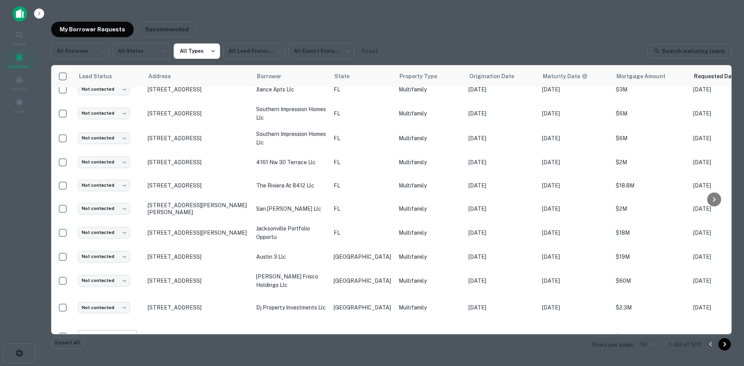
click at [290, 196] on div at bounding box center [372, 183] width 744 height 366
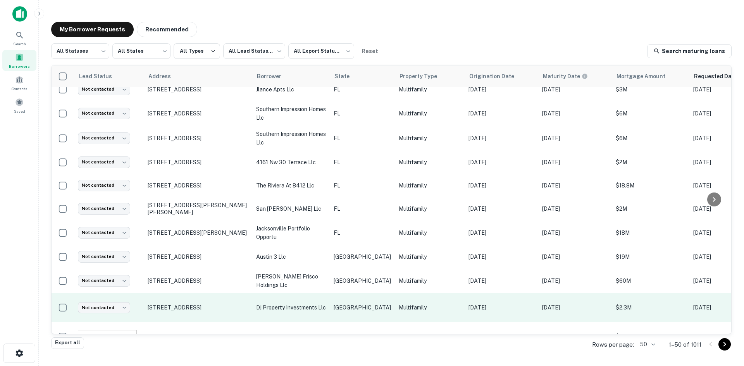
click at [105, 309] on td "Not contacted **** ​" at bounding box center [109, 307] width 70 height 29
click at [324, 303] on p "dj property investments llc" at bounding box center [291, 307] width 70 height 9
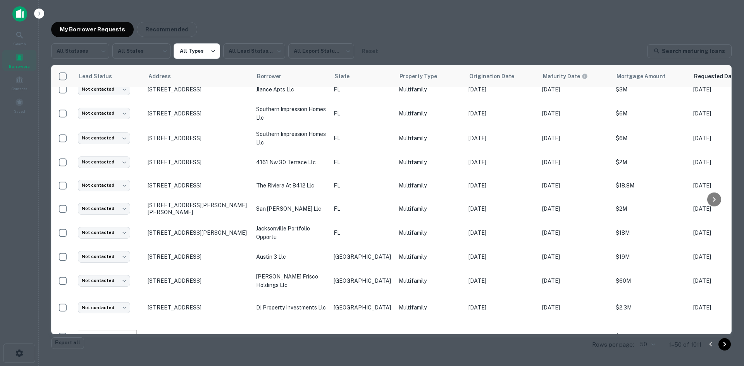
scroll to position [102, 0]
click at [259, 261] on div at bounding box center [372, 183] width 744 height 366
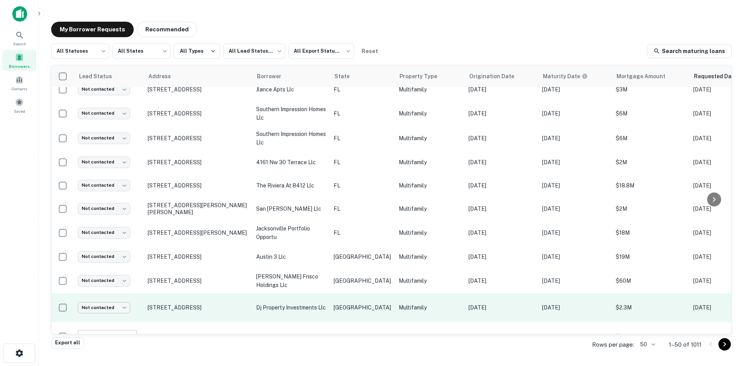
click at [113, 306] on body "Search Borrowers Contacts Saved My Borrower Requests Recommended All Statuses *…" at bounding box center [372, 183] width 744 height 366
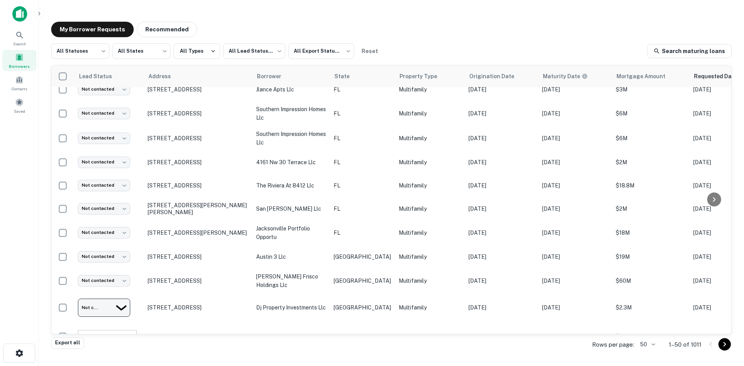
drag, startPoint x: 110, startPoint y: 348, endPoint x: 278, endPoint y: 303, distance: 174.7
type input "**********"
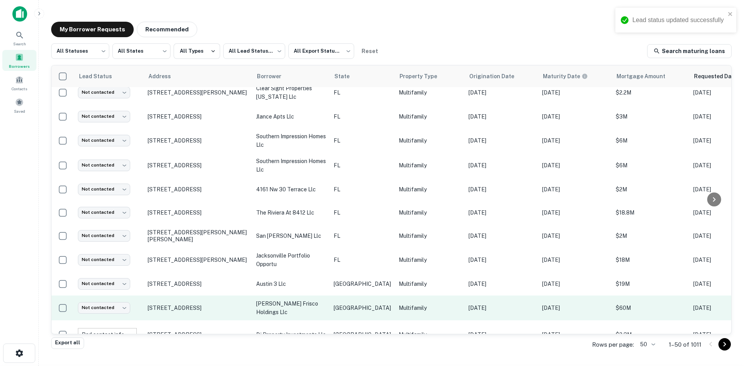
scroll to position [211, 0]
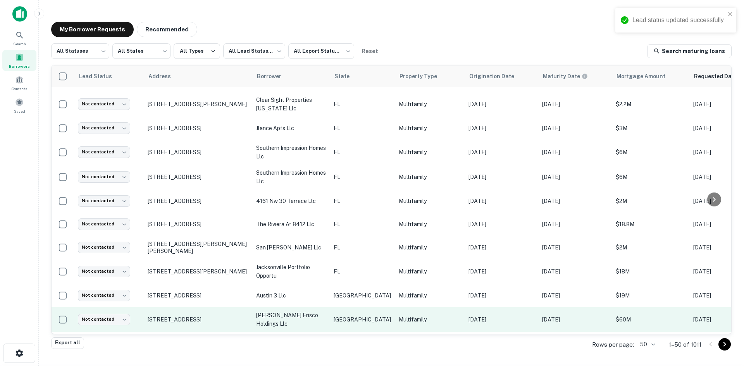
click at [362, 313] on td "[GEOGRAPHIC_DATA]" at bounding box center [362, 319] width 65 height 25
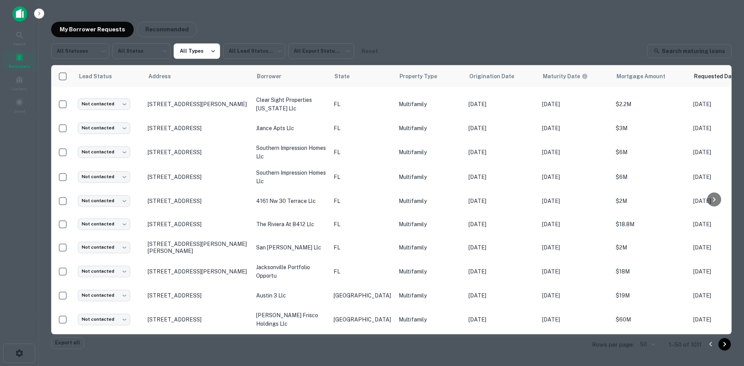
click at [242, 195] on div at bounding box center [372, 183] width 744 height 366
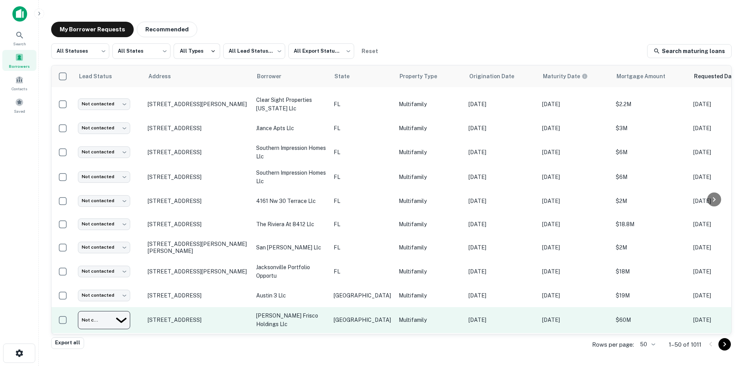
click at [112, 314] on body "Search Borrowers Contacts Saved My Borrower Requests Recommended All Statuses *…" at bounding box center [372, 183] width 744 height 366
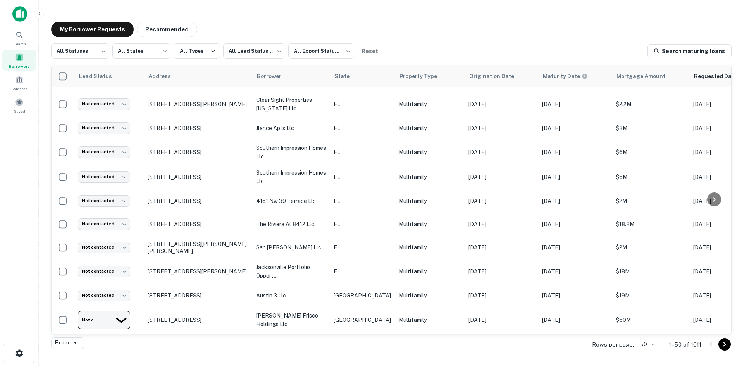
type input "*********"
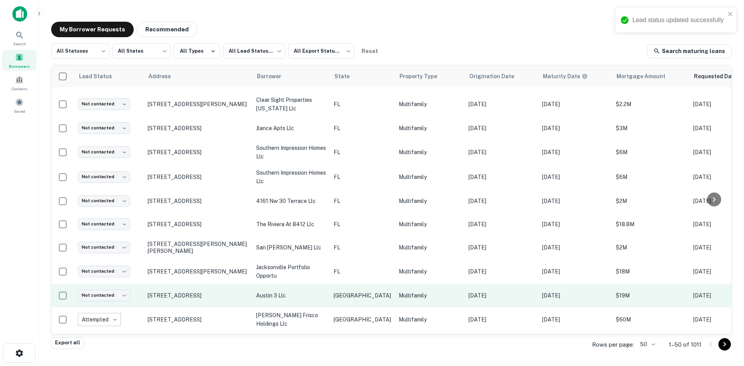
click at [345, 293] on p "[GEOGRAPHIC_DATA]" at bounding box center [362, 295] width 57 height 9
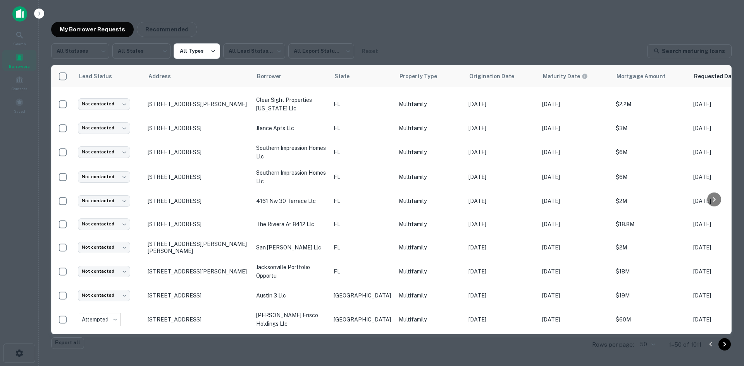
click at [279, 222] on div at bounding box center [372, 183] width 744 height 366
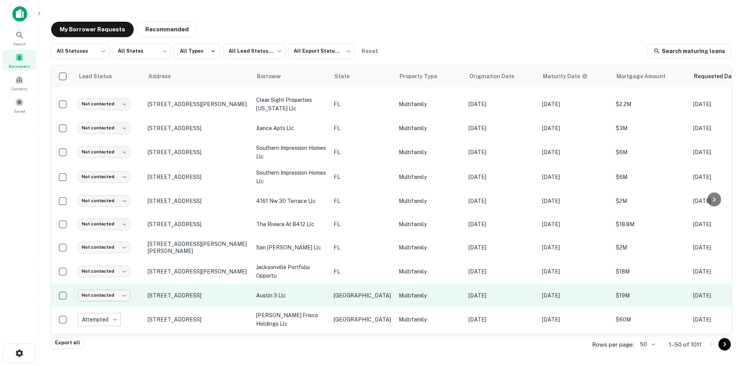
click at [124, 296] on body "Search Borrowers Contacts Saved My Borrower Requests Recommended All Statuses *…" at bounding box center [372, 183] width 744 height 366
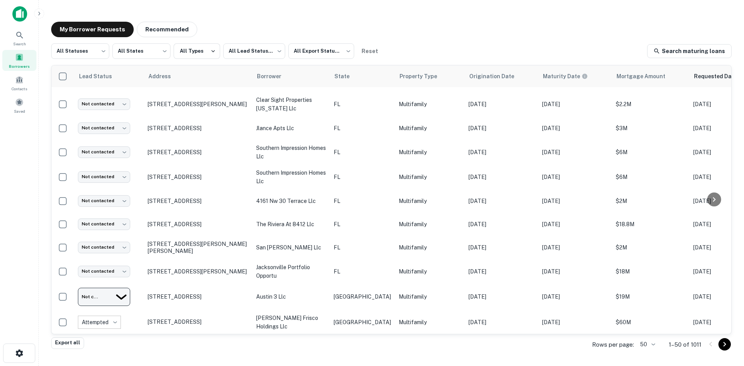
type input "*********"
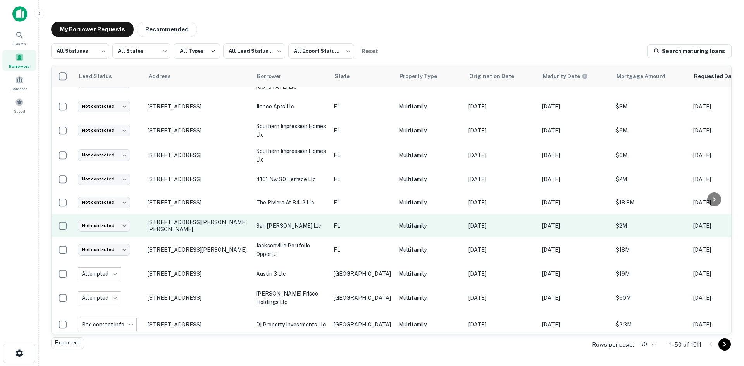
scroll to position [310, 0]
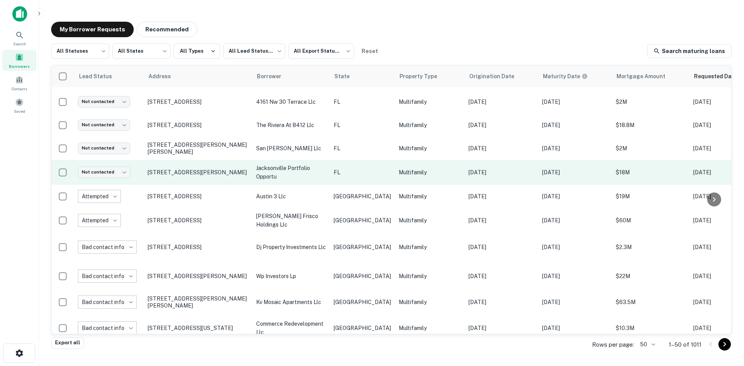
click at [323, 178] on p "jacksonville portfolio opportu" at bounding box center [291, 172] width 70 height 17
click at [353, 173] on p "FL" at bounding box center [362, 172] width 57 height 9
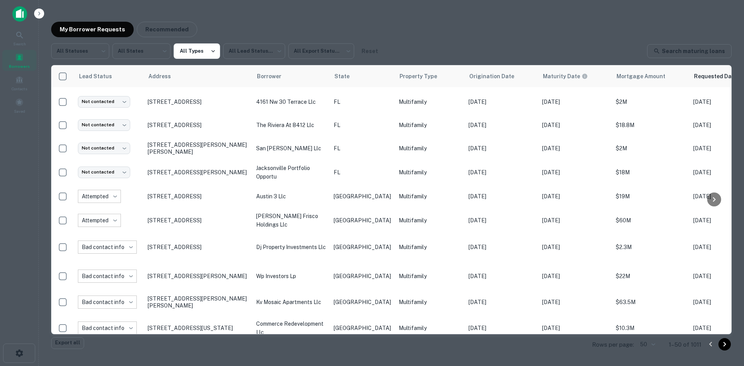
drag, startPoint x: 519, startPoint y: 163, endPoint x: 538, endPoint y: 167, distance: 18.7
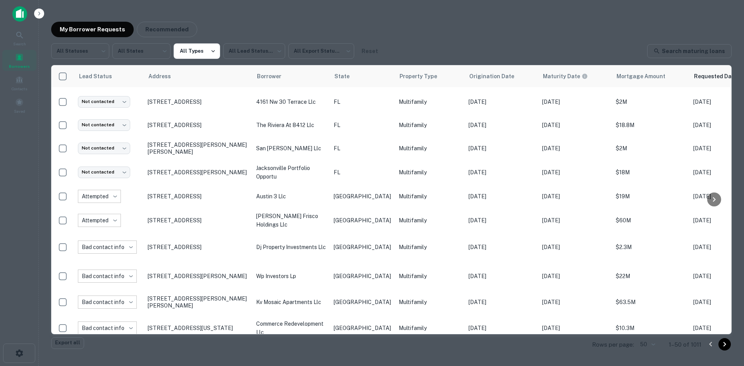
click at [207, 172] on div at bounding box center [372, 183] width 744 height 366
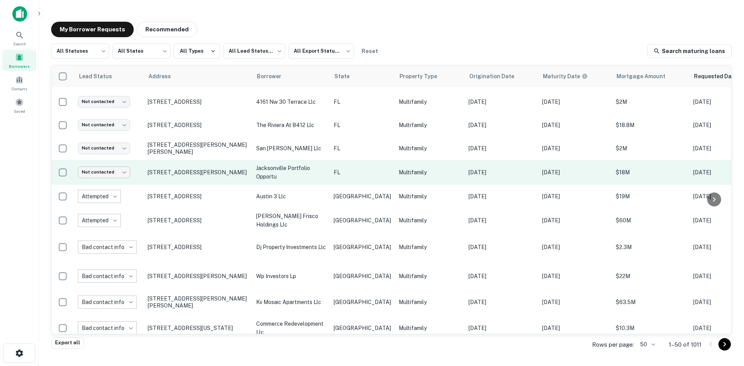
click at [120, 170] on body "Search Borrowers Contacts Saved My Borrower Requests Recommended All Statuses *…" at bounding box center [372, 183] width 744 height 366
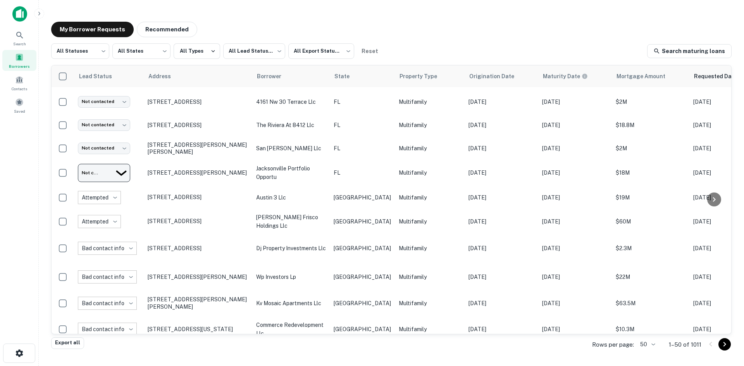
click at [294, 366] on div at bounding box center [372, 366] width 744 height 0
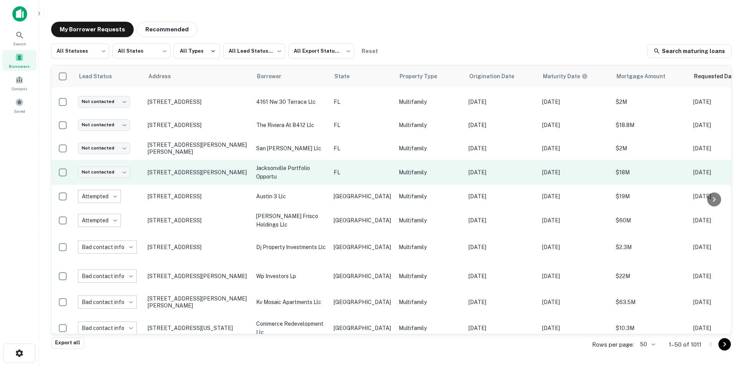
click at [296, 165] on p "jacksonville portfolio opportu" at bounding box center [291, 172] width 70 height 17
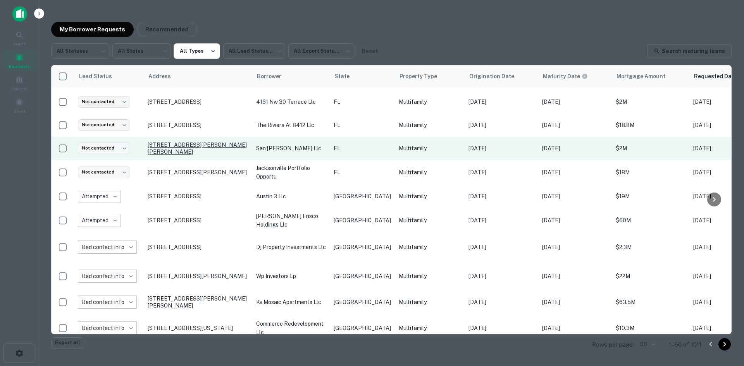
drag, startPoint x: 253, startPoint y: 136, endPoint x: 211, endPoint y: 141, distance: 42.5
click at [253, 136] on div at bounding box center [372, 183] width 744 height 366
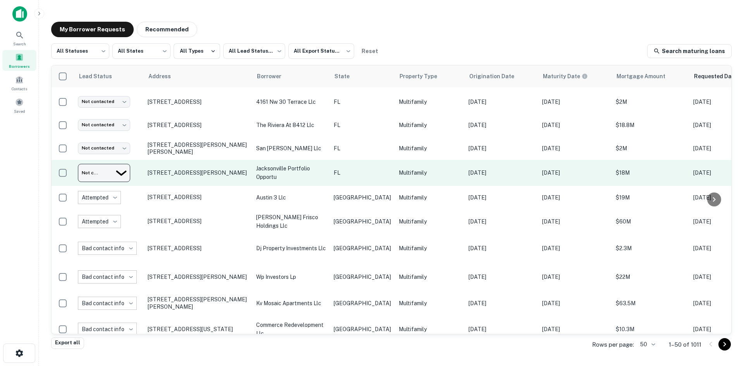
click at [112, 172] on body "Search Borrowers Contacts Saved My Borrower Requests Recommended All Statuses *…" at bounding box center [372, 183] width 744 height 366
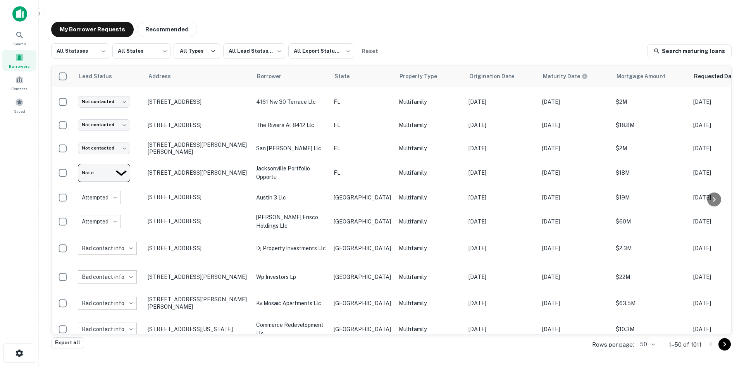
type input "**********"
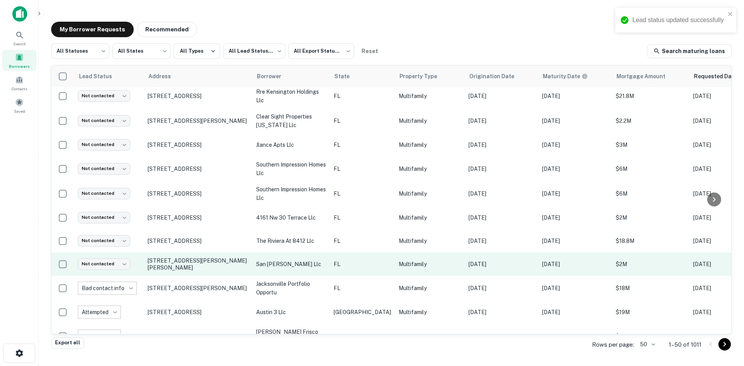
scroll to position [194, 0]
click at [395, 271] on td "Multifamily" at bounding box center [430, 264] width 70 height 23
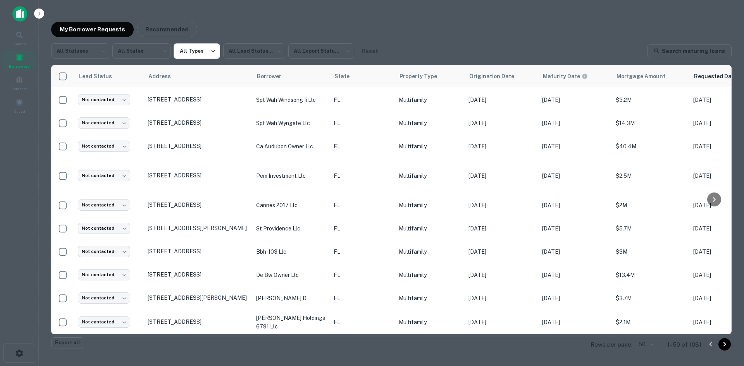
scroll to position [674, 0]
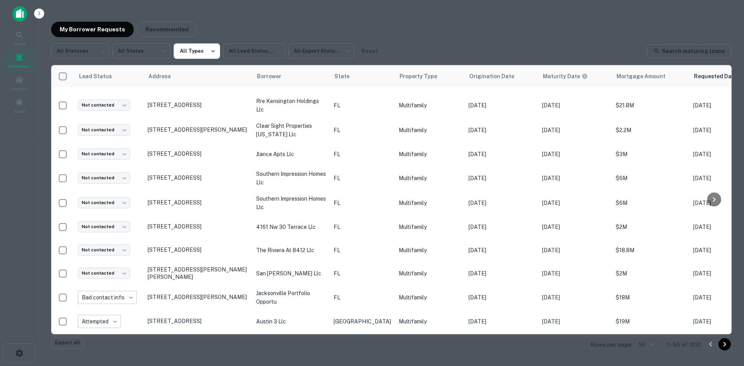
click at [233, 181] on div at bounding box center [372, 183] width 744 height 366
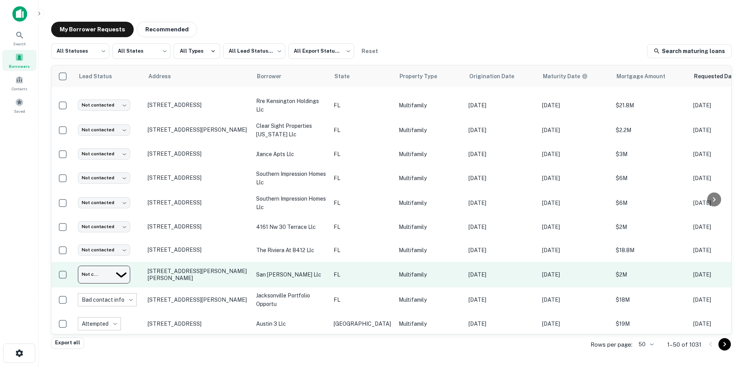
click at [111, 260] on body "Search Borrowers Contacts Saved My Borrower Requests Recommended All Statuses *…" at bounding box center [372, 183] width 744 height 366
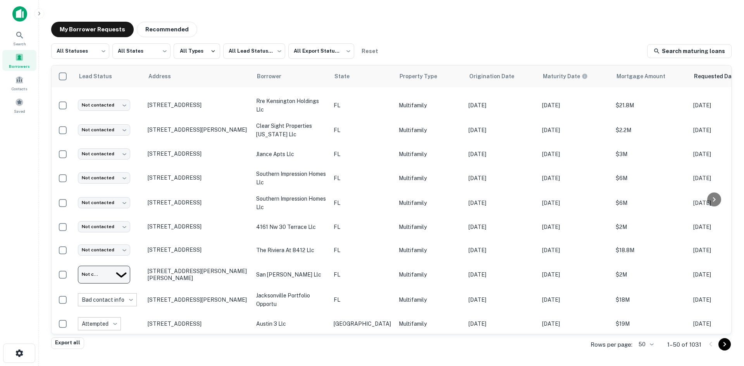
type input "*********"
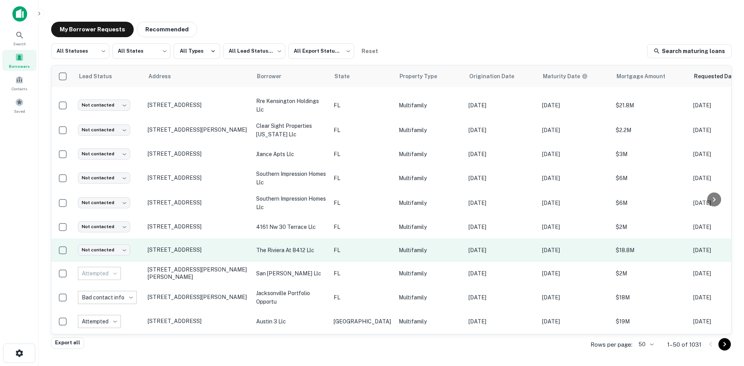
click at [359, 246] on p "FL" at bounding box center [362, 250] width 57 height 9
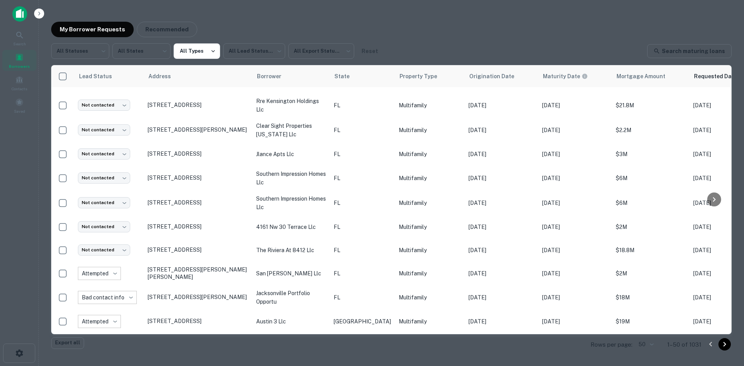
drag, startPoint x: 533, startPoint y: 172, endPoint x: 717, endPoint y: 188, distance: 184.4
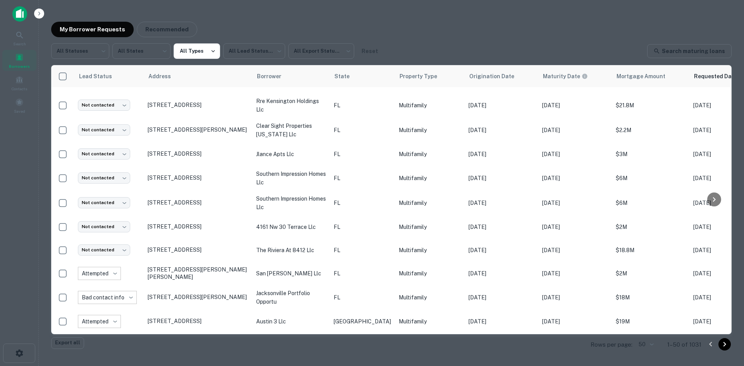
click at [271, 156] on div at bounding box center [372, 183] width 744 height 366
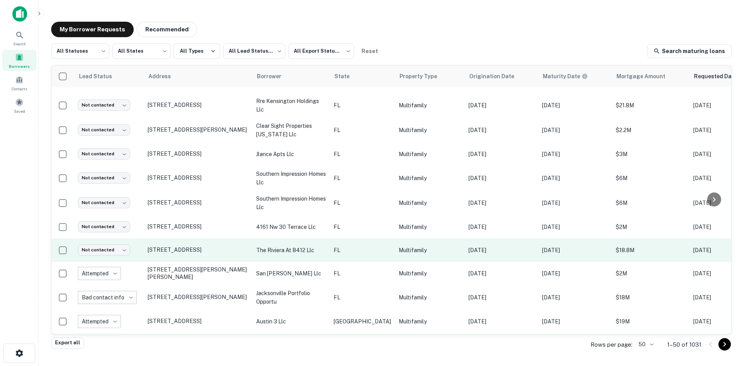
click at [109, 246] on td "Not contacted **** ​" at bounding box center [109, 250] width 70 height 23
click at [122, 243] on body "Search Borrowers Contacts Saved My Borrower Requests Recommended All Statuses *…" at bounding box center [372, 183] width 744 height 366
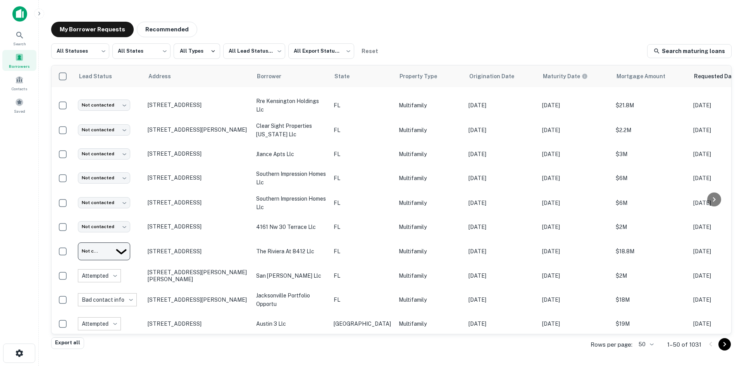
type input "**********"
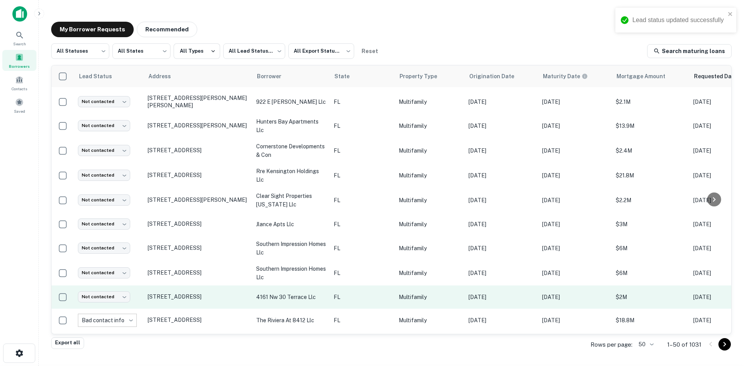
scroll to position [597, 0]
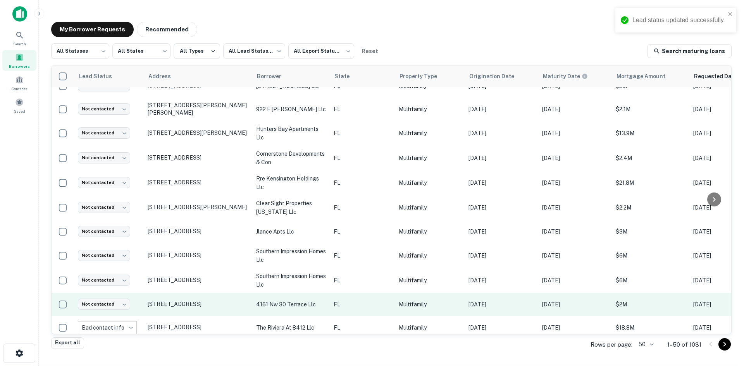
click at [395, 293] on td "Multifamily" at bounding box center [430, 304] width 70 height 23
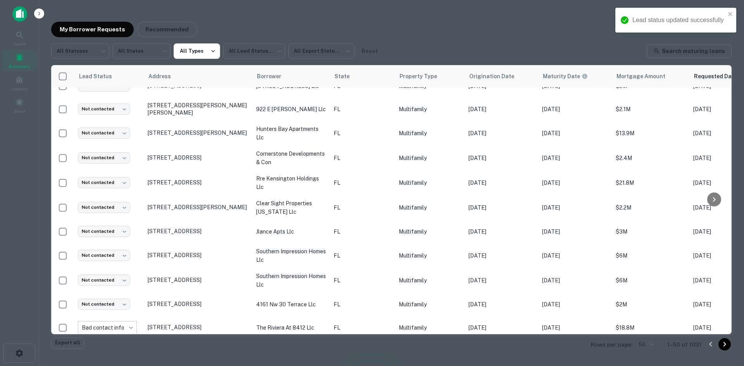
click at [268, 197] on div at bounding box center [372, 183] width 744 height 366
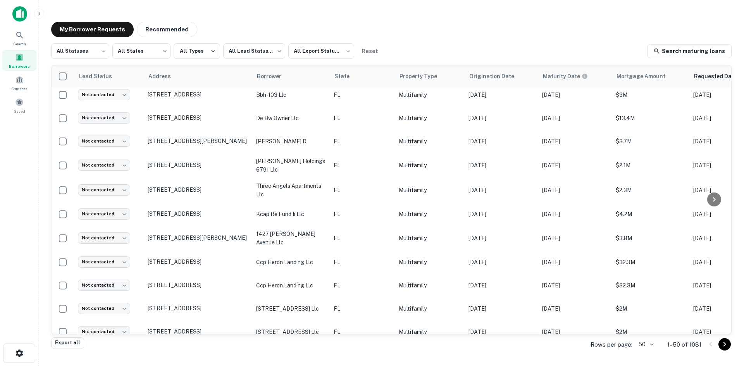
scroll to position [271, 0]
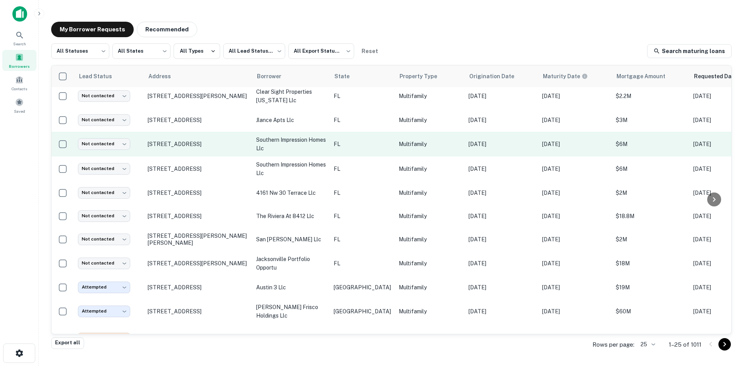
scroll to position [233, 0]
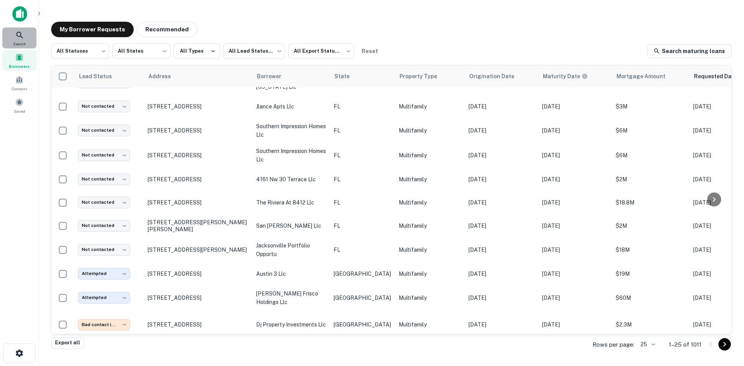
click at [8, 33] on div "Search" at bounding box center [19, 38] width 34 height 21
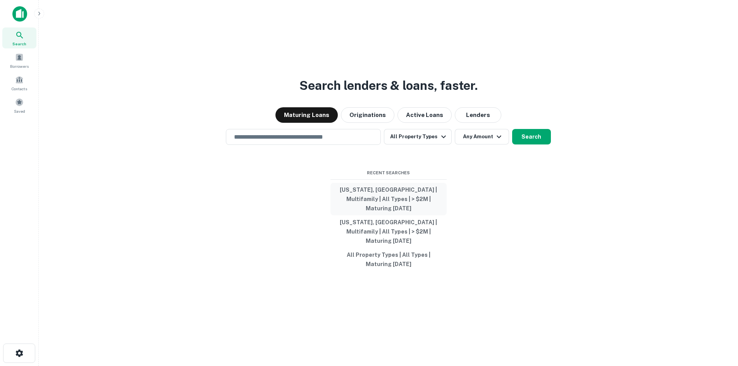
click at [426, 202] on button "[US_STATE], [GEOGRAPHIC_DATA] | Multifamily | All Types | > $2M | Maturing [DAT…" at bounding box center [389, 199] width 116 height 33
type input "**********"
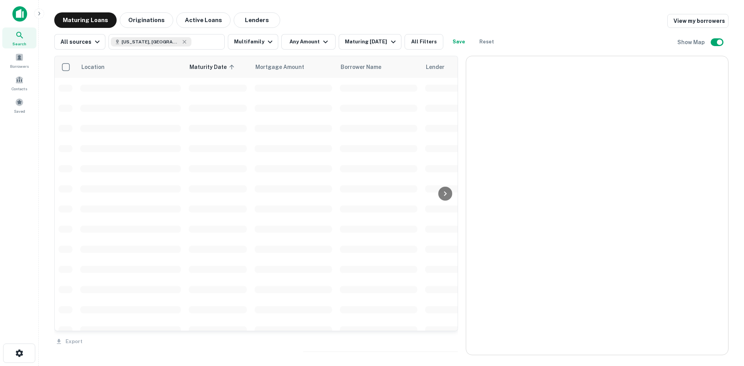
scroll to position [233, 0]
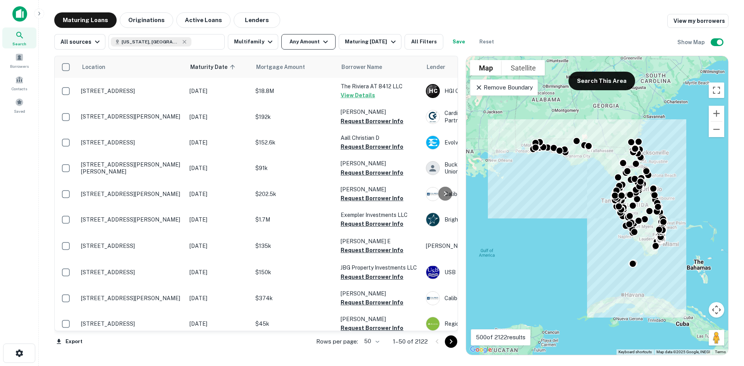
click at [306, 39] on button "Any Amount" at bounding box center [308, 42] width 54 height 16
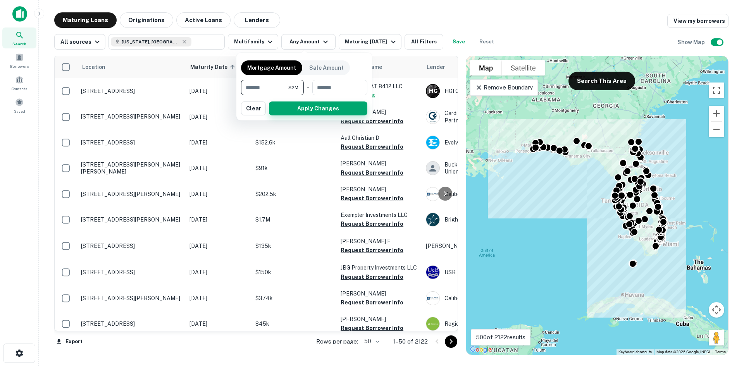
type input "*******"
click at [322, 108] on button "Apply Changes" at bounding box center [318, 109] width 98 height 14
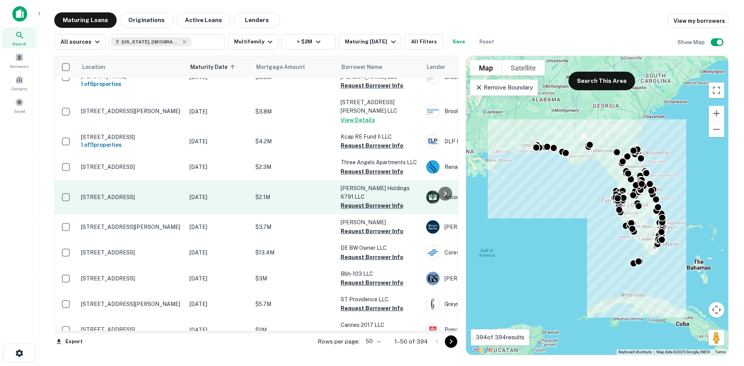
scroll to position [426, 0]
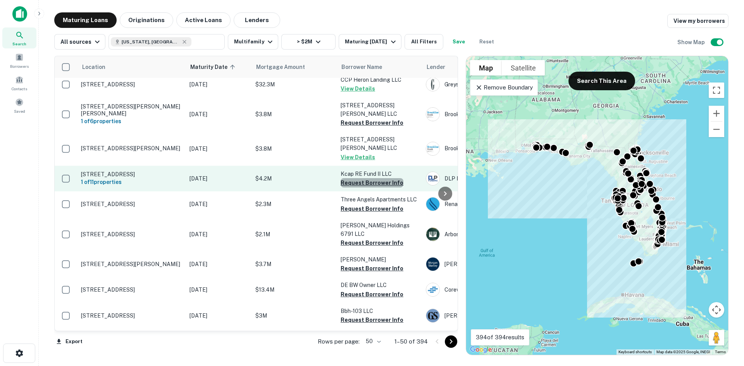
click at [383, 178] on button "Request Borrower Info" at bounding box center [372, 182] width 63 height 9
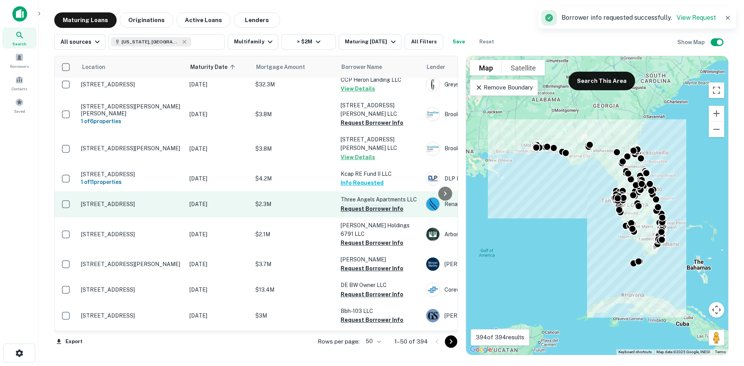
click at [391, 204] on button "Request Borrower Info" at bounding box center [372, 208] width 63 height 9
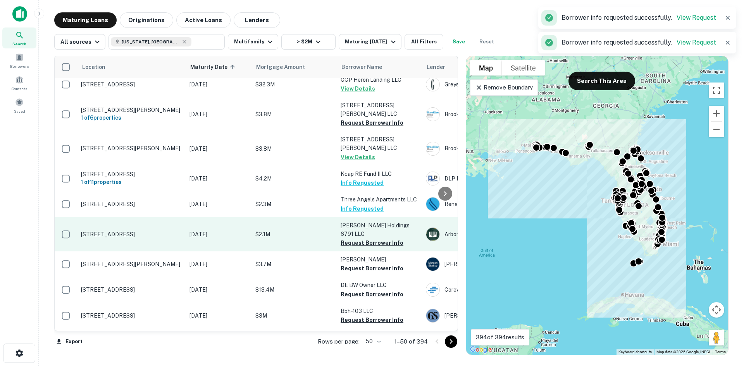
scroll to position [465, 0]
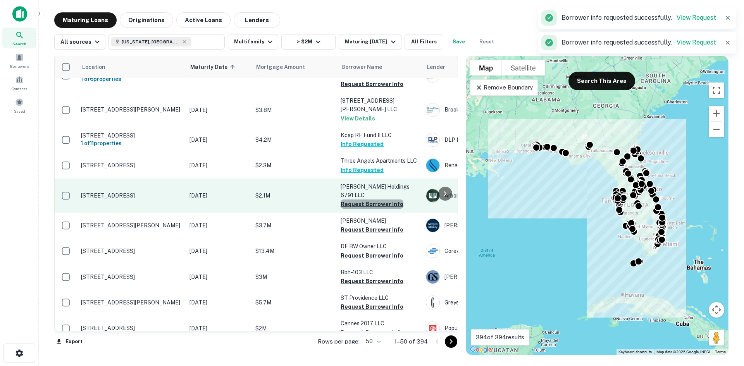
click at [376, 200] on button "Request Borrower Info" at bounding box center [372, 204] width 63 height 9
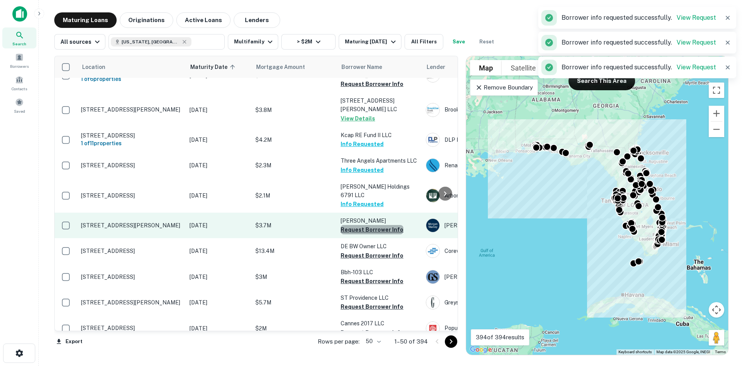
click at [381, 225] on button "Request Borrower Info" at bounding box center [372, 229] width 63 height 9
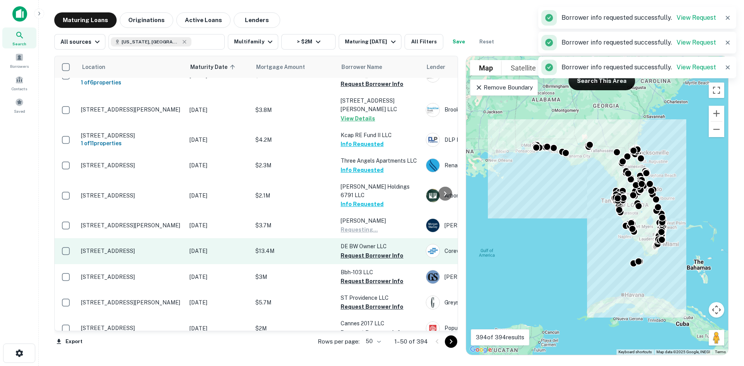
click at [381, 240] on td "DE BW Owner LLC Request Borrower Info" at bounding box center [379, 251] width 85 height 26
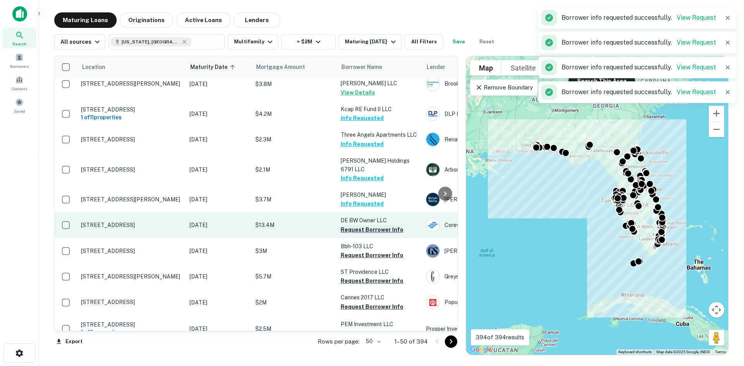
scroll to position [504, 0]
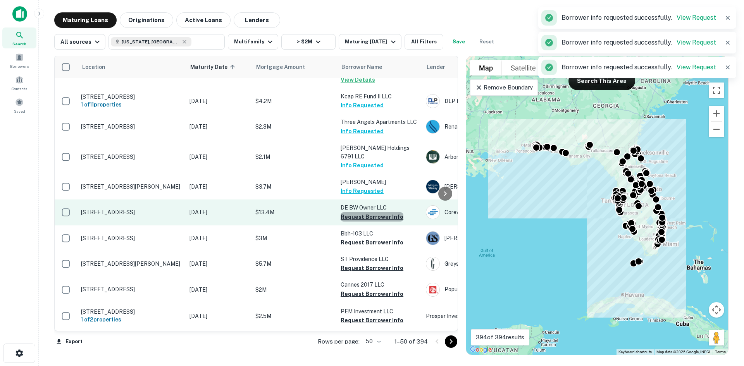
click at [383, 212] on button "Request Borrower Info" at bounding box center [372, 216] width 63 height 9
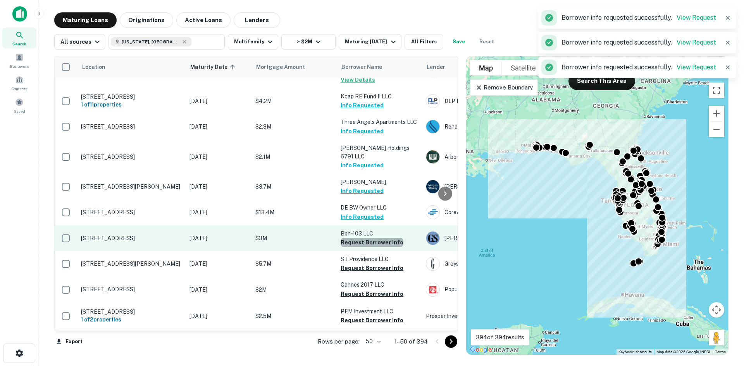
click at [373, 238] on button "Request Borrower Info" at bounding box center [372, 242] width 63 height 9
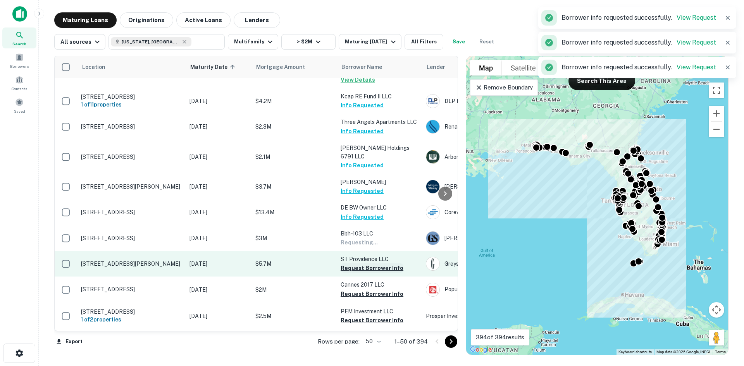
click at [376, 264] on button "Request Borrower Info" at bounding box center [372, 268] width 63 height 9
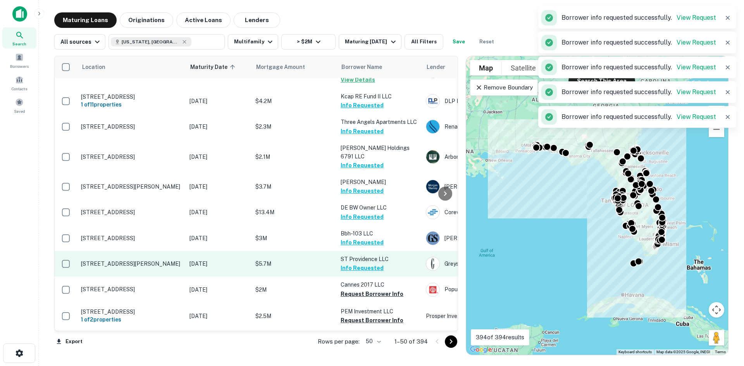
scroll to position [543, 0]
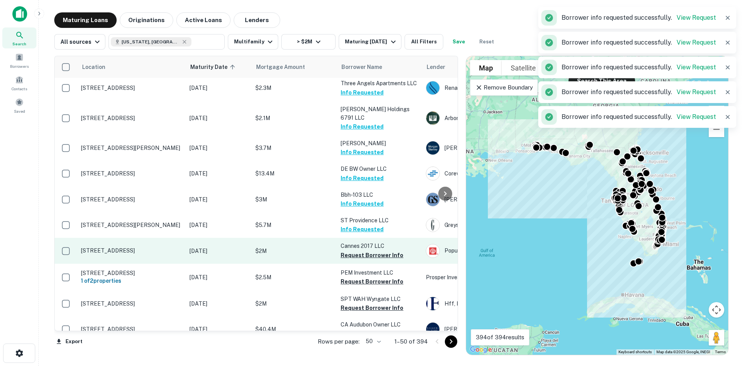
click at [377, 241] on td "Cannes 2017 LLC Request Borrower Info" at bounding box center [379, 251] width 85 height 26
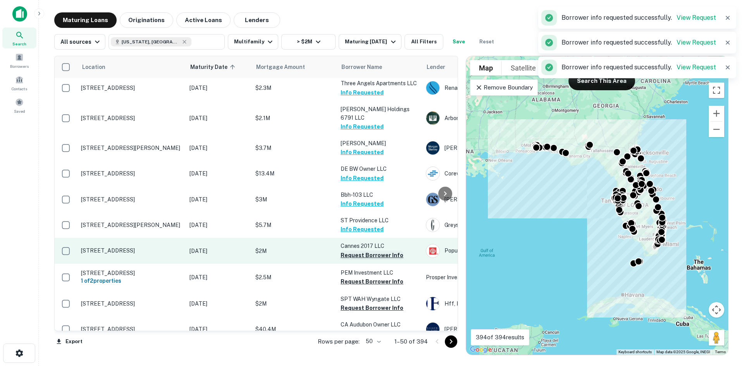
click at [384, 251] on button "Request Borrower Info" at bounding box center [372, 255] width 63 height 9
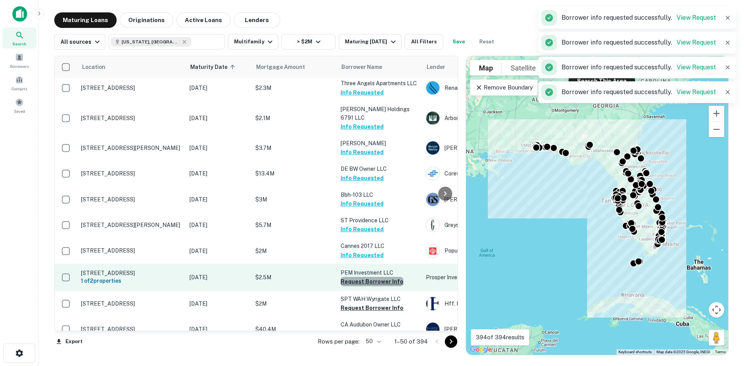
click at [386, 277] on button "Request Borrower Info" at bounding box center [372, 281] width 63 height 9
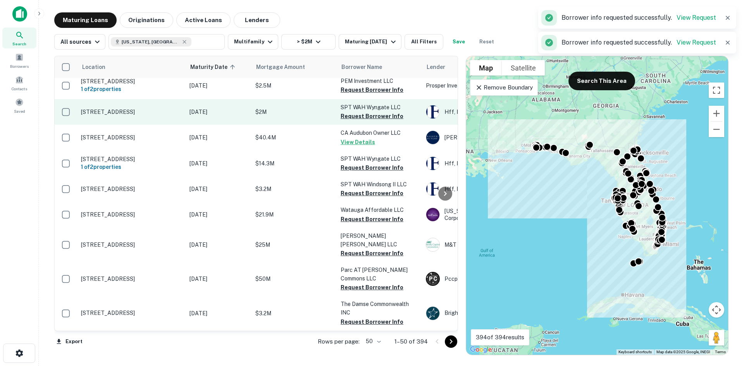
scroll to position [736, 0]
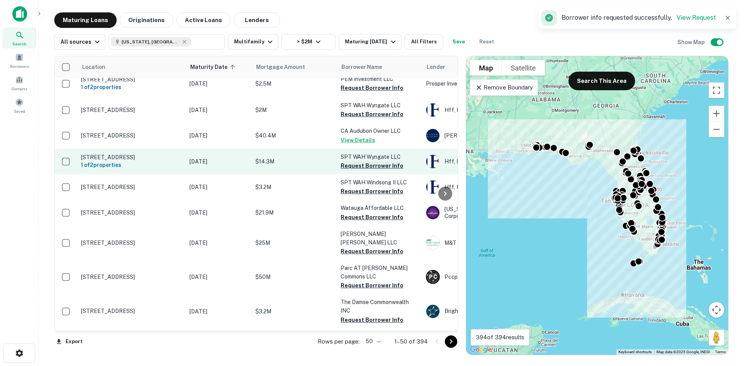
click at [373, 161] on button "Request Borrower Info" at bounding box center [372, 165] width 63 height 9
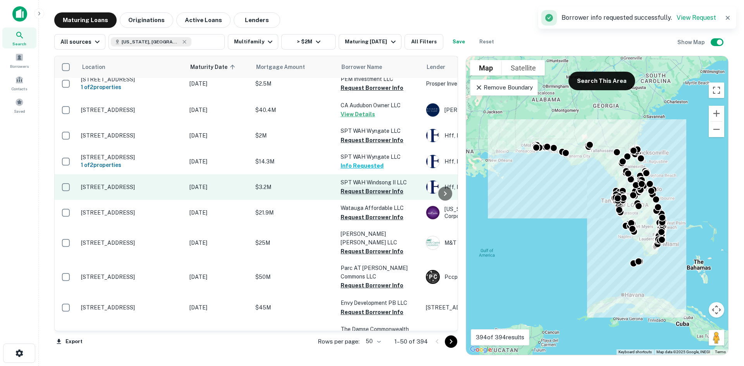
scroll to position [741, 0]
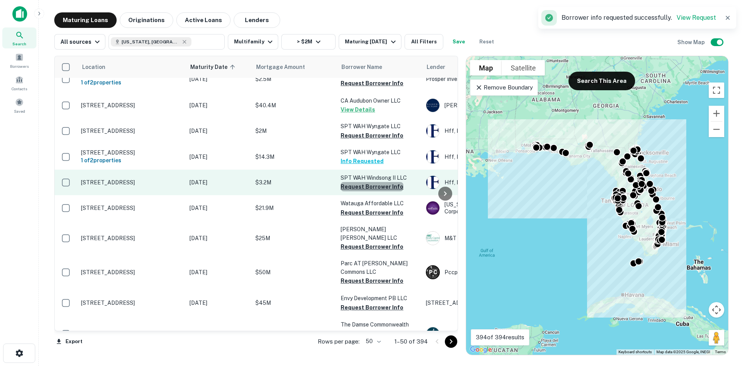
click at [380, 182] on button "Request Borrower Info" at bounding box center [372, 186] width 63 height 9
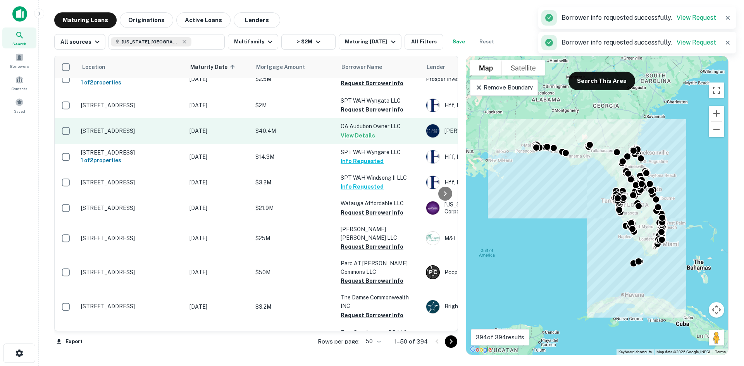
scroll to position [736, 0]
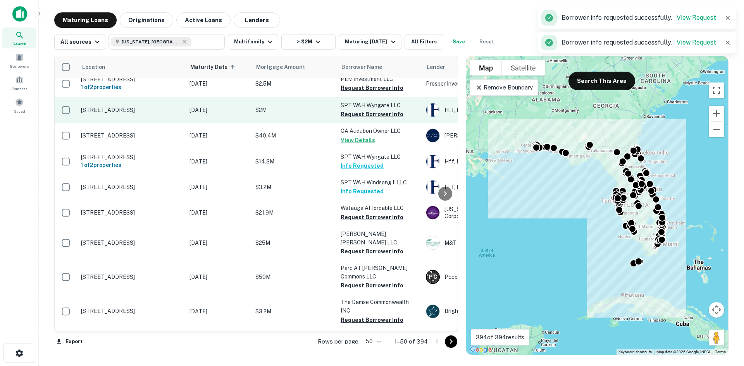
click at [375, 100] on td "SPT WAH Wyngate LLC Request Borrower Info" at bounding box center [379, 110] width 85 height 26
click at [377, 110] on button "Request Borrower Info" at bounding box center [372, 114] width 63 height 9
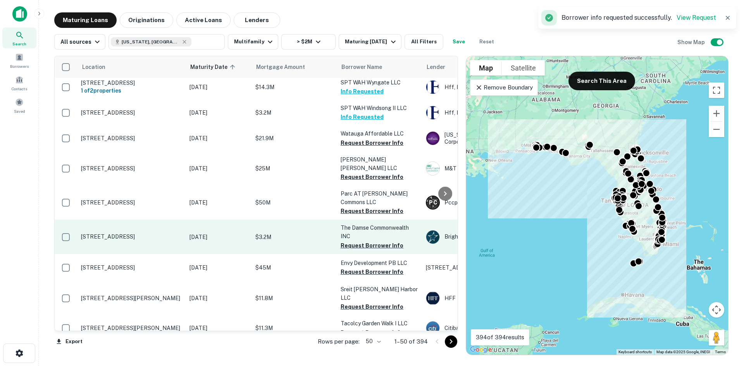
scroll to position [853, 0]
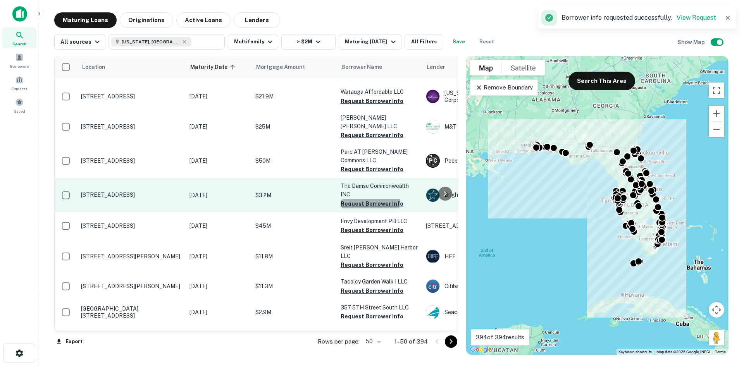
click at [363, 199] on button "Request Borrower Info" at bounding box center [372, 203] width 63 height 9
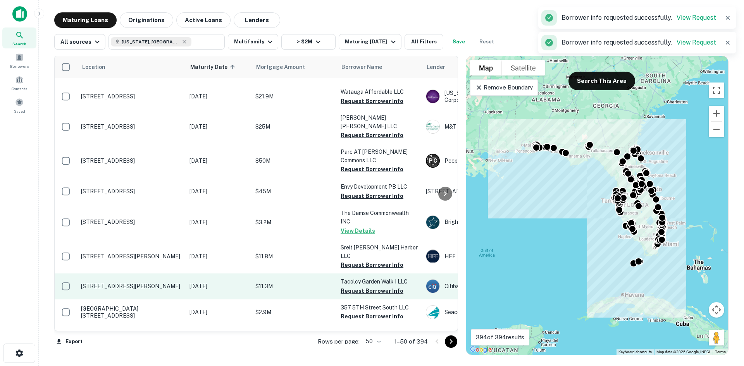
scroll to position [857, 0]
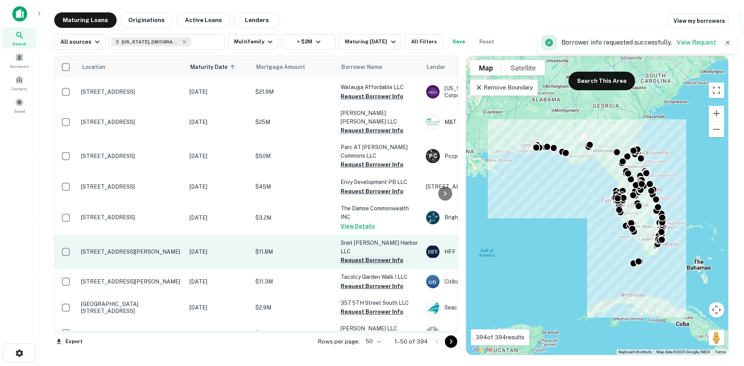
click at [381, 256] on button "Request Borrower Info" at bounding box center [372, 260] width 63 height 9
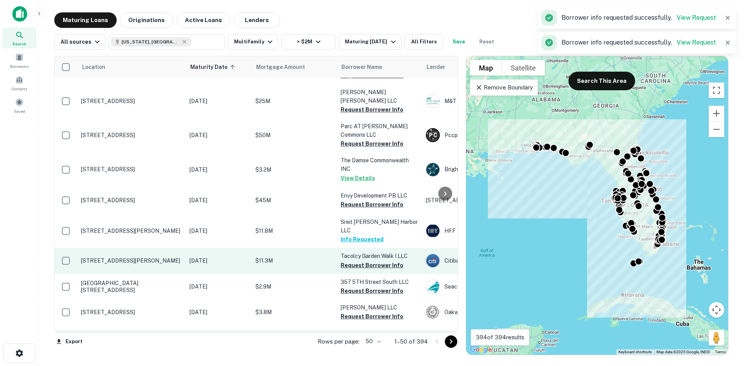
scroll to position [891, 0]
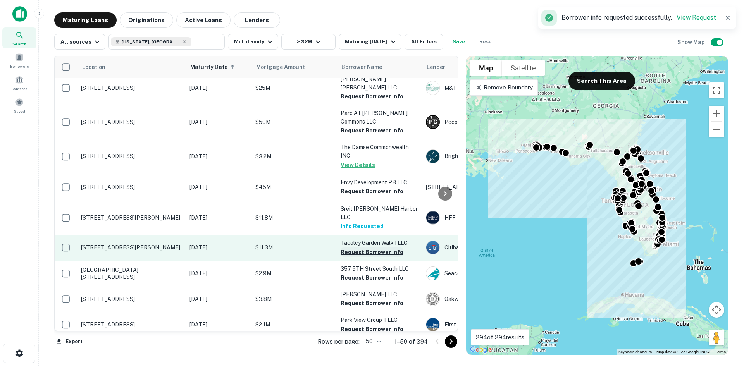
click at [377, 248] on button "Request Borrower Info" at bounding box center [372, 252] width 63 height 9
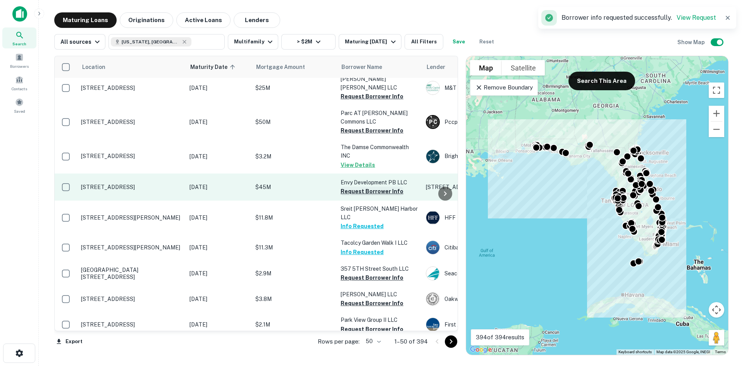
click at [381, 187] on button "Request Borrower Info" at bounding box center [372, 191] width 63 height 9
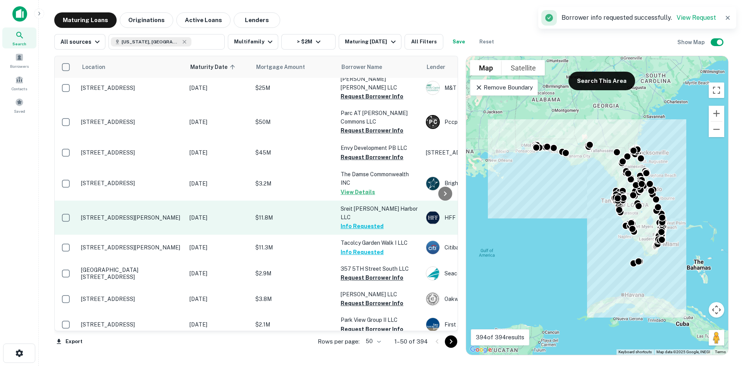
scroll to position [896, 0]
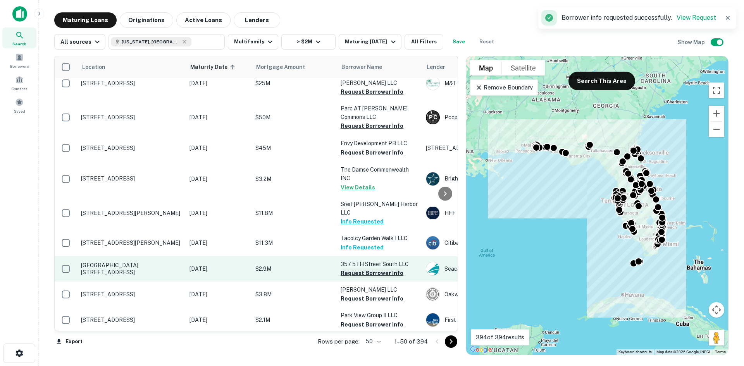
click at [383, 269] on button "Request Borrower Info" at bounding box center [372, 273] width 63 height 9
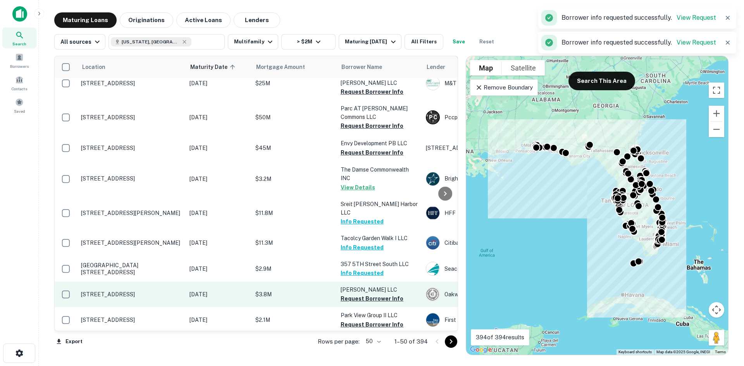
click at [381, 294] on button "Request Borrower Info" at bounding box center [372, 298] width 63 height 9
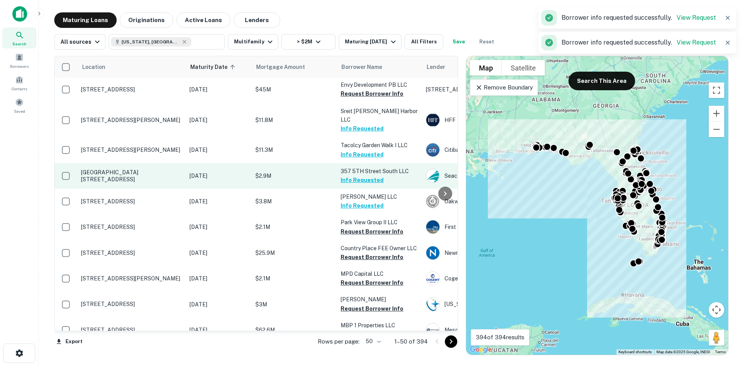
scroll to position [1008, 0]
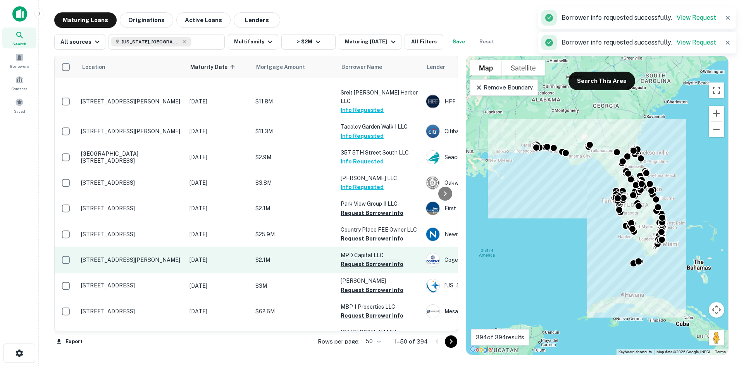
click at [374, 260] on button "Request Borrower Info" at bounding box center [372, 264] width 63 height 9
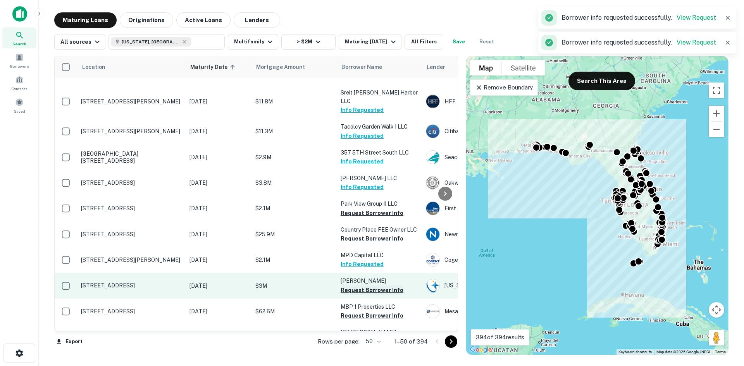
click at [379, 286] on button "Request Borrower Info" at bounding box center [372, 290] width 63 height 9
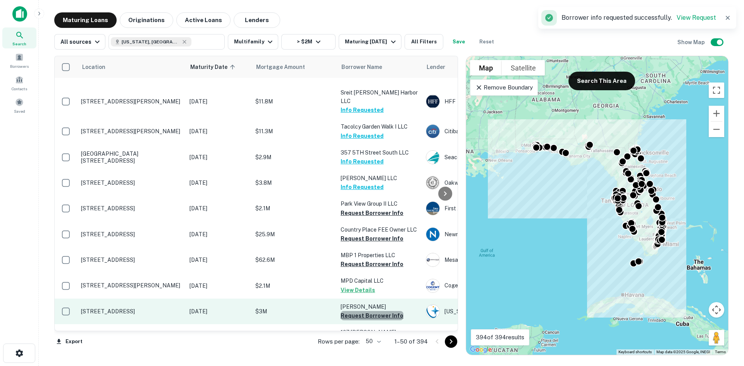
click at [384, 311] on button "Request Borrower Info" at bounding box center [372, 315] width 63 height 9
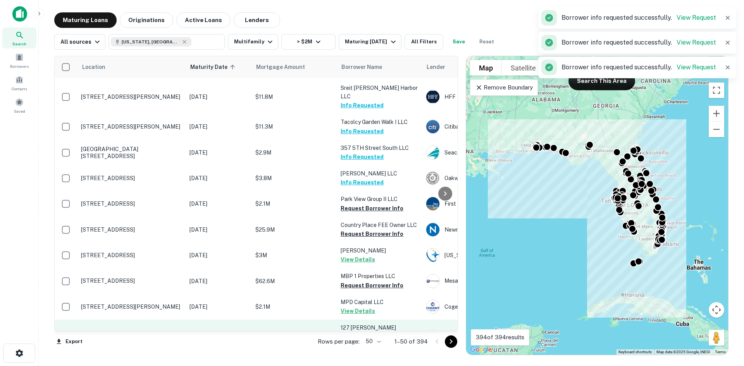
click at [374, 341] on button "Request Borrower Info" at bounding box center [372, 345] width 63 height 9
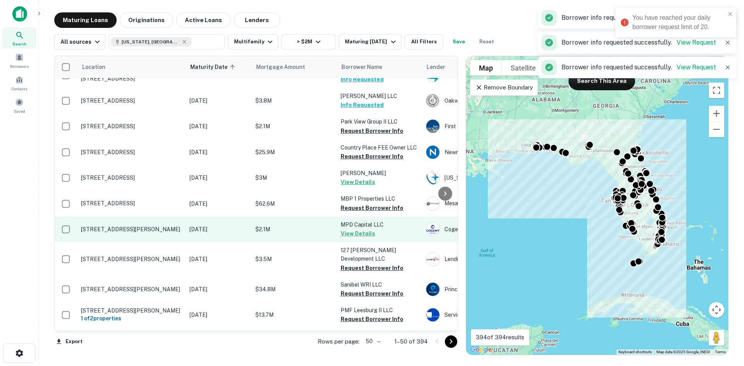
scroll to position [1098, 0]
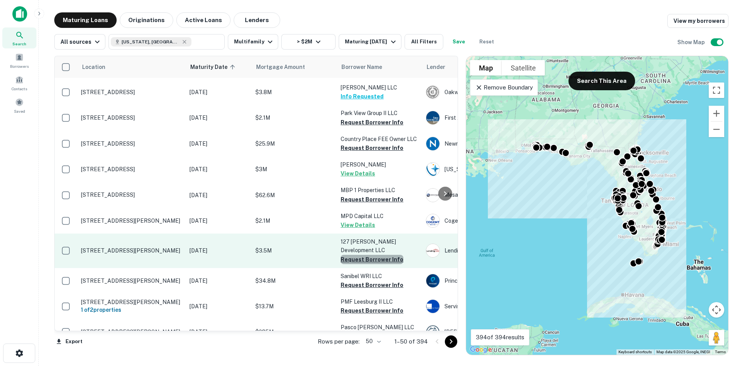
click at [376, 255] on button "Request Borrower Info" at bounding box center [372, 259] width 63 height 9
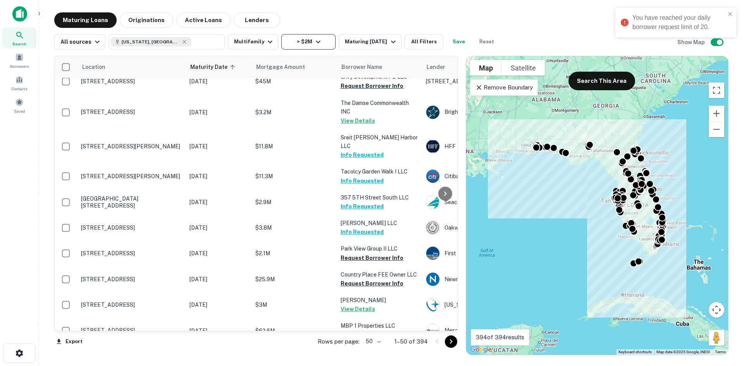
scroll to position [943, 0]
